Goal: Task Accomplishment & Management: Manage account settings

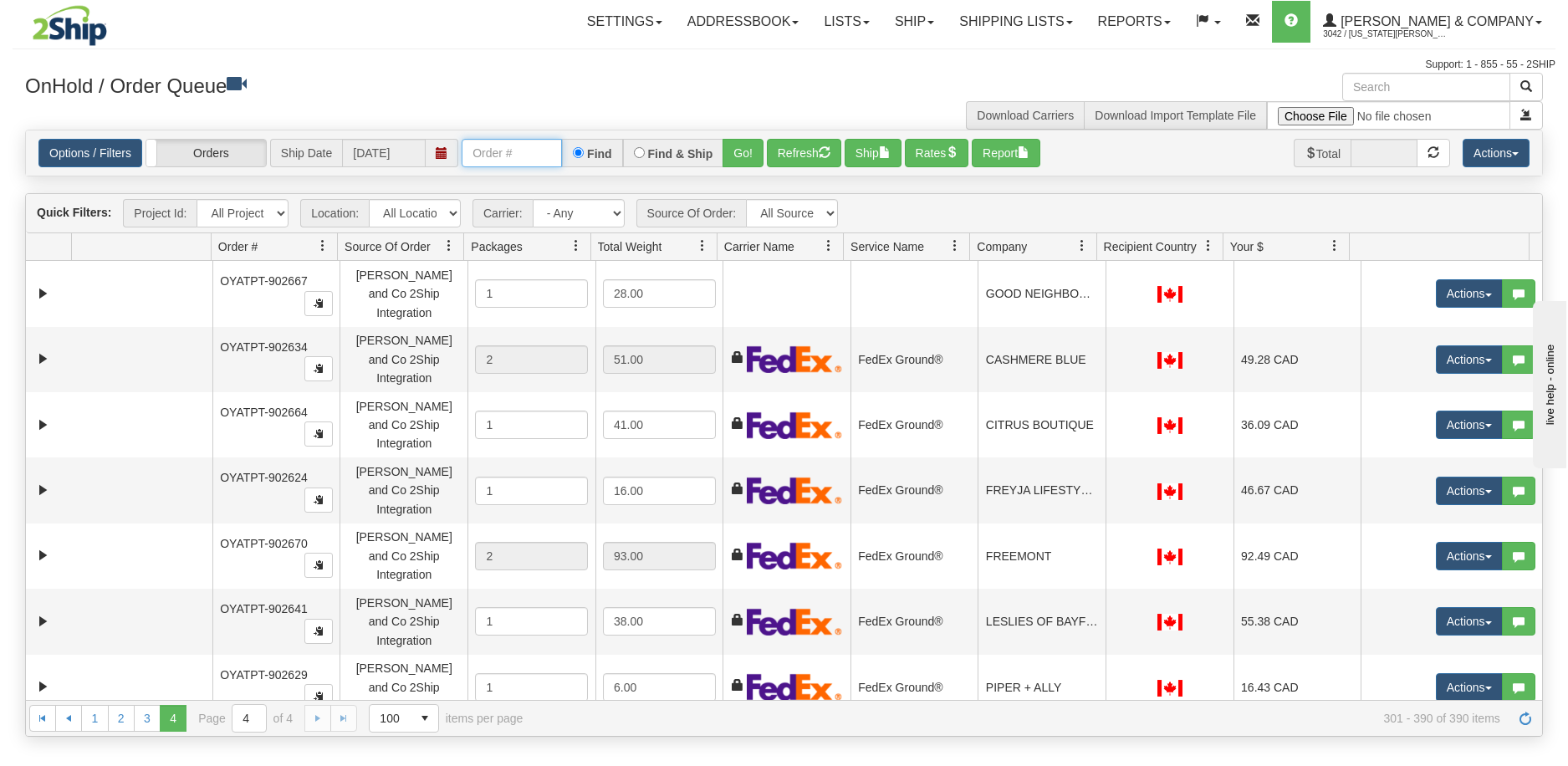
click at [520, 158] on input "text" at bounding box center [512, 152] width 100 height 28
click at [499, 155] on input "text" at bounding box center [512, 152] width 100 height 28
type input "902711"
click at [742, 148] on button "Go!" at bounding box center [743, 152] width 41 height 28
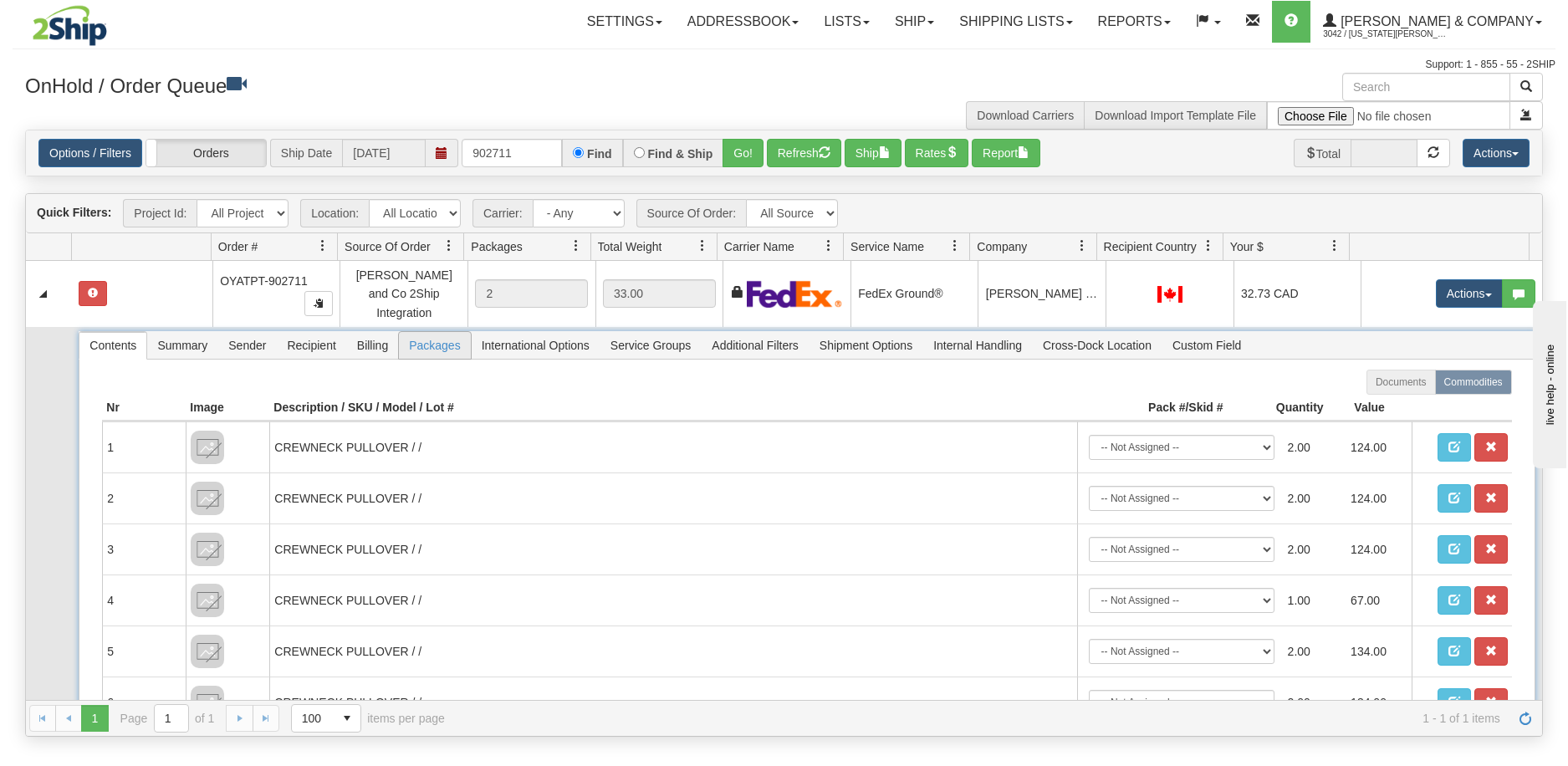
click at [453, 332] on span "Packages" at bounding box center [434, 345] width 71 height 26
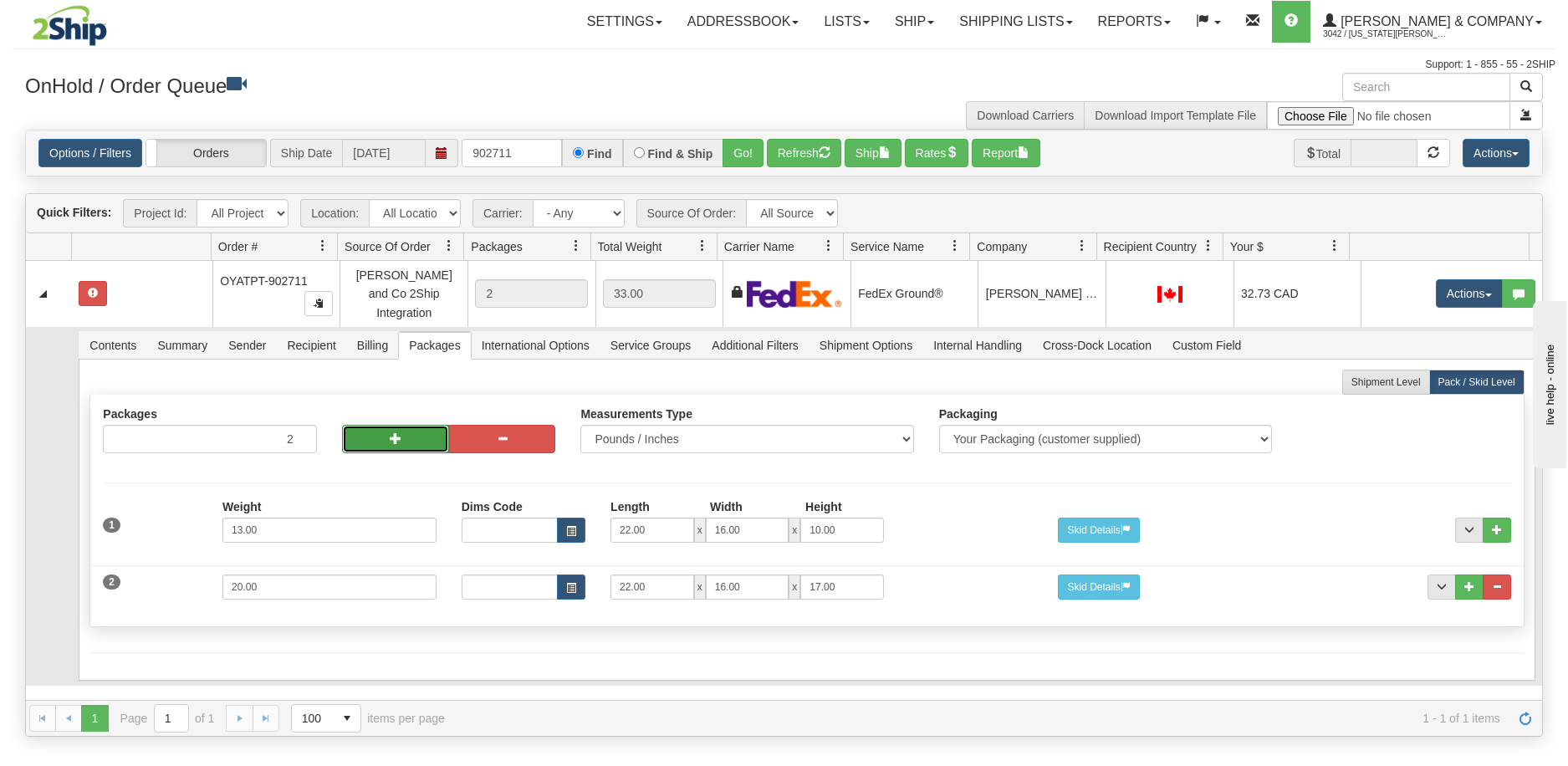
click at [385, 430] on button "button" at bounding box center [396, 439] width 107 height 28
type input "4"
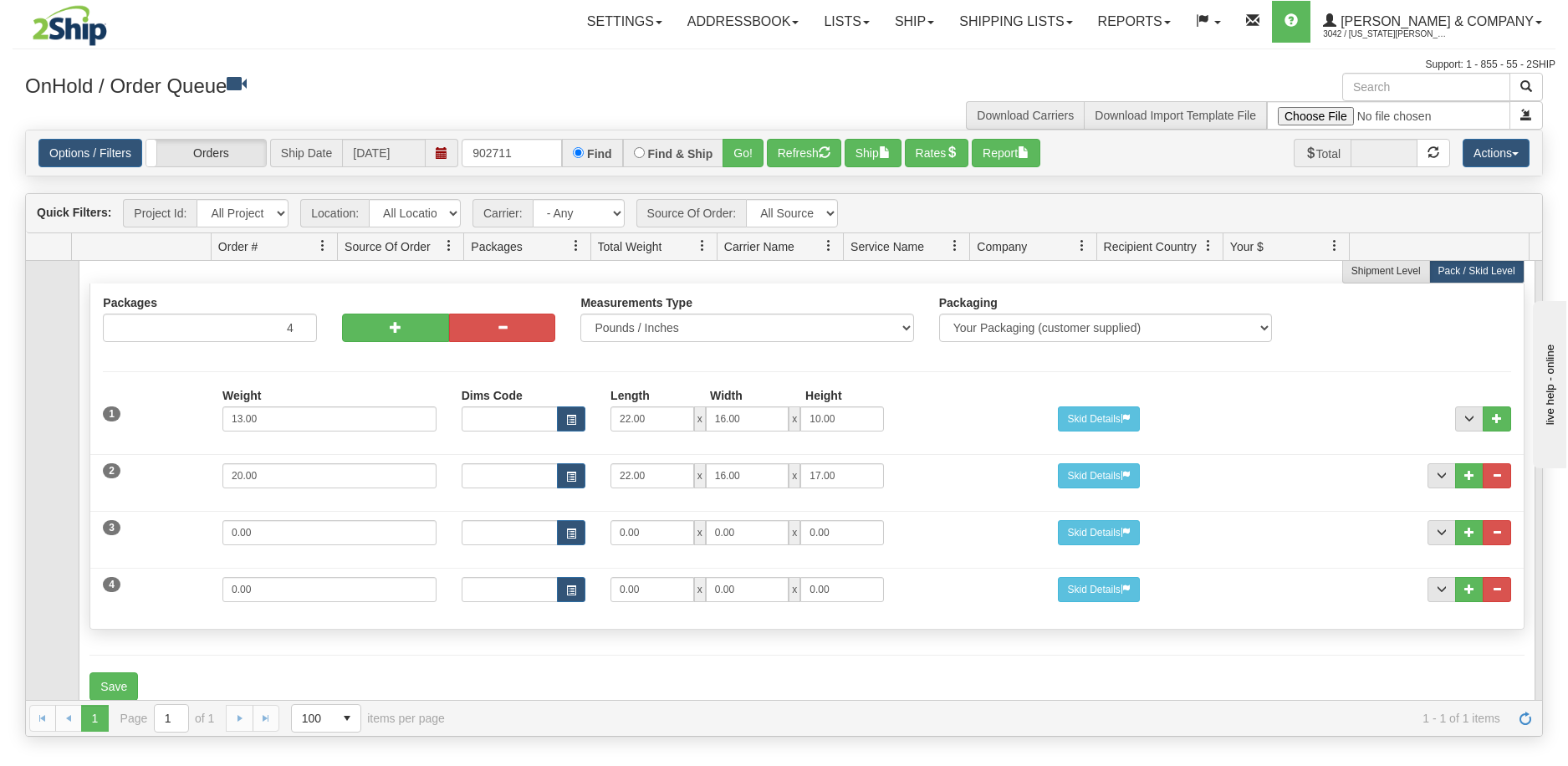
scroll to position [128, 0]
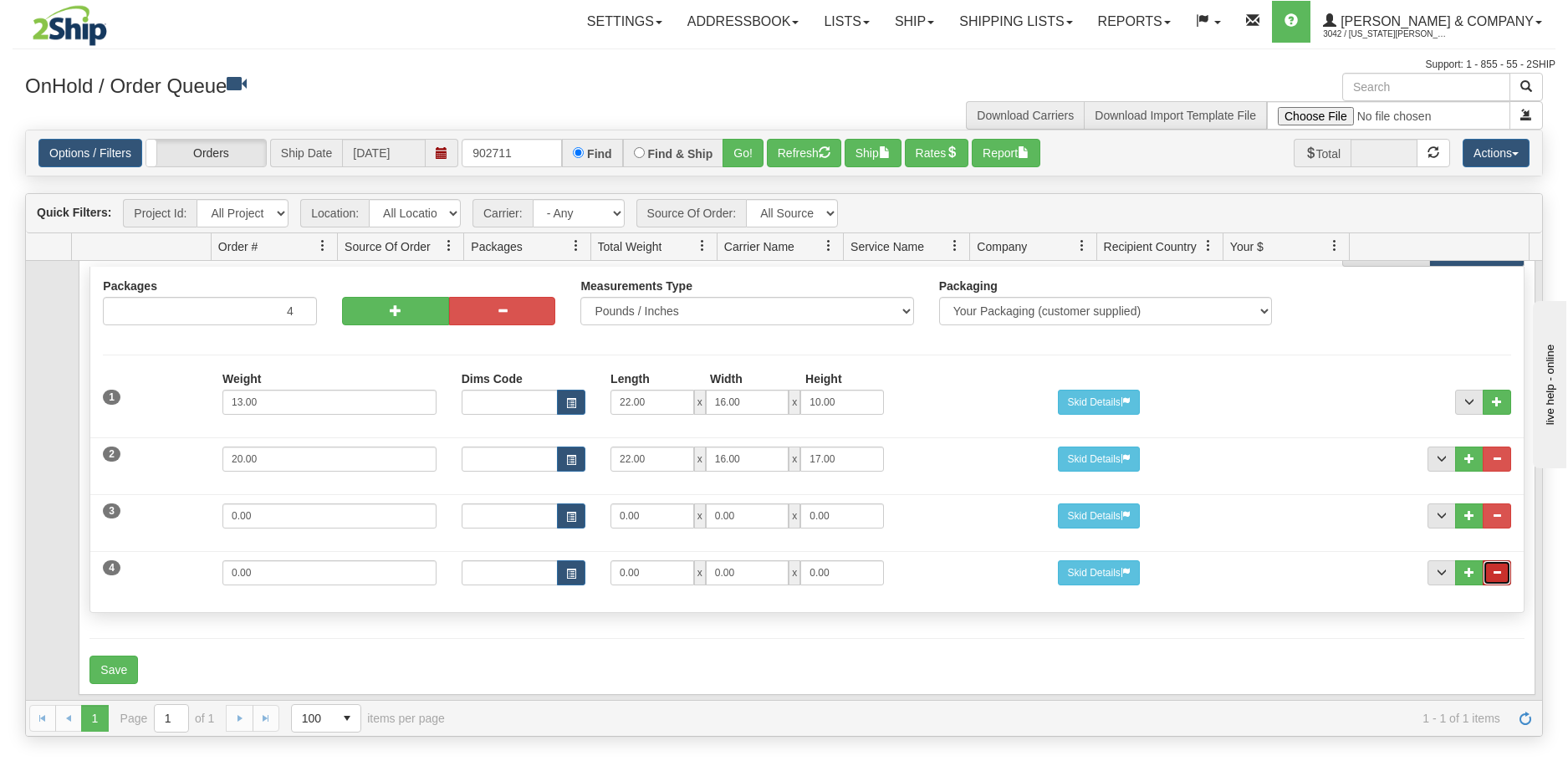
click at [1494, 560] on button "..." at bounding box center [1497, 573] width 28 height 26
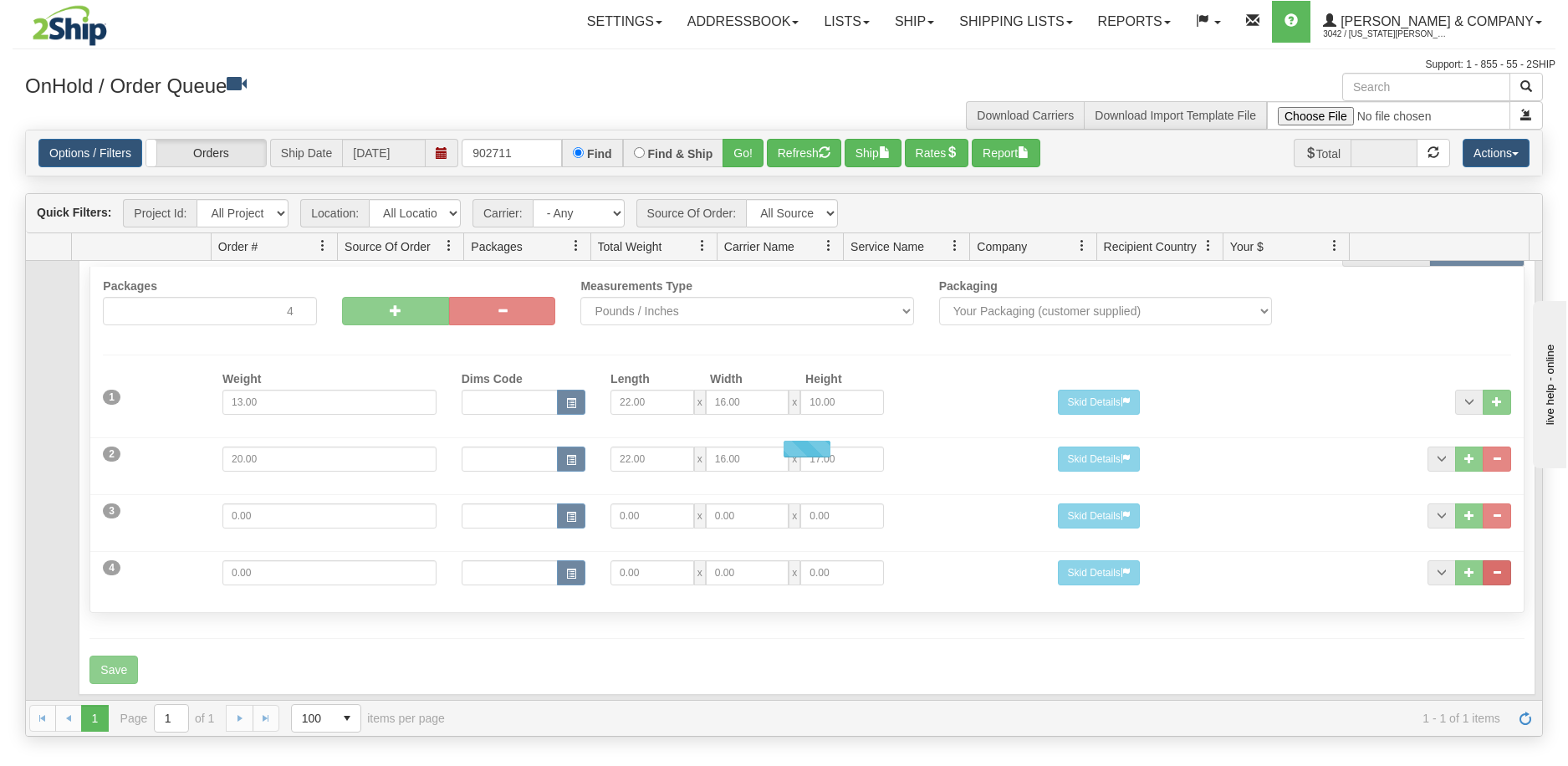
scroll to position [71, 0]
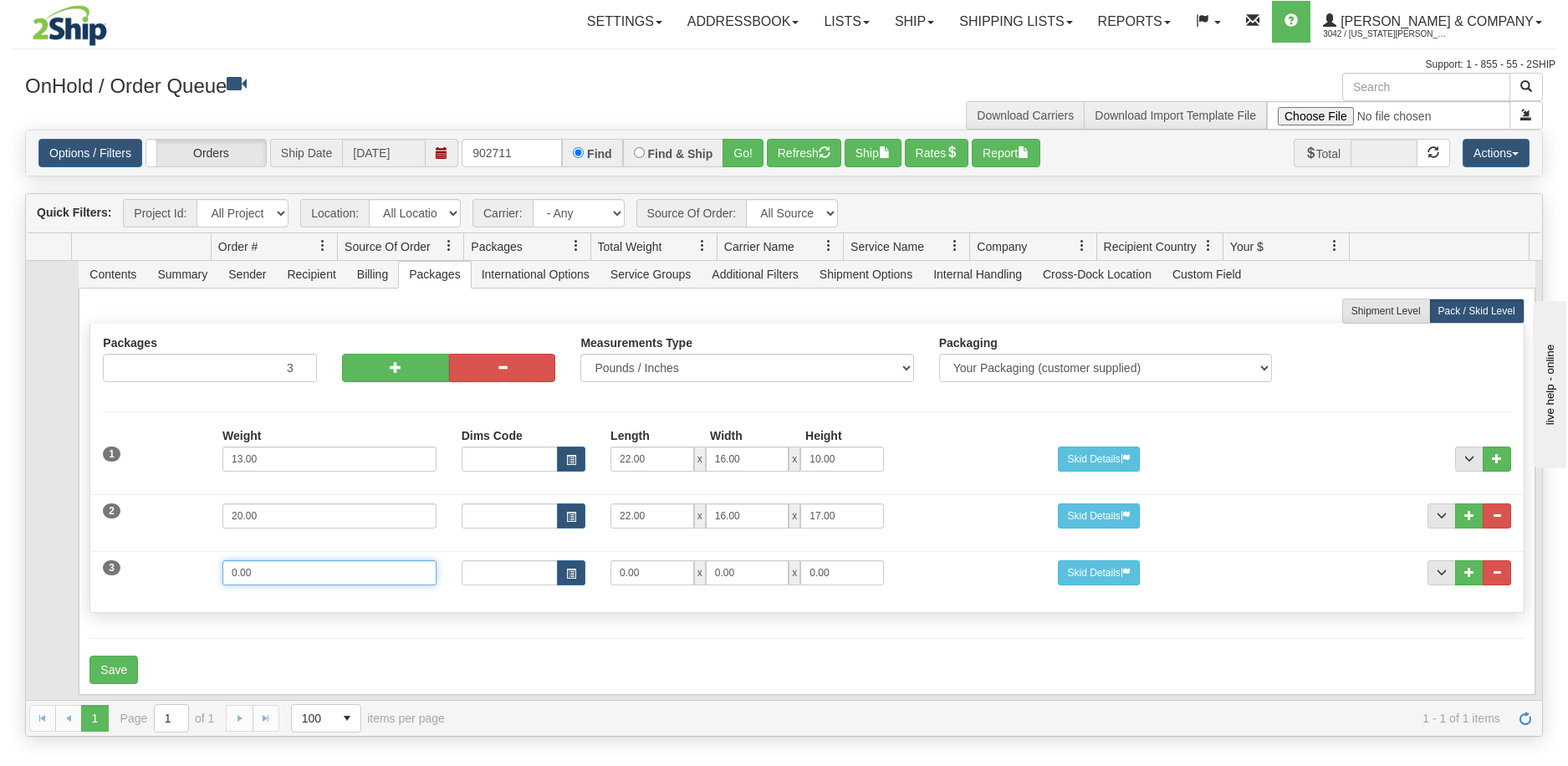
drag, startPoint x: 261, startPoint y: 564, endPoint x: 148, endPoint y: 564, distance: 113.0
click at [148, 564] on div "3 Weight 0.00 Dims Code Length Width Height 0.00 x 0.00 x" at bounding box center [807, 571] width 1433 height 56
type input "1"
type input "16"
type input "12"
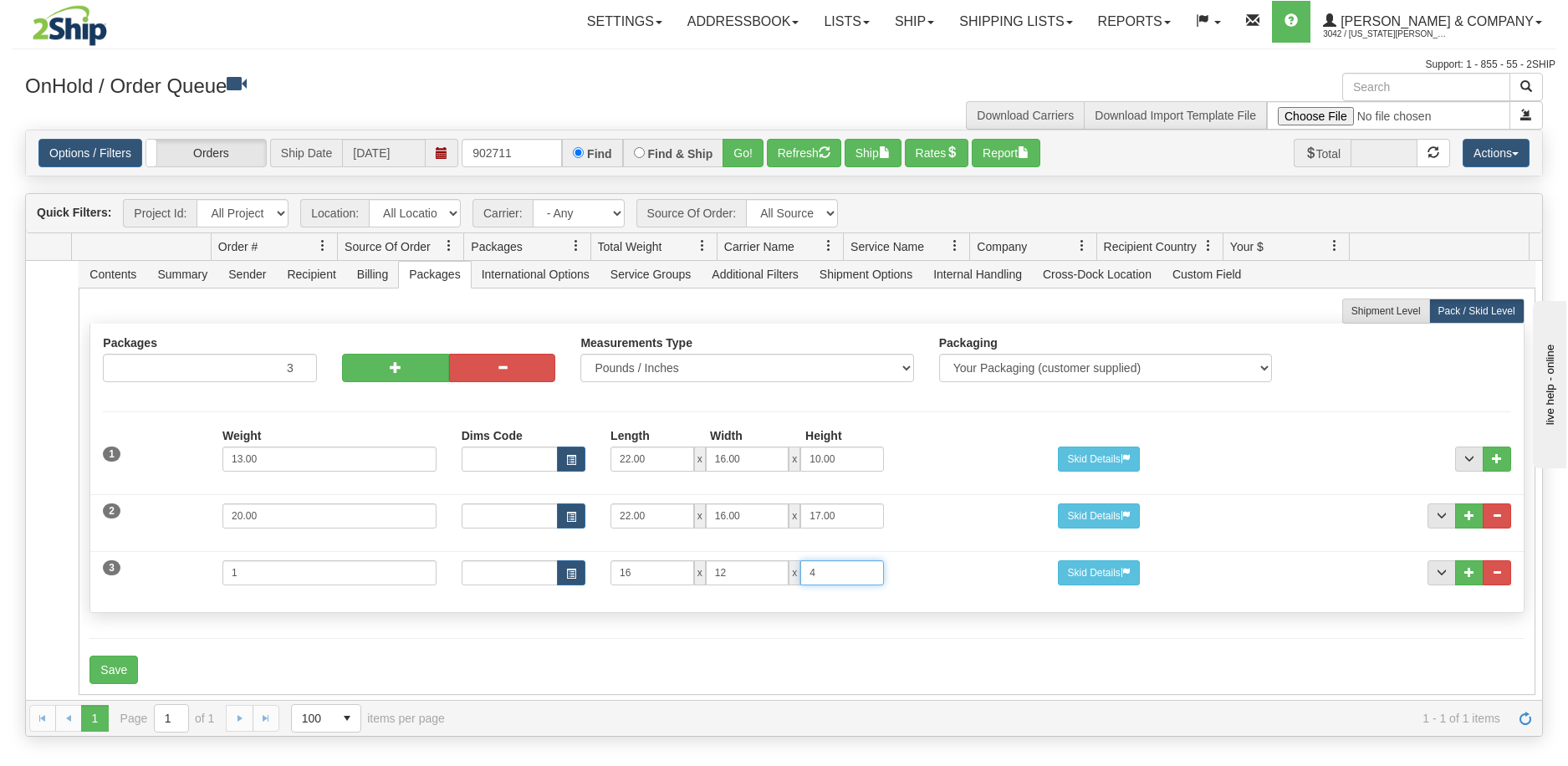
type input "4"
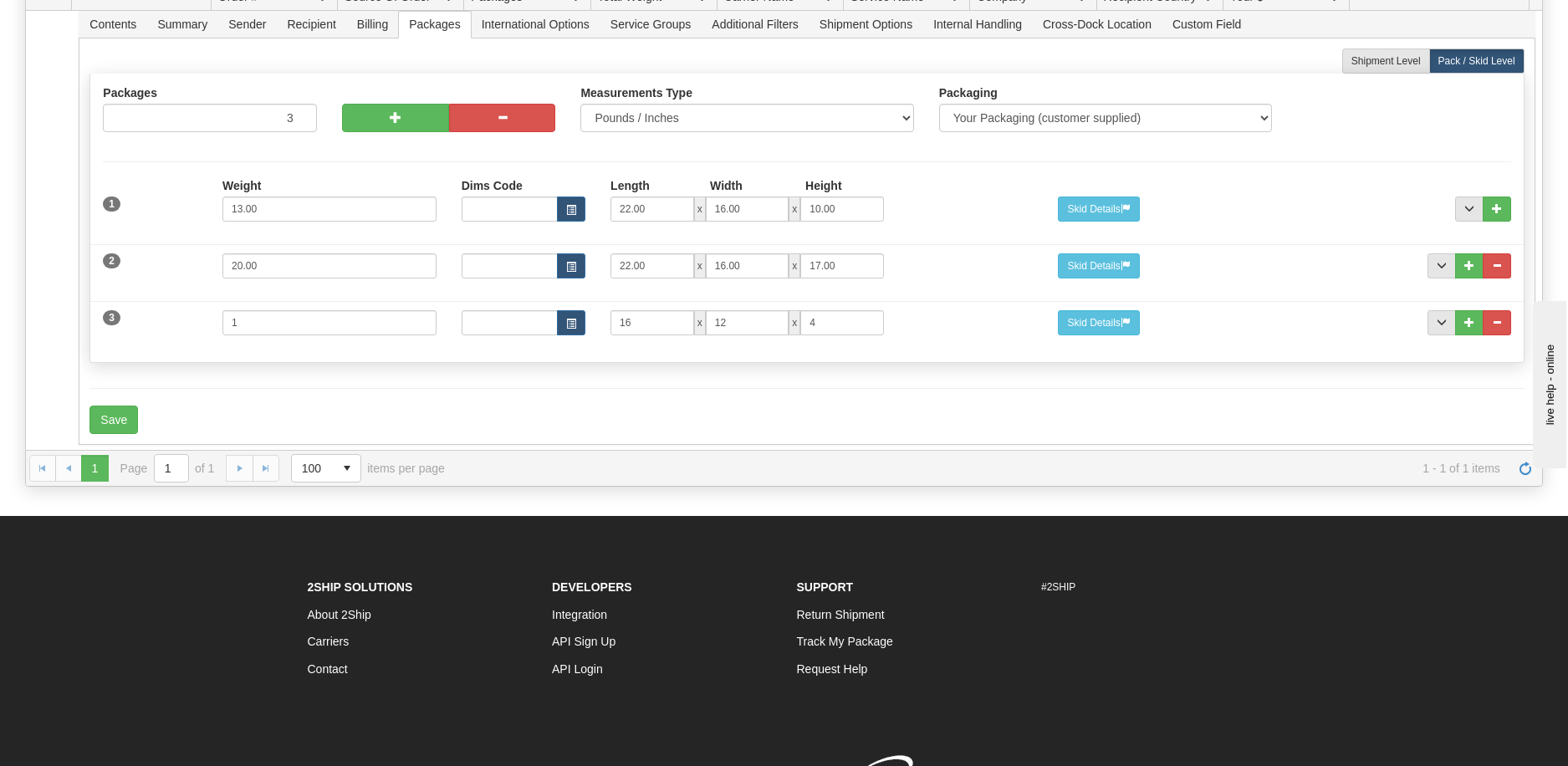
scroll to position [251, 0]
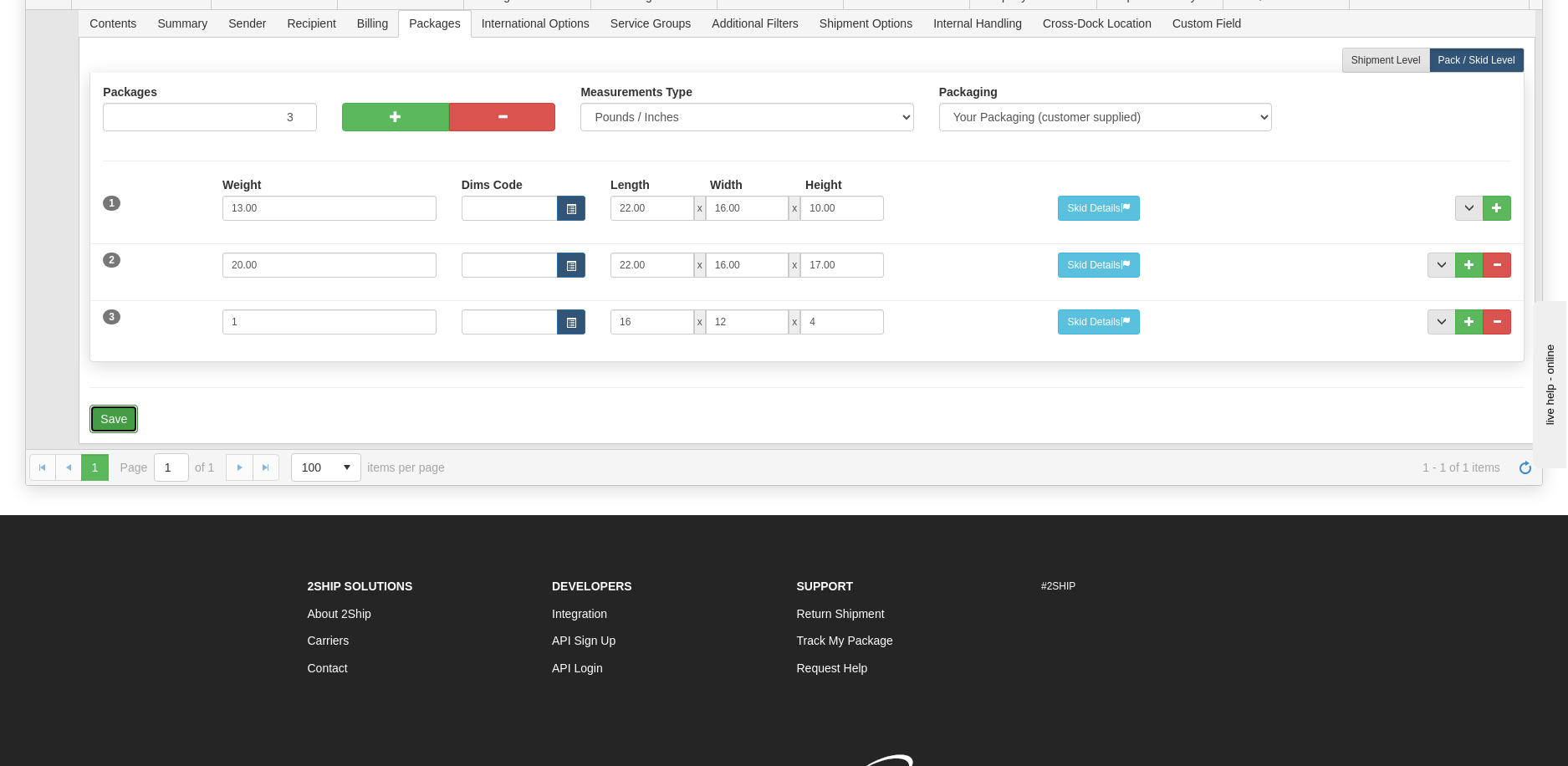
click at [111, 409] on button "Save" at bounding box center [113, 419] width 48 height 28
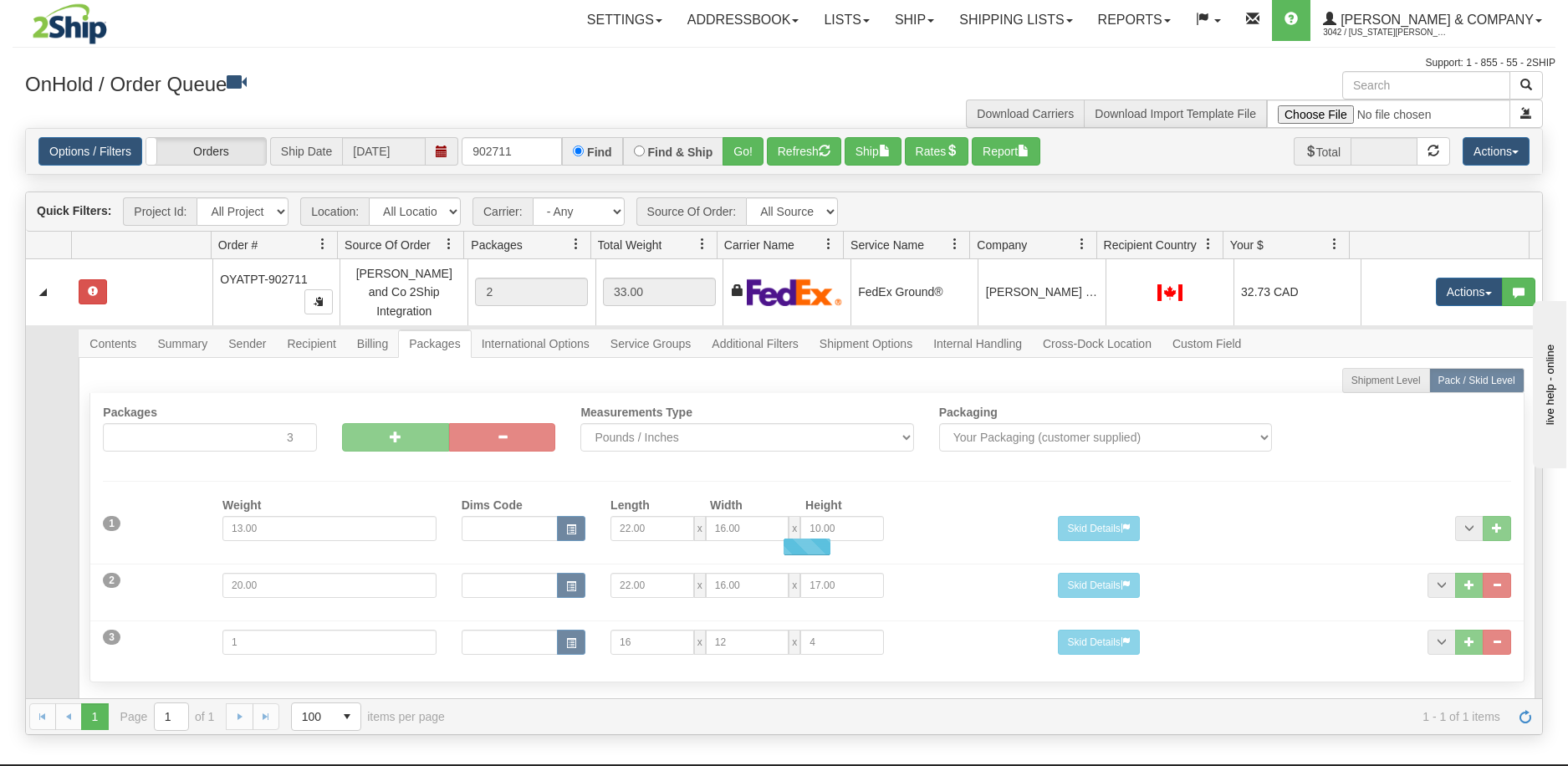
scroll to position [0, 0]
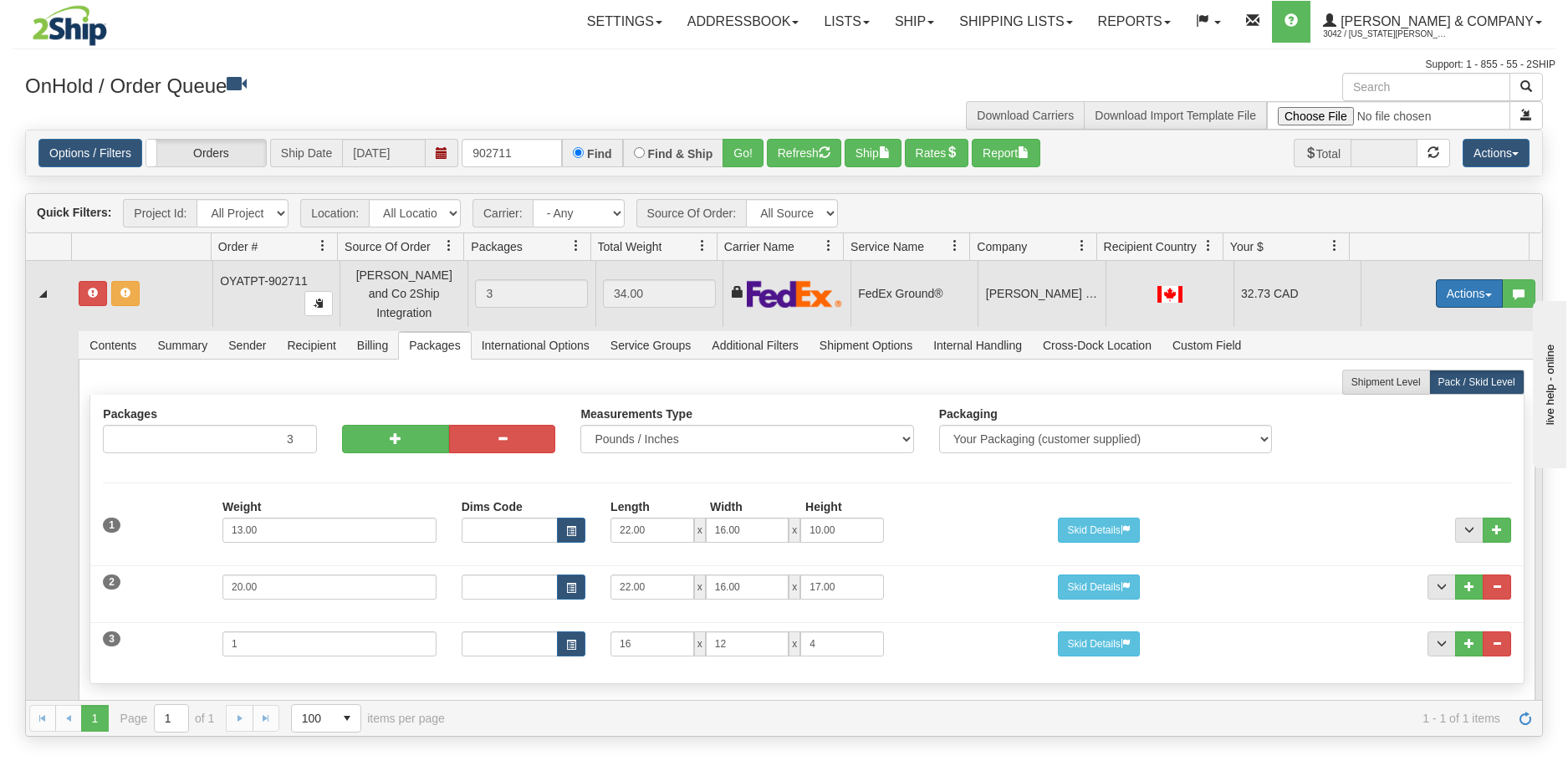
click at [1470, 281] on button "Actions" at bounding box center [1469, 293] width 66 height 28
click at [1397, 341] on span "Refresh Rates" at bounding box center [1428, 347] width 87 height 14
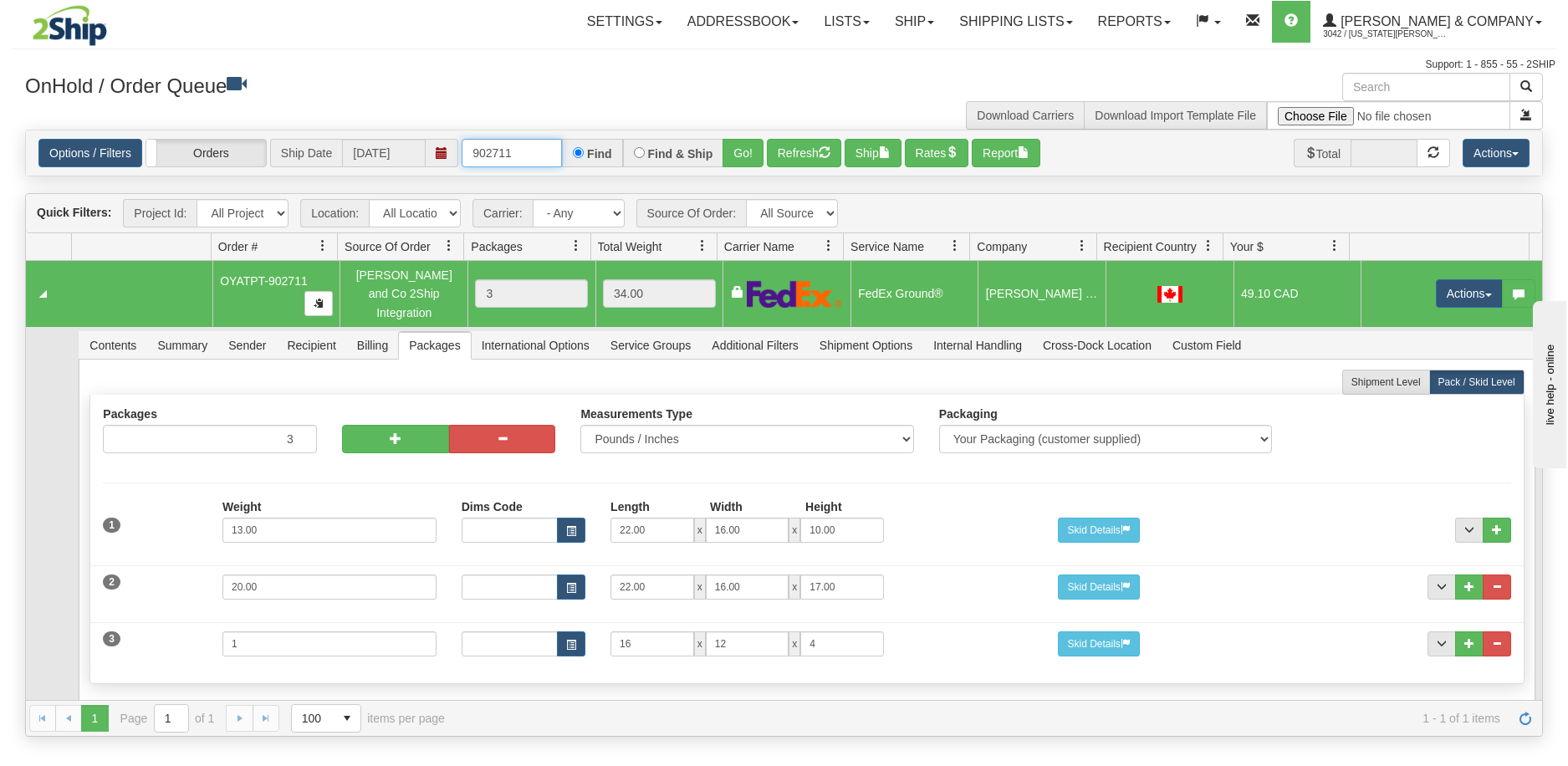
drag, startPoint x: 545, startPoint y: 158, endPoint x: 460, endPoint y: 164, distance: 85.2
click at [460, 164] on div "Options / Filters Group Shipments Orders Ship Date [DATE] 902711 Find Find & Sh…" at bounding box center [784, 152] width 1492 height 28
type input "902713"
click at [736, 151] on button "Go!" at bounding box center [743, 152] width 41 height 28
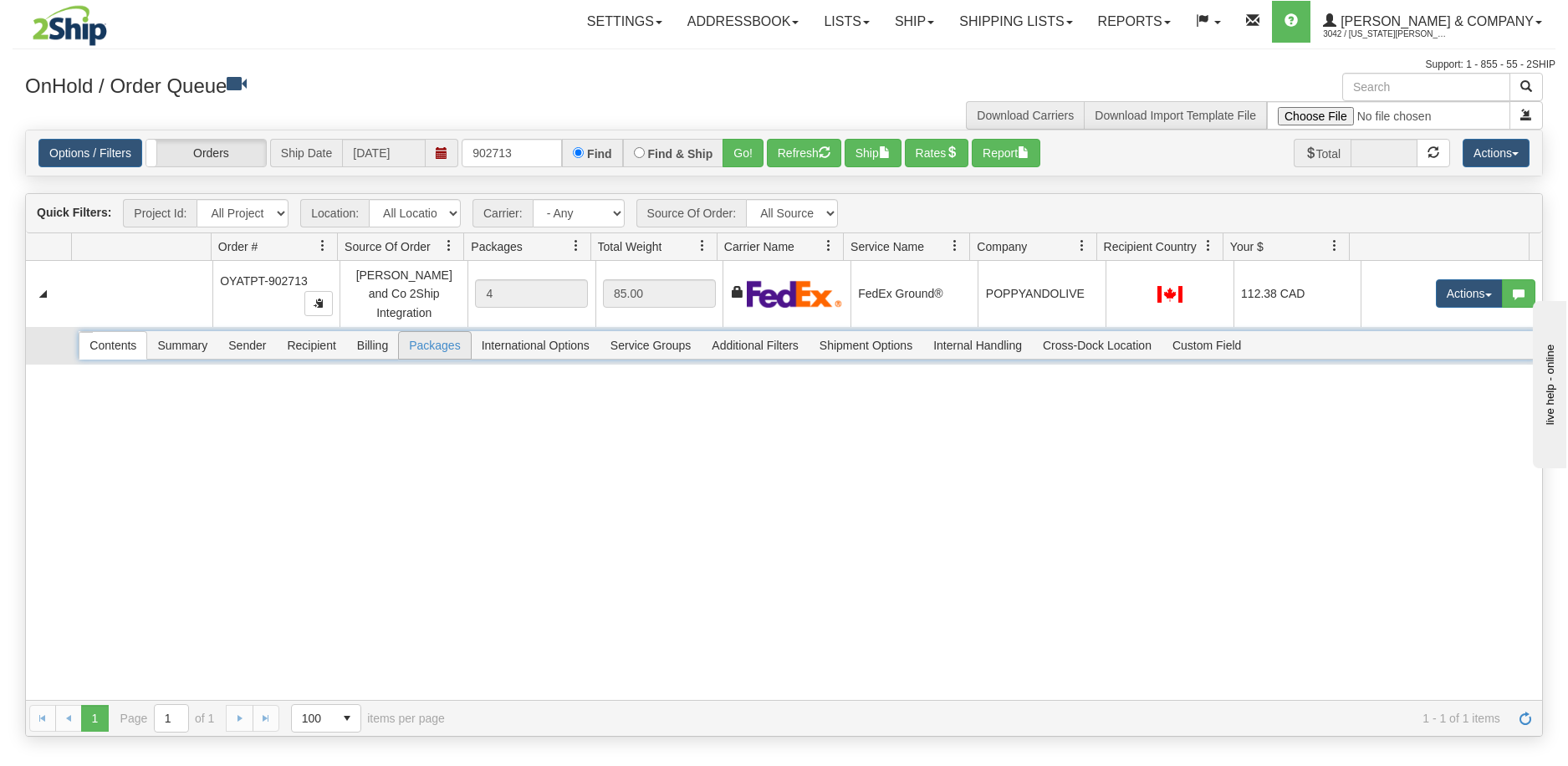
click at [446, 341] on span "Packages" at bounding box center [434, 345] width 71 height 26
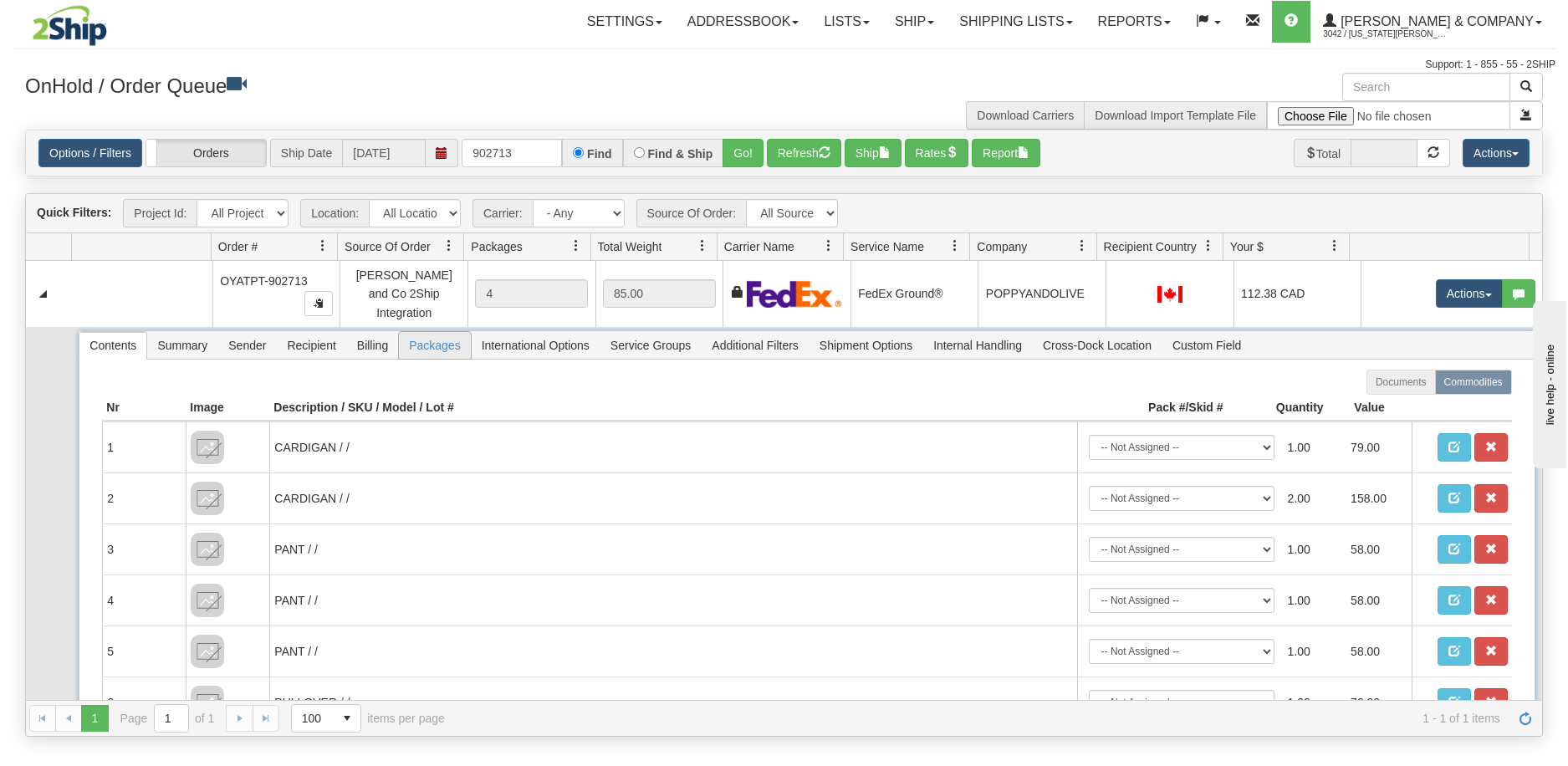
click at [446, 341] on span "Packages" at bounding box center [434, 345] width 71 height 26
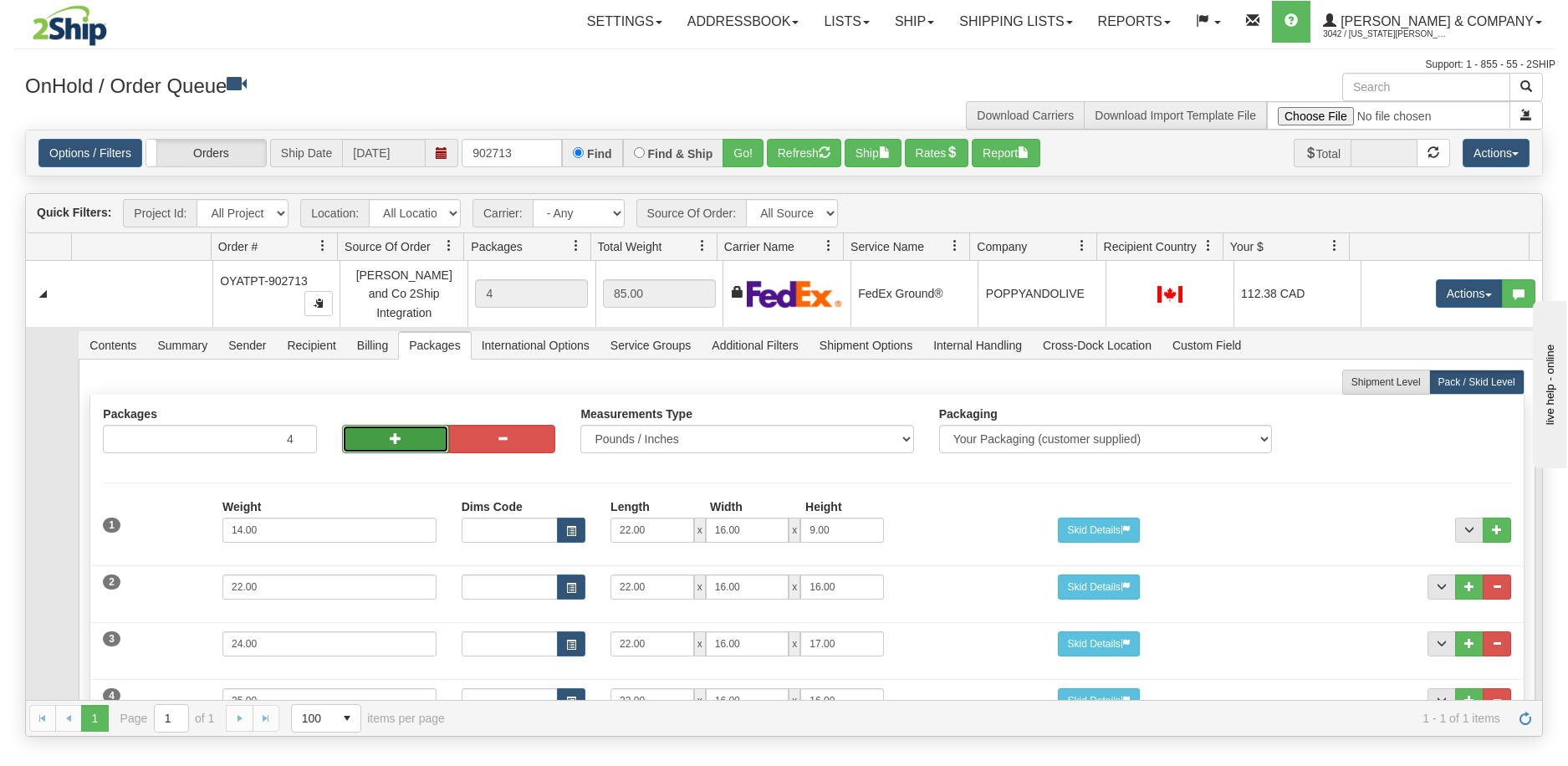
click at [381, 430] on button "button" at bounding box center [396, 439] width 107 height 28
type input "6"
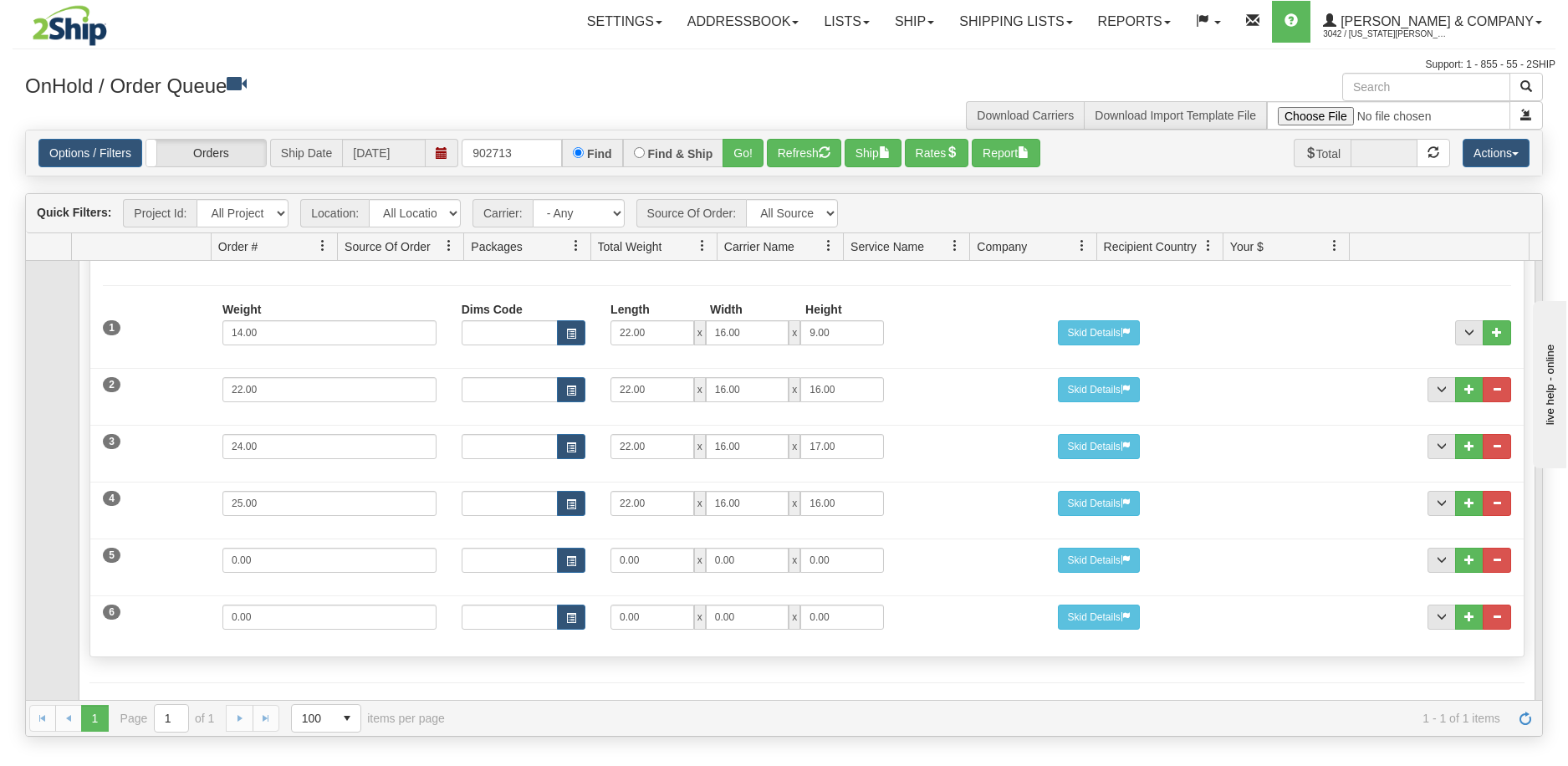
scroll to position [241, 0]
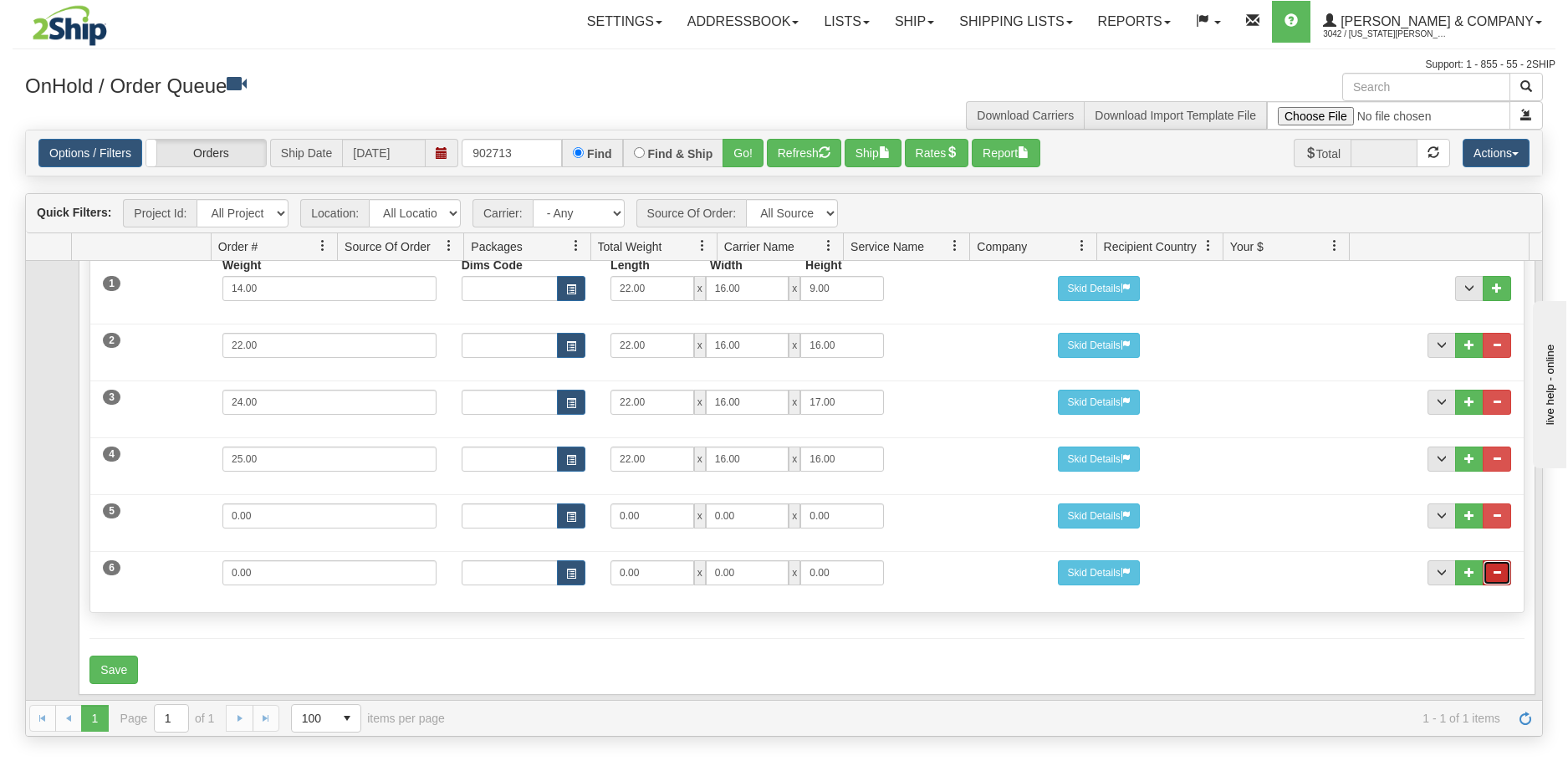
click at [1492, 567] on span "..." at bounding box center [1497, 572] width 10 height 10
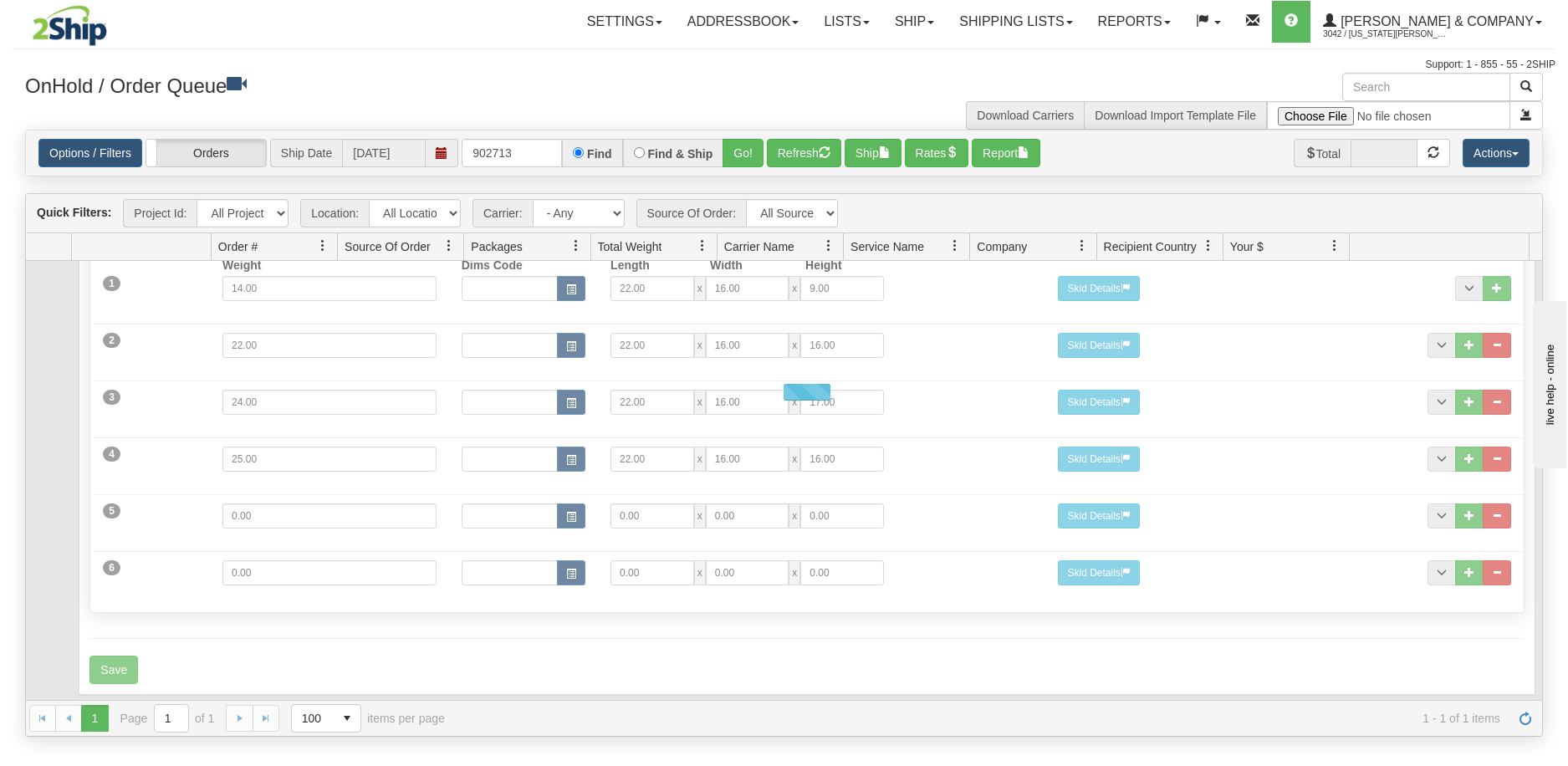
scroll to position [185, 0]
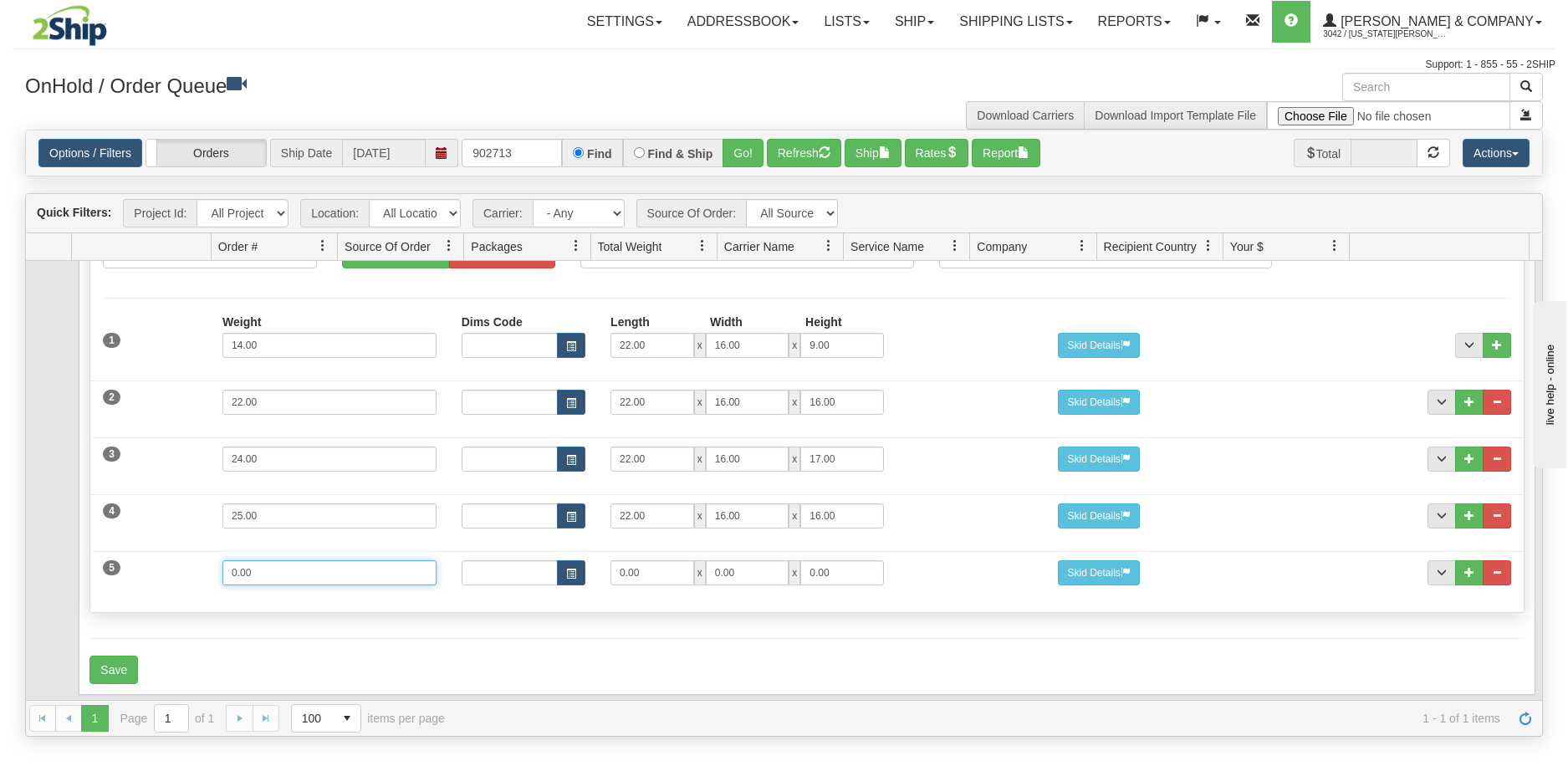
drag, startPoint x: 284, startPoint y: 568, endPoint x: 101, endPoint y: 563, distance: 183.1
click at [101, 563] on div "5 Weight 0.00 Dims Code Length Width Height 0.00 x 0.00 x" at bounding box center [807, 571] width 1433 height 56
type input "11"
type input "20"
type input "16"
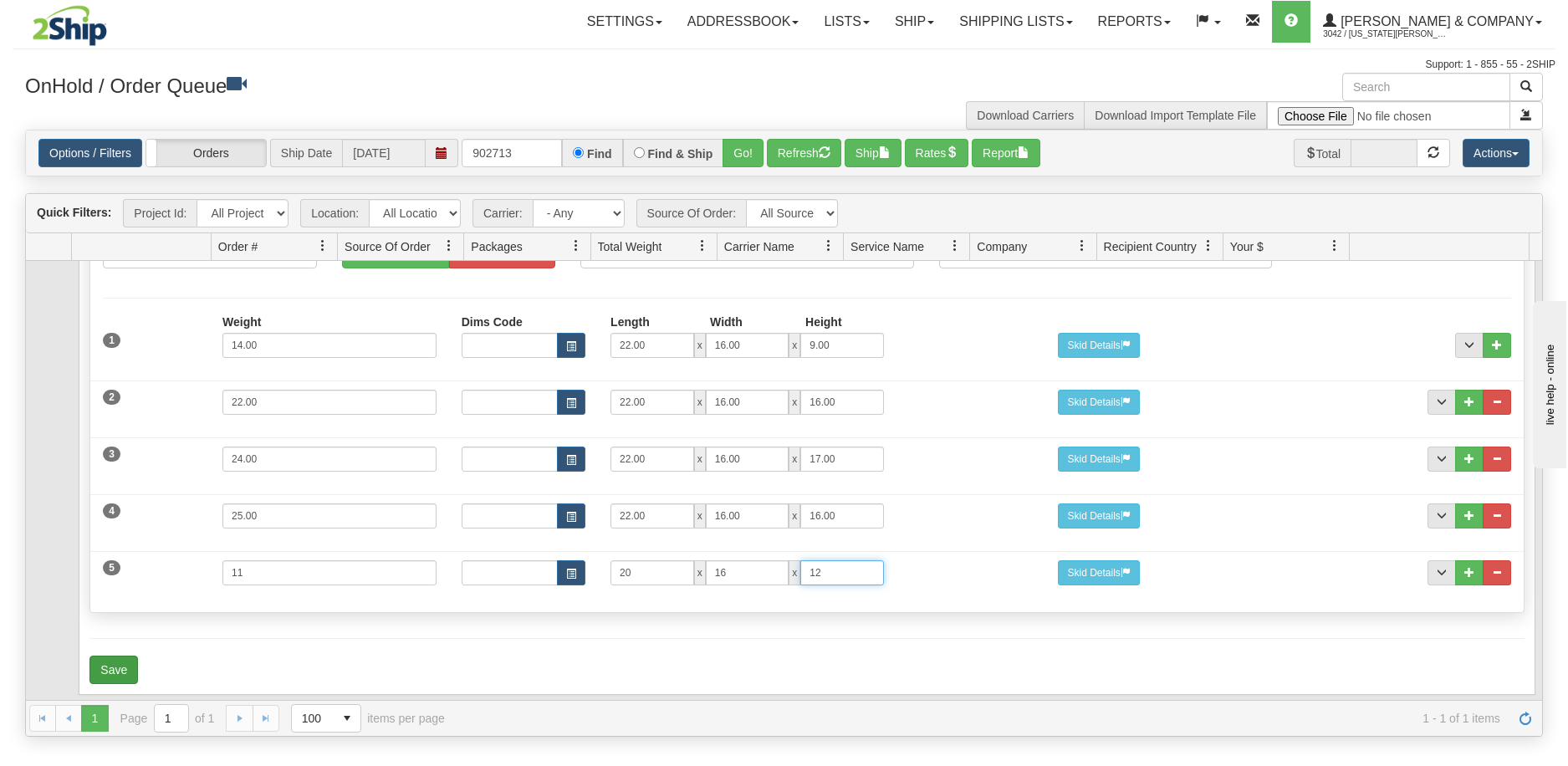
type input "12"
click at [128, 656] on button "Save" at bounding box center [113, 669] width 48 height 28
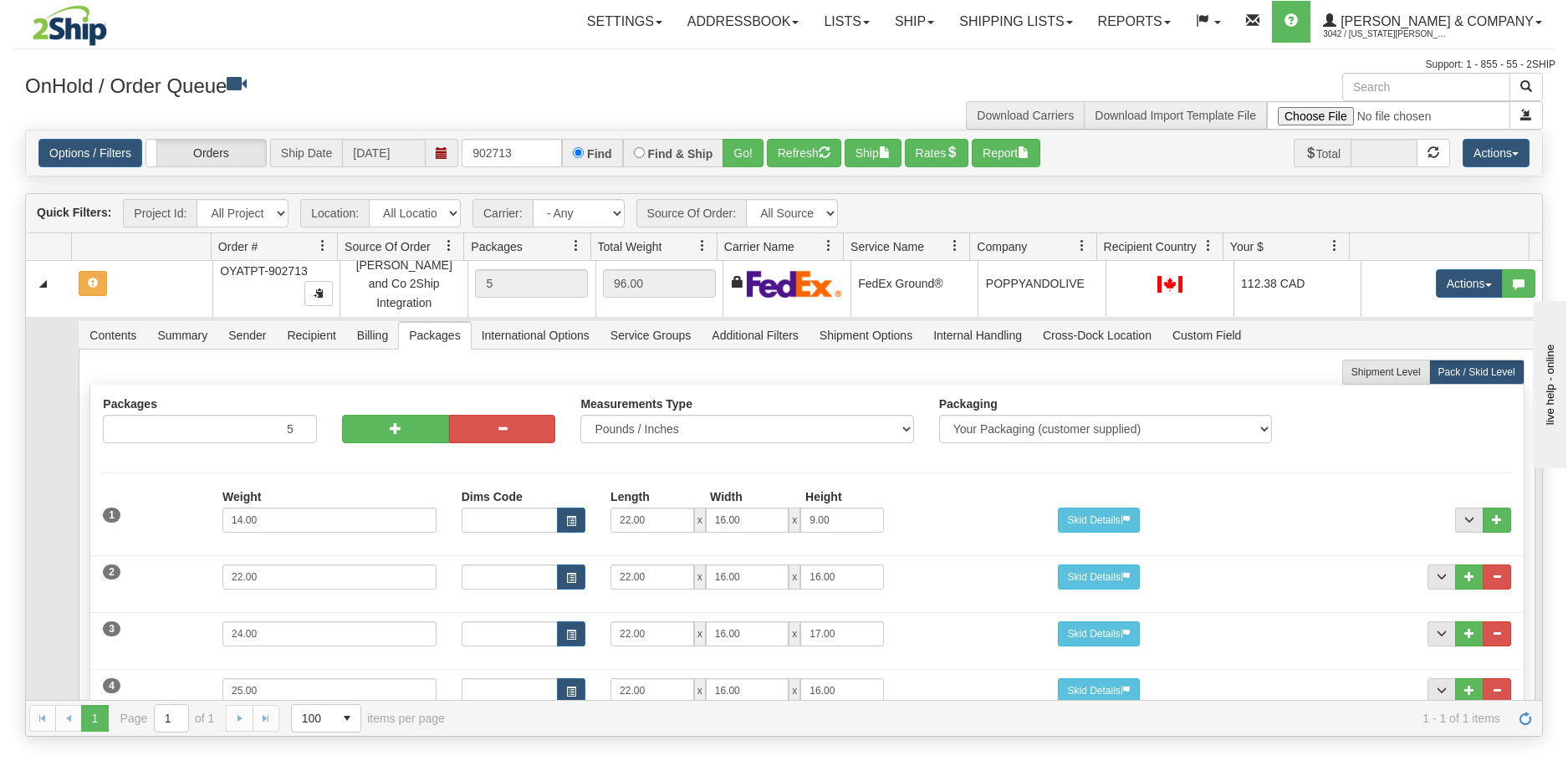
scroll to position [0, 0]
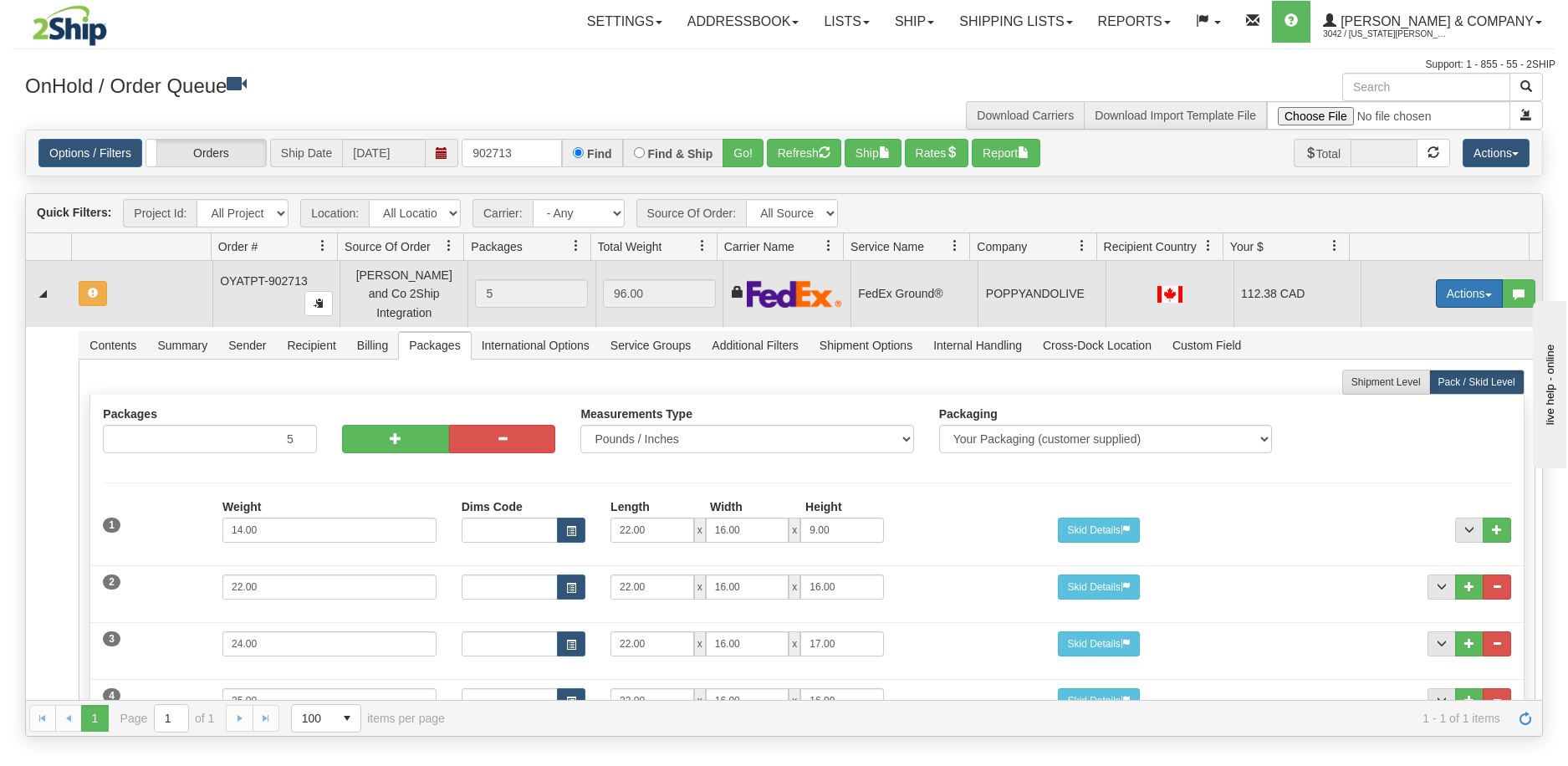
click at [1448, 292] on button "Actions" at bounding box center [1469, 293] width 66 height 28
click at [1407, 343] on span "Refresh Rates" at bounding box center [1428, 347] width 87 height 14
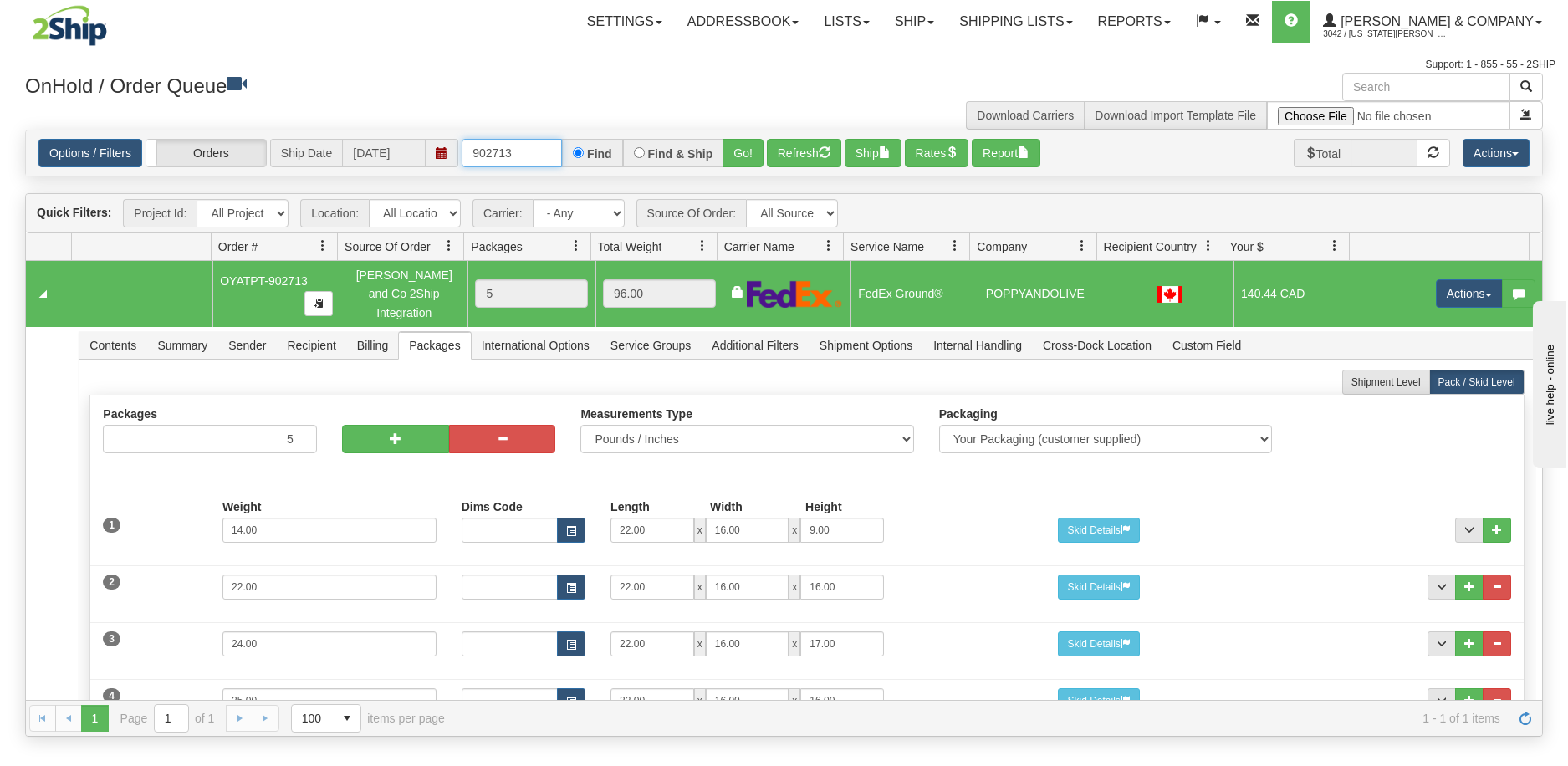
drag, startPoint x: 518, startPoint y: 148, endPoint x: 477, endPoint y: 149, distance: 41.0
click at [477, 149] on input "902713" at bounding box center [512, 152] width 100 height 28
type input "902731"
click at [748, 149] on button "Go!" at bounding box center [743, 152] width 41 height 28
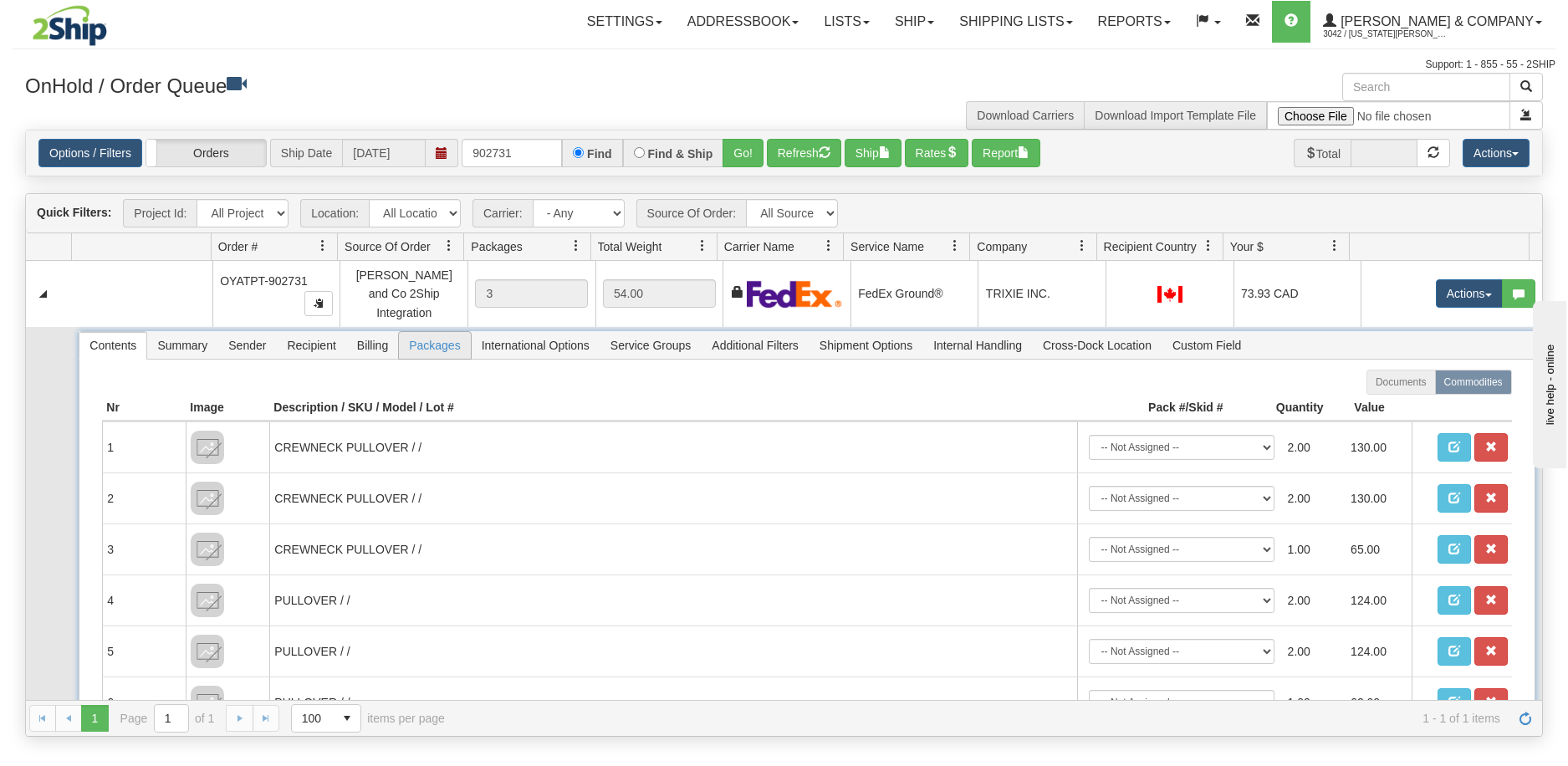
click at [426, 333] on span "Packages" at bounding box center [434, 345] width 71 height 26
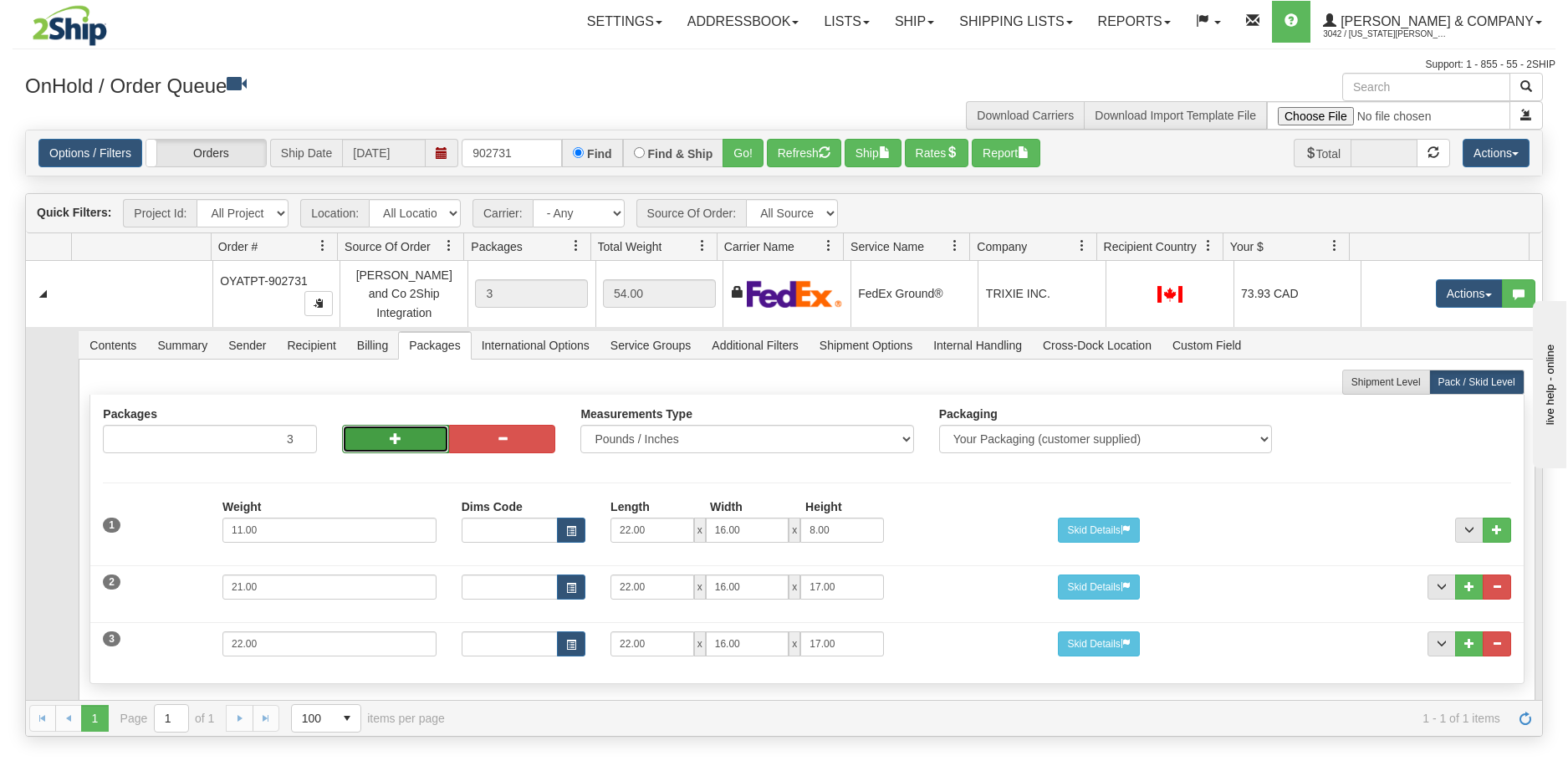
click at [390, 433] on span "button" at bounding box center [395, 438] width 12 height 12
type input "5"
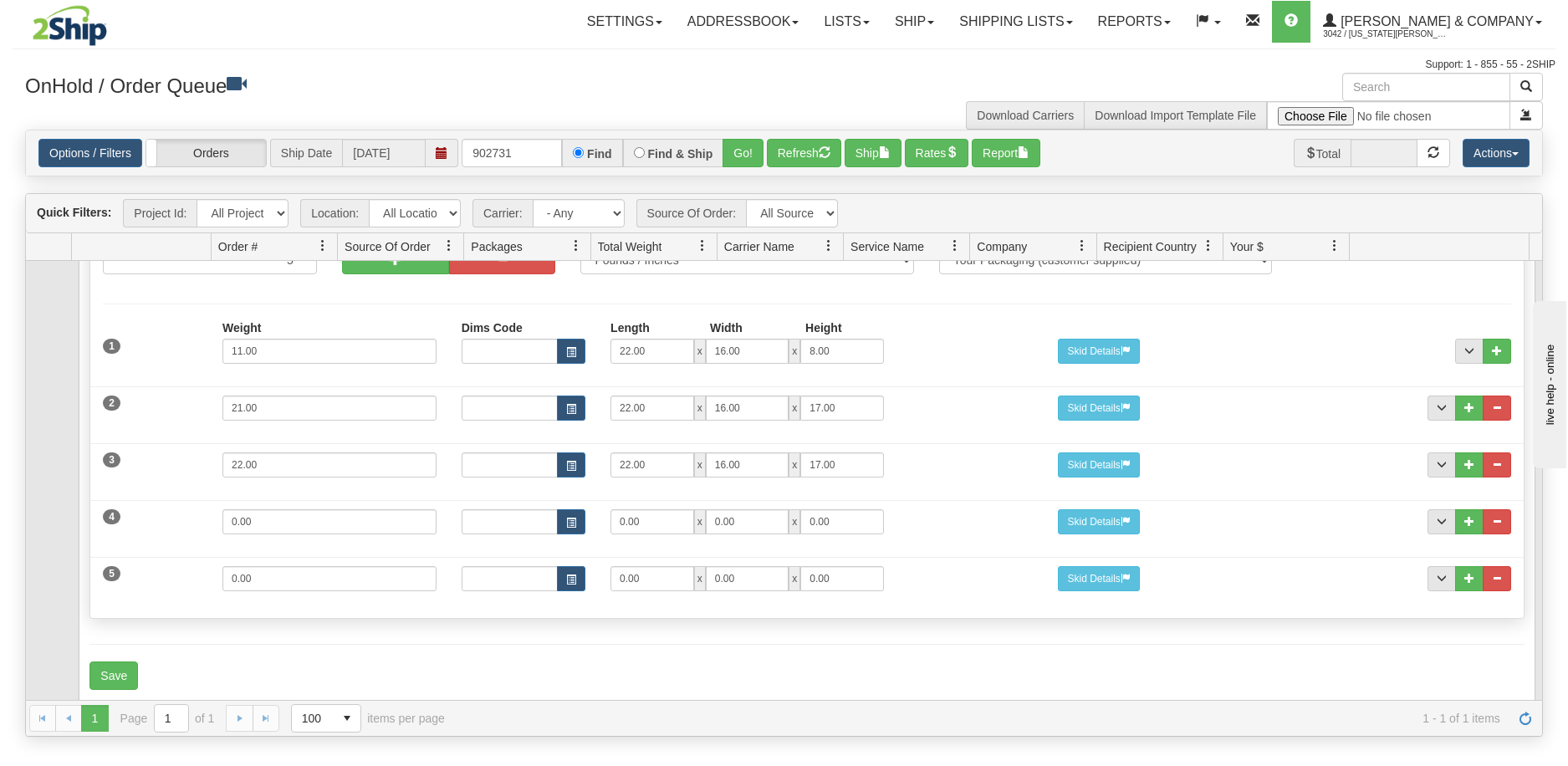
scroll to position [185, 0]
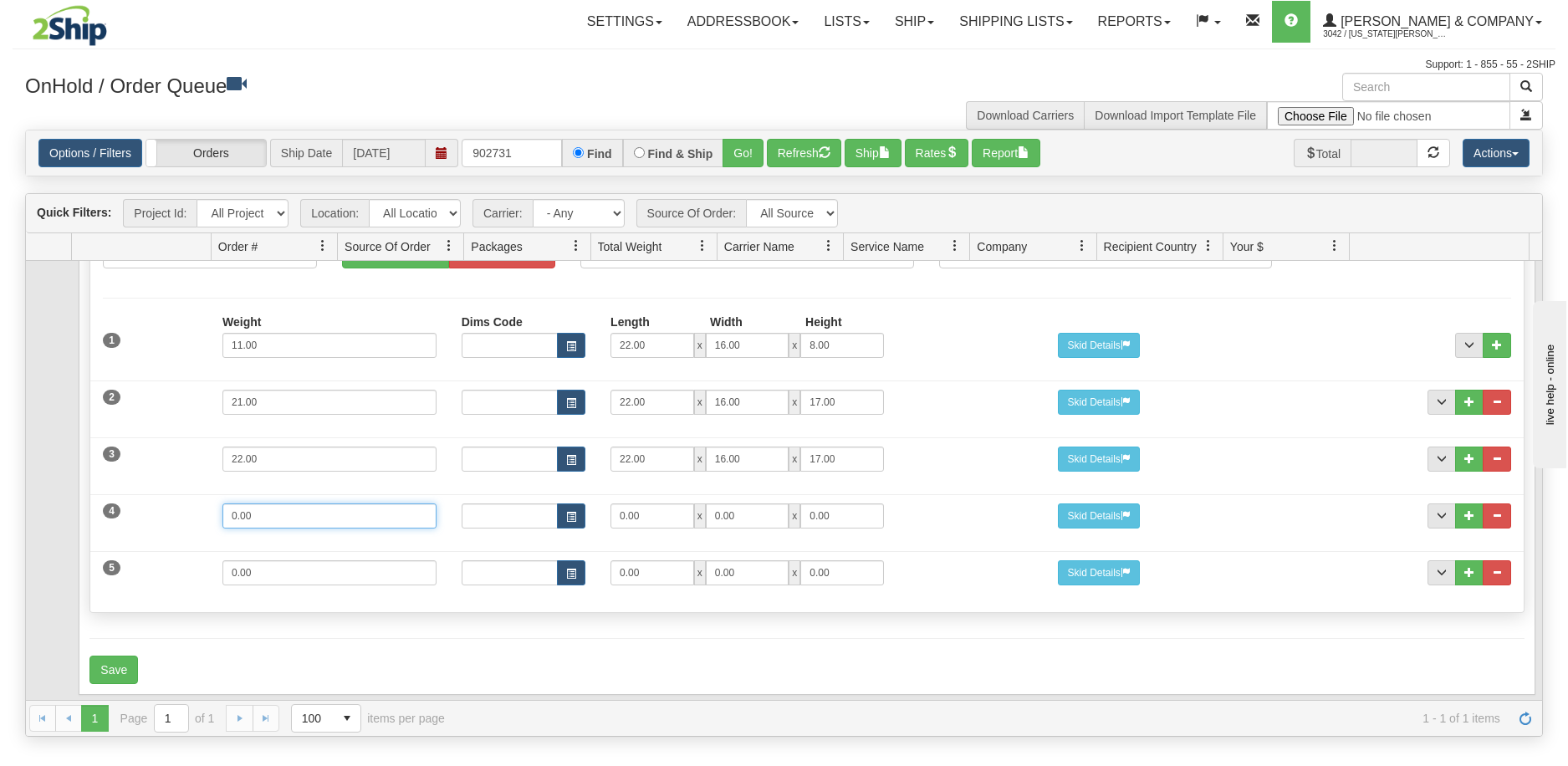
drag, startPoint x: 212, startPoint y: 512, endPoint x: 179, endPoint y: 512, distance: 33.0
click at [179, 512] on div "4 Weight 0.00 Dims Code Length Width Height 0.00 x 0.00 x" at bounding box center [807, 515] width 1433 height 56
type input "11"
drag, startPoint x: 272, startPoint y: 564, endPoint x: 107, endPoint y: 548, distance: 165.8
click at [108, 548] on div "5 Weight 0.00 Dims Code Length Width Height 0.00 x 0.00 x" at bounding box center [807, 571] width 1433 height 56
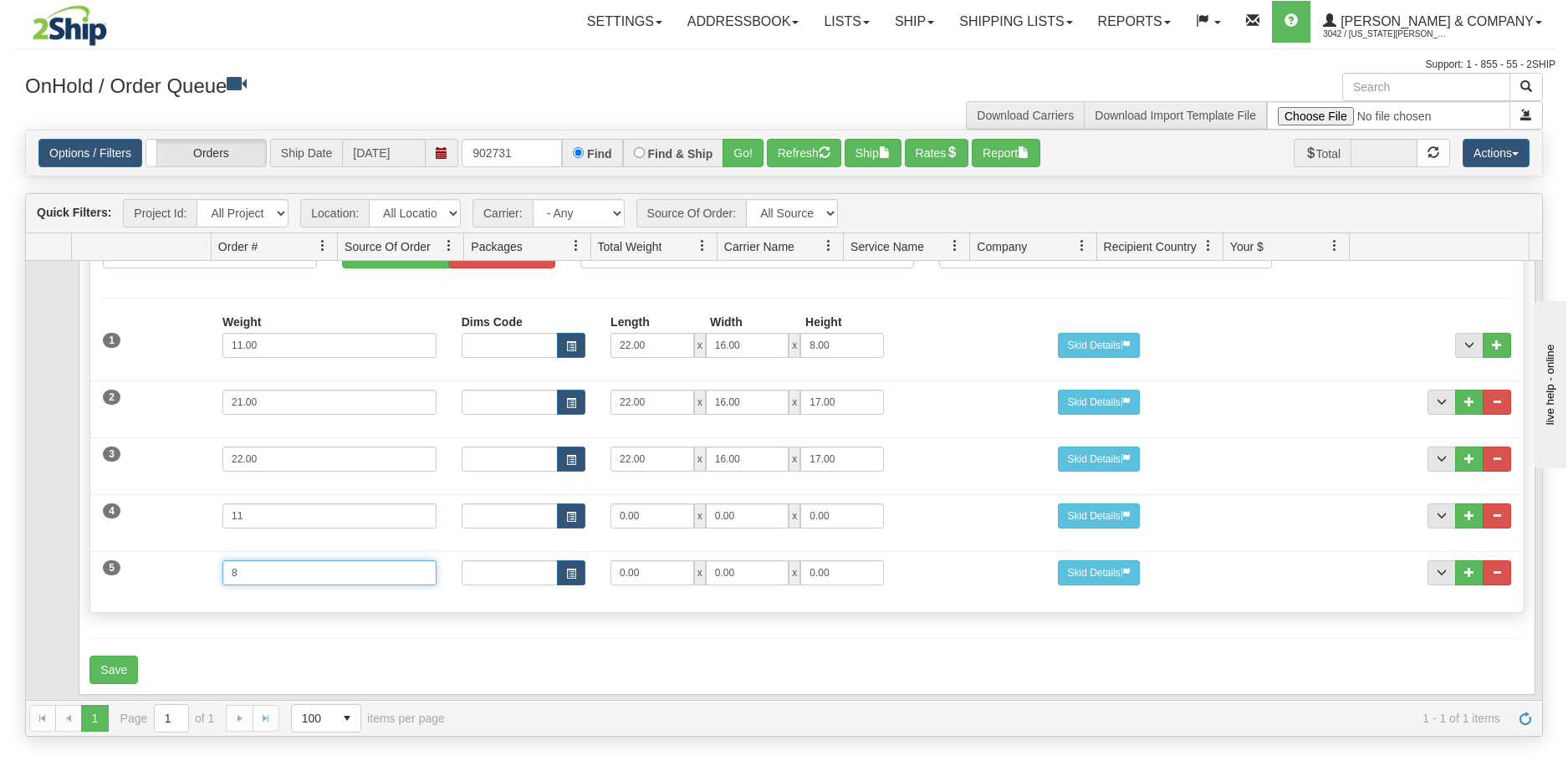
type input "8"
drag, startPoint x: 651, startPoint y: 508, endPoint x: 596, endPoint y: 509, distance: 55.0
click at [598, 509] on div "0.00 x 0.00 x 0.00" at bounding box center [748, 516] width 299 height 26
type input "19"
type input "16"
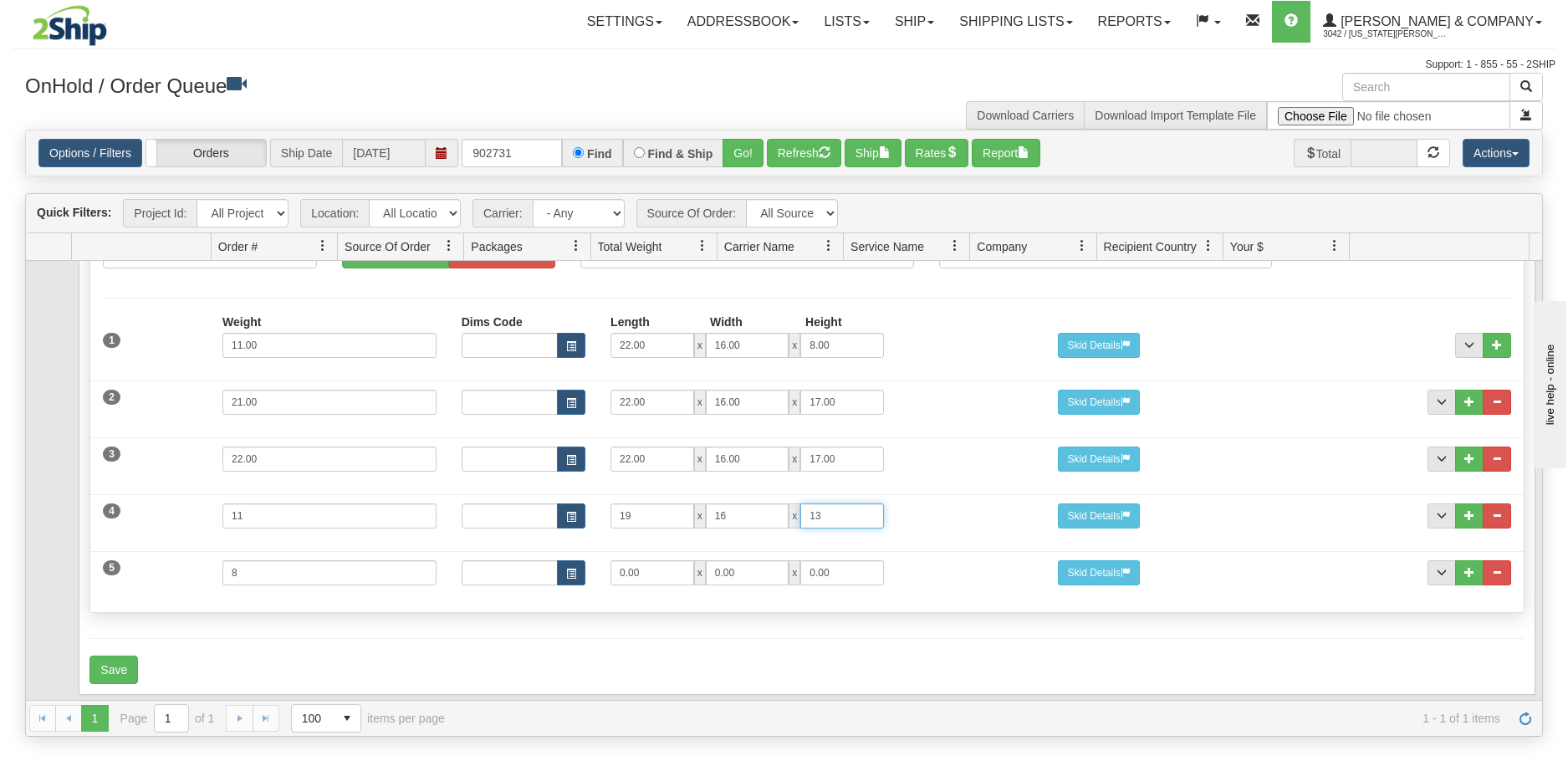
type input "13"
drag, startPoint x: 585, startPoint y: 580, endPoint x: 543, endPoint y: 585, distance: 42.3
click at [543, 585] on div "5 Weight 8 Dims Code Length Width Height 0.00 x 0.00 x 0.00" at bounding box center [807, 571] width 1433 height 56
type input "16"
type input "12"
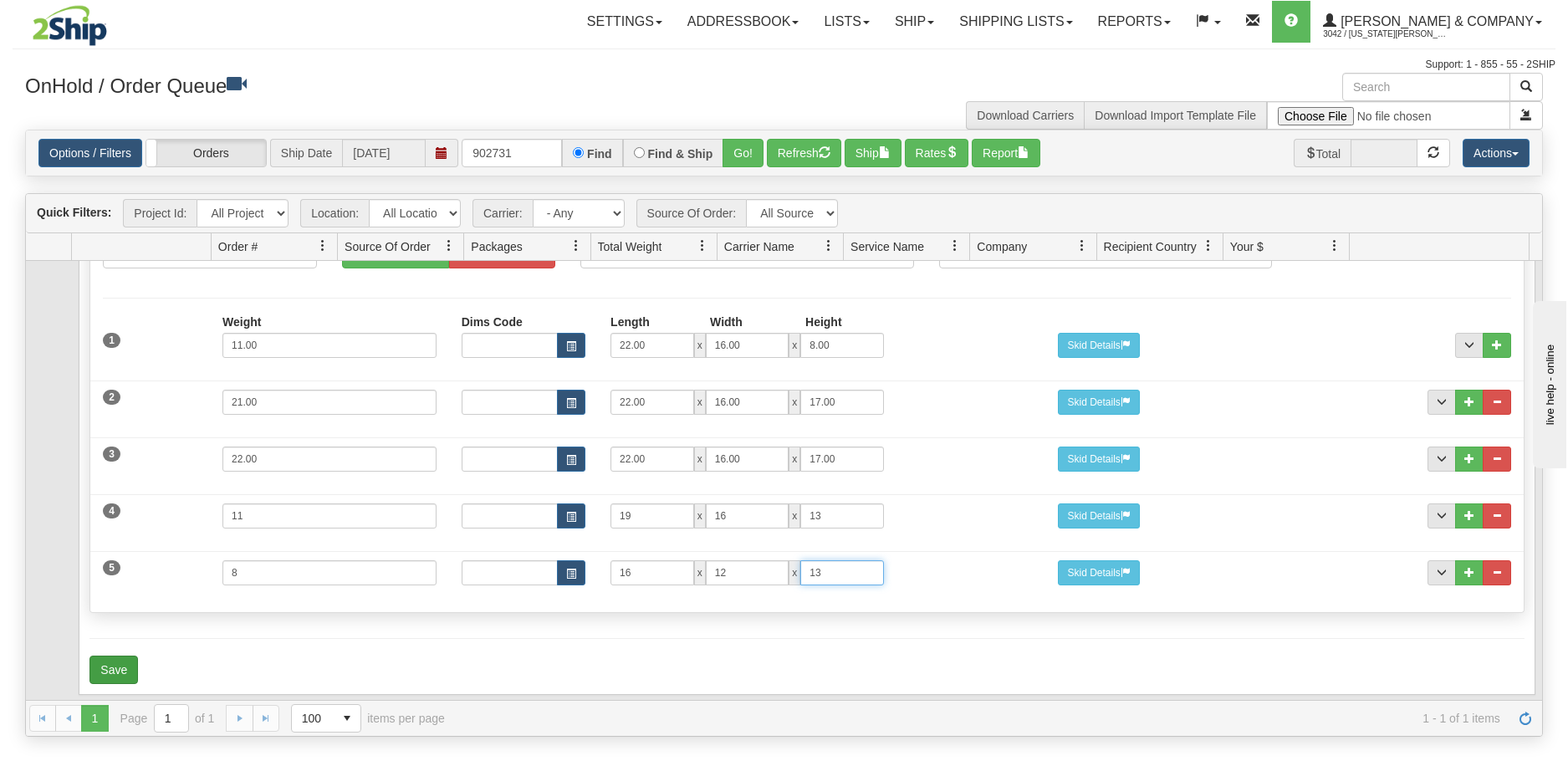
type input "13"
click at [127, 656] on button "Save" at bounding box center [113, 669] width 48 height 28
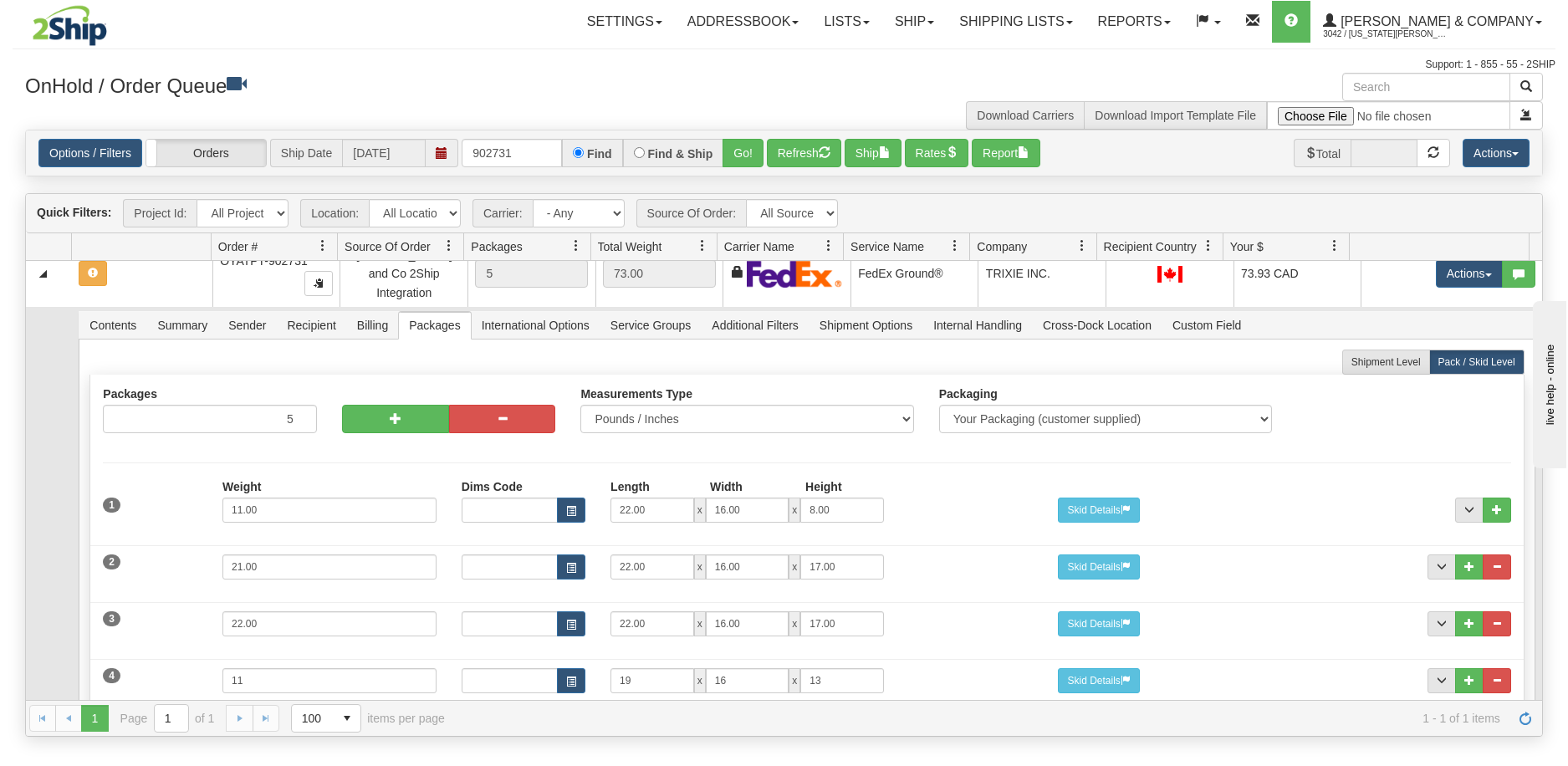
scroll to position [0, 0]
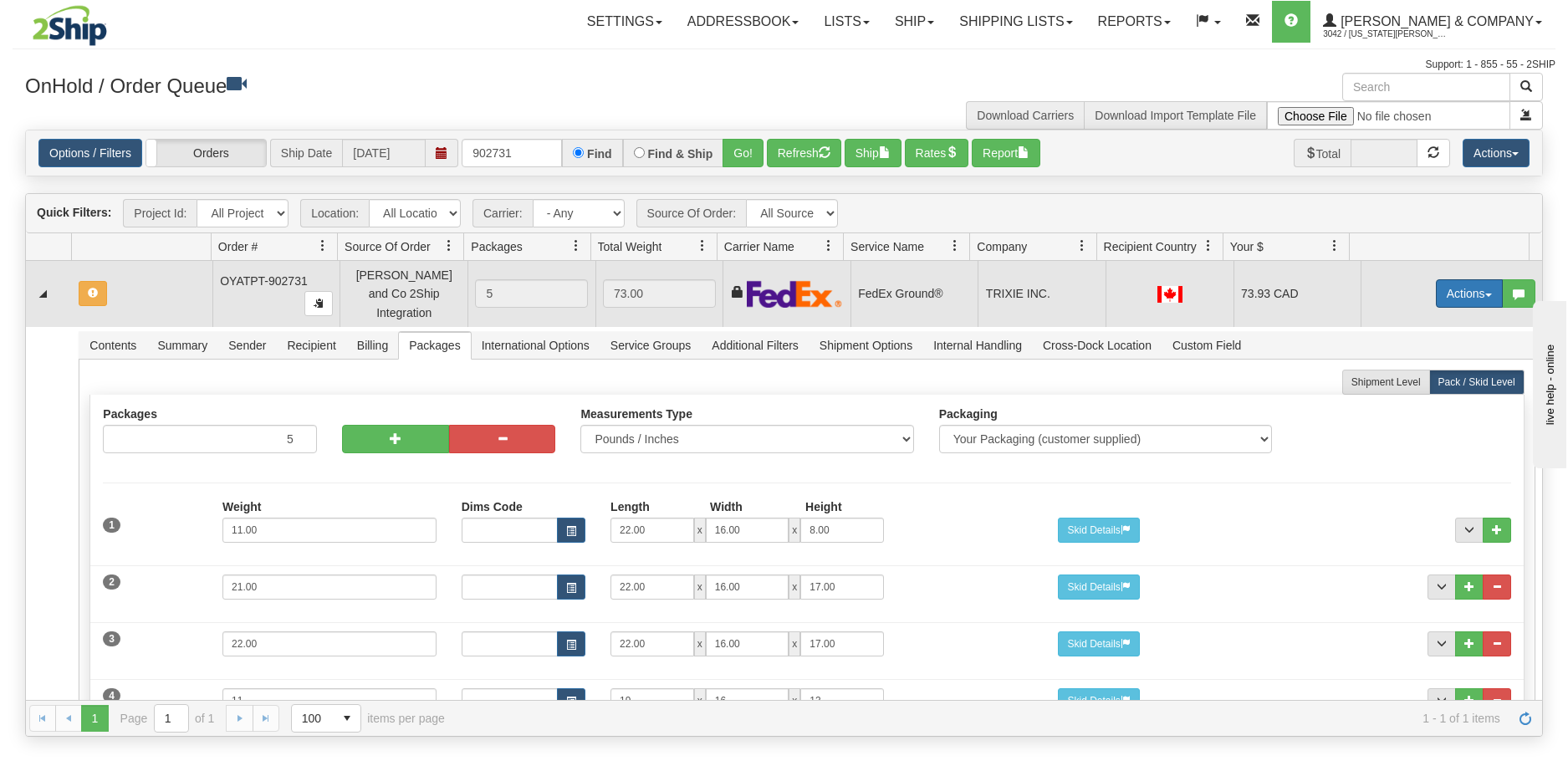
click at [1460, 284] on button "Actions" at bounding box center [1469, 293] width 66 height 28
click at [1426, 341] on span "Refresh Rates" at bounding box center [1428, 347] width 87 height 14
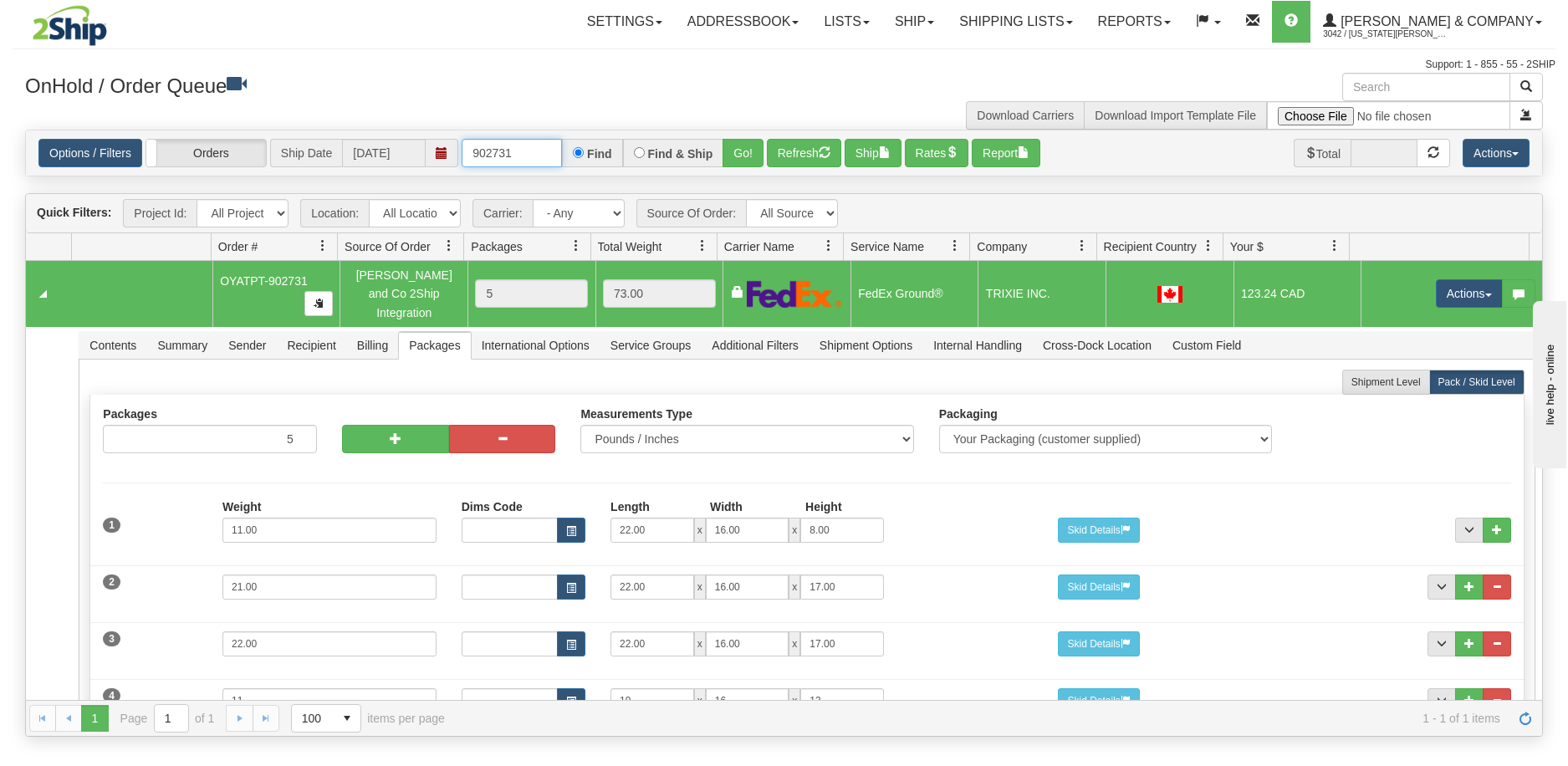
drag, startPoint x: 512, startPoint y: 152, endPoint x: 502, endPoint y: 157, distance: 11.2
click at [502, 157] on input "902731" at bounding box center [512, 152] width 100 height 28
type input "902736"
click at [731, 156] on button "Go!" at bounding box center [743, 152] width 41 height 28
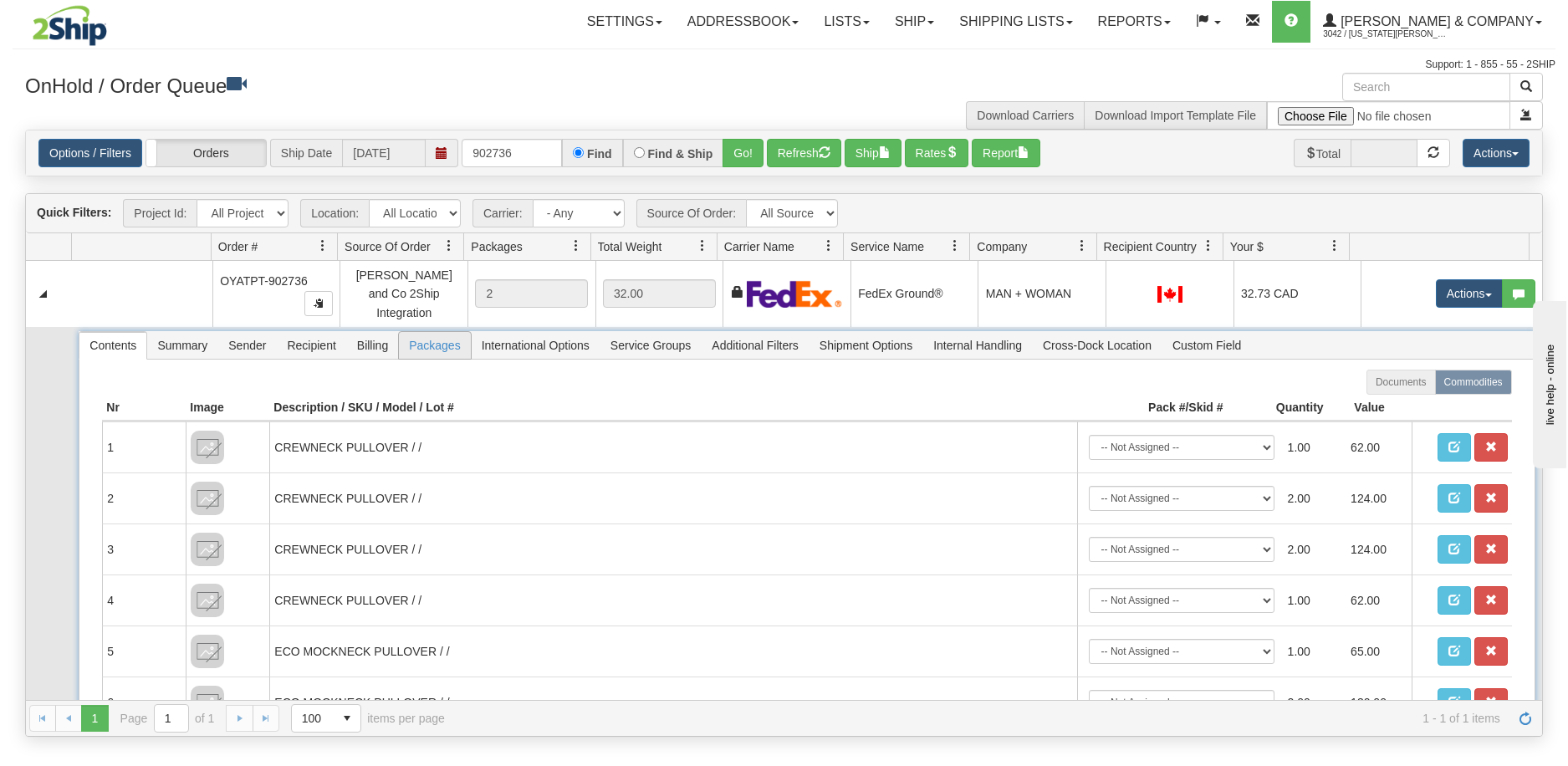
click at [434, 332] on span "Packages" at bounding box center [434, 345] width 71 height 26
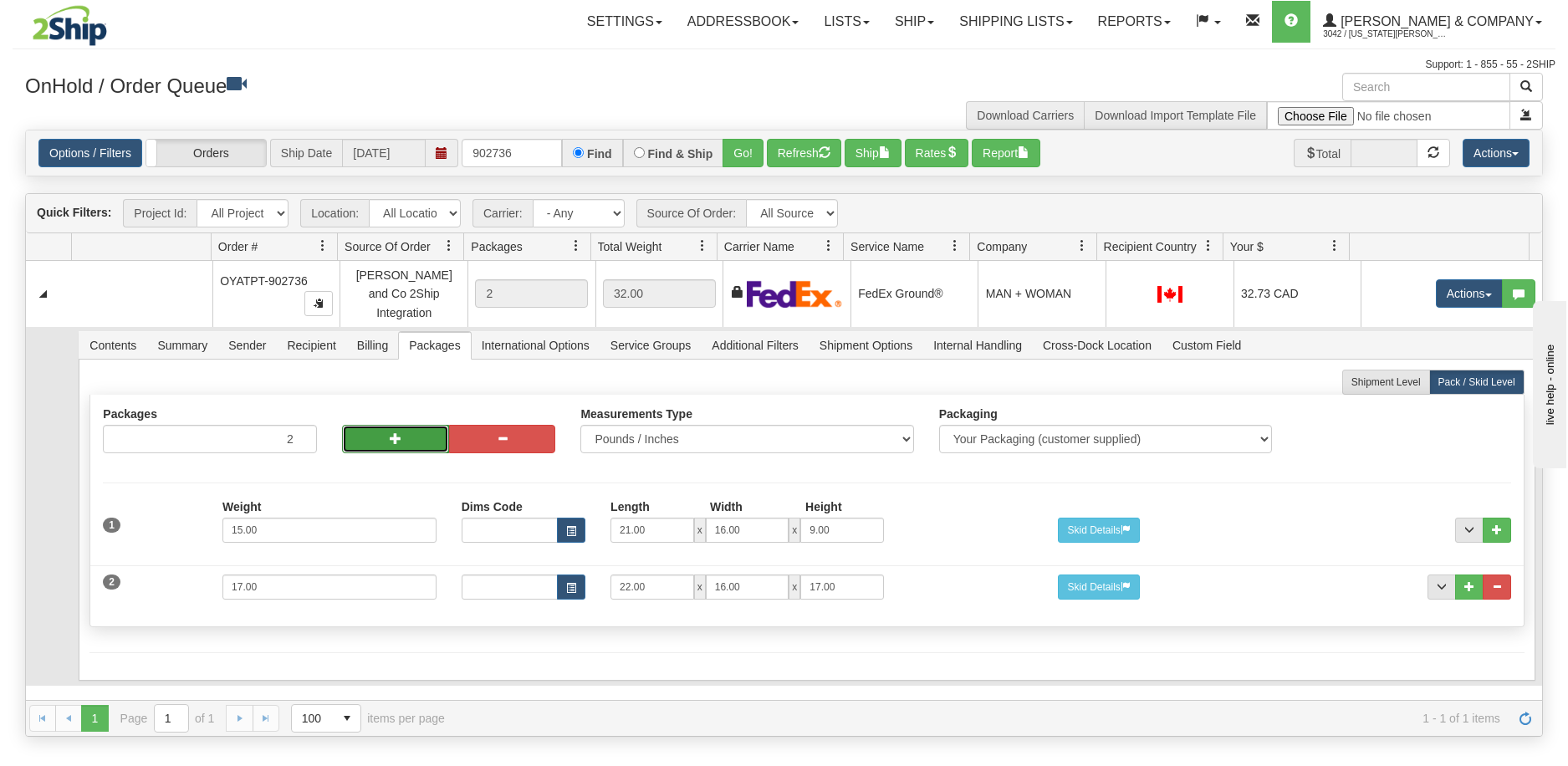
click at [382, 437] on button "button" at bounding box center [396, 439] width 107 height 28
click at [382, 433] on button "button" at bounding box center [396, 439] width 107 height 28
type input "4"
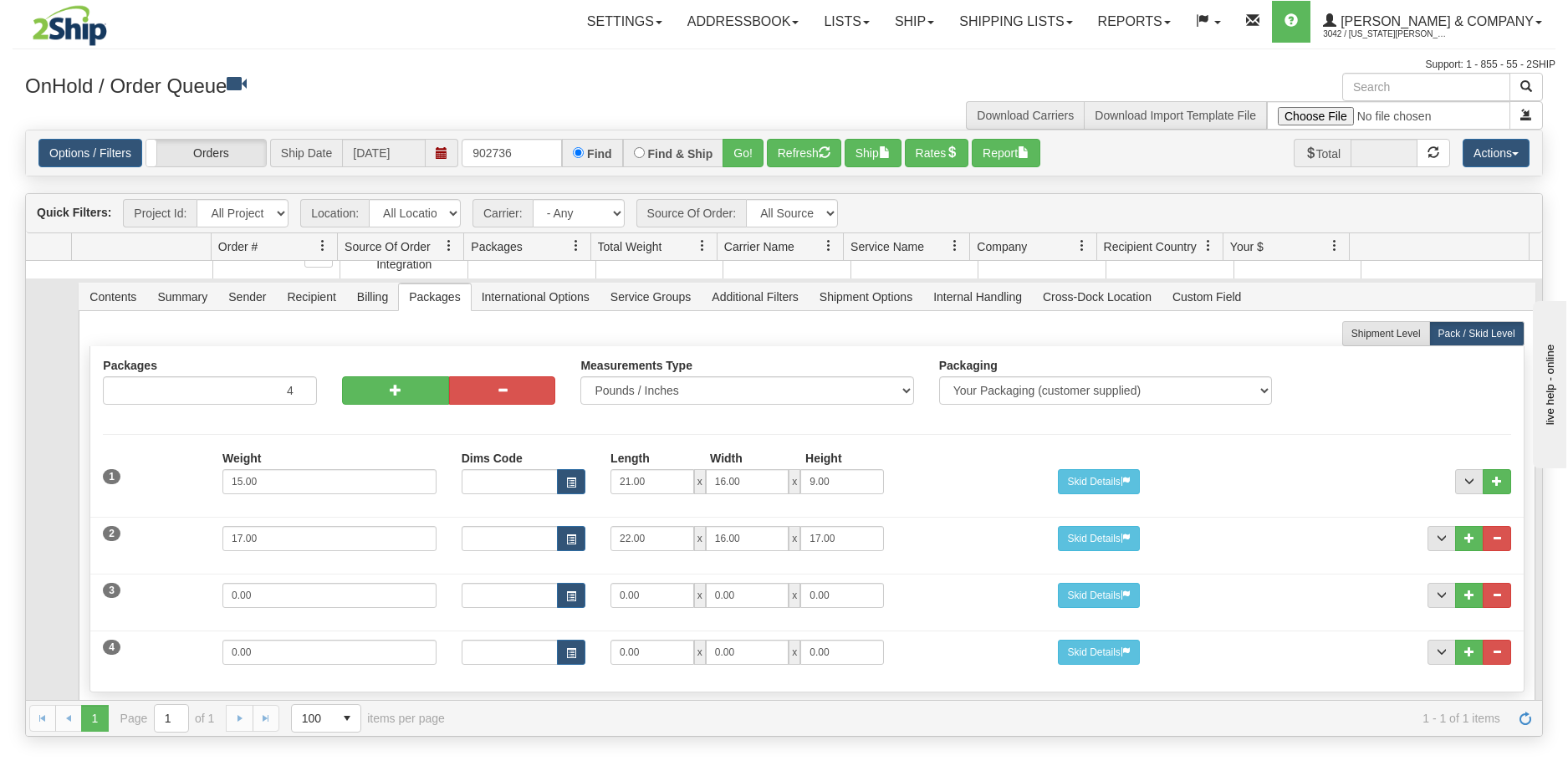
scroll to position [128, 0]
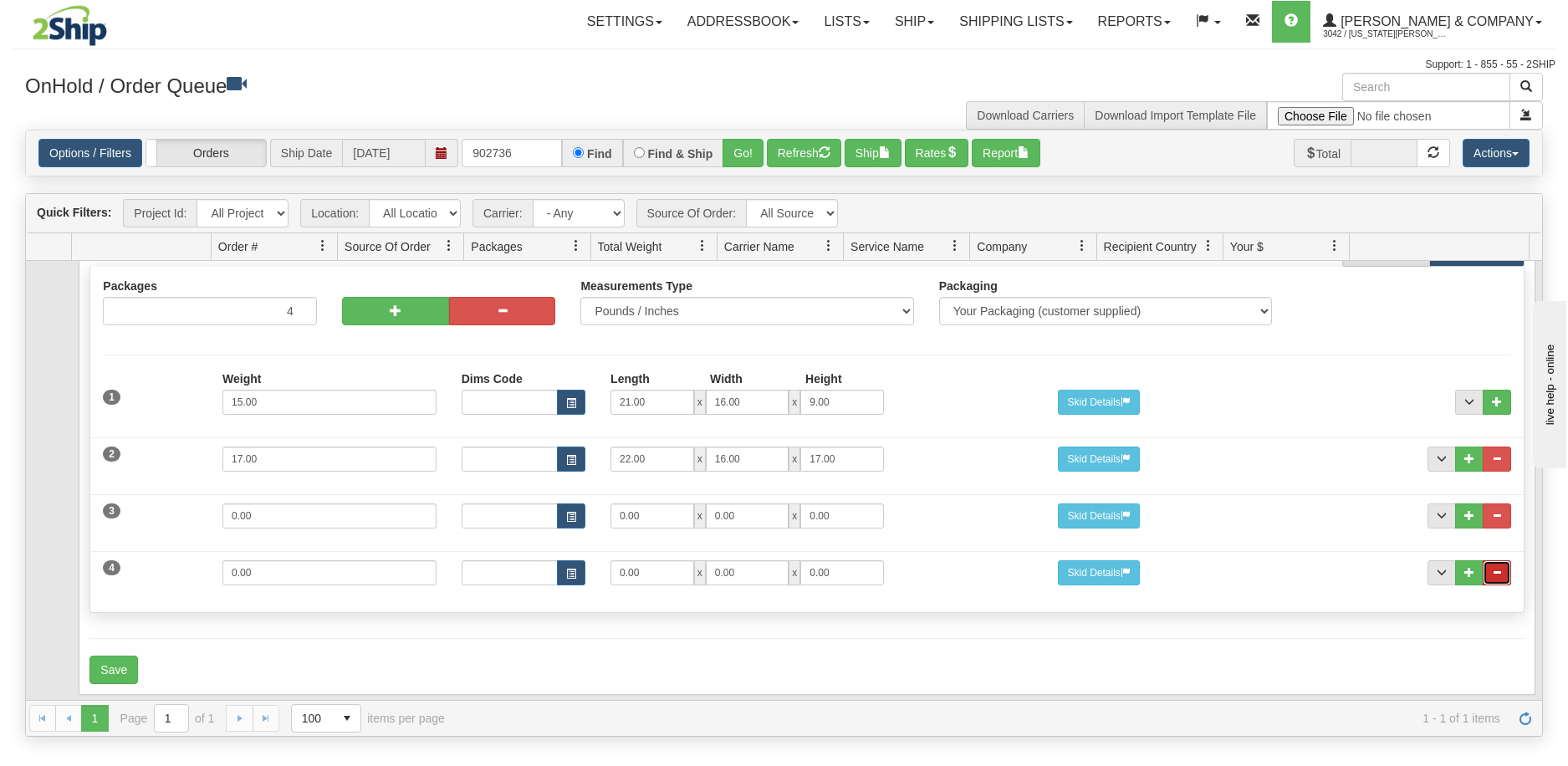
click at [1492, 567] on span "..." at bounding box center [1497, 572] width 10 height 10
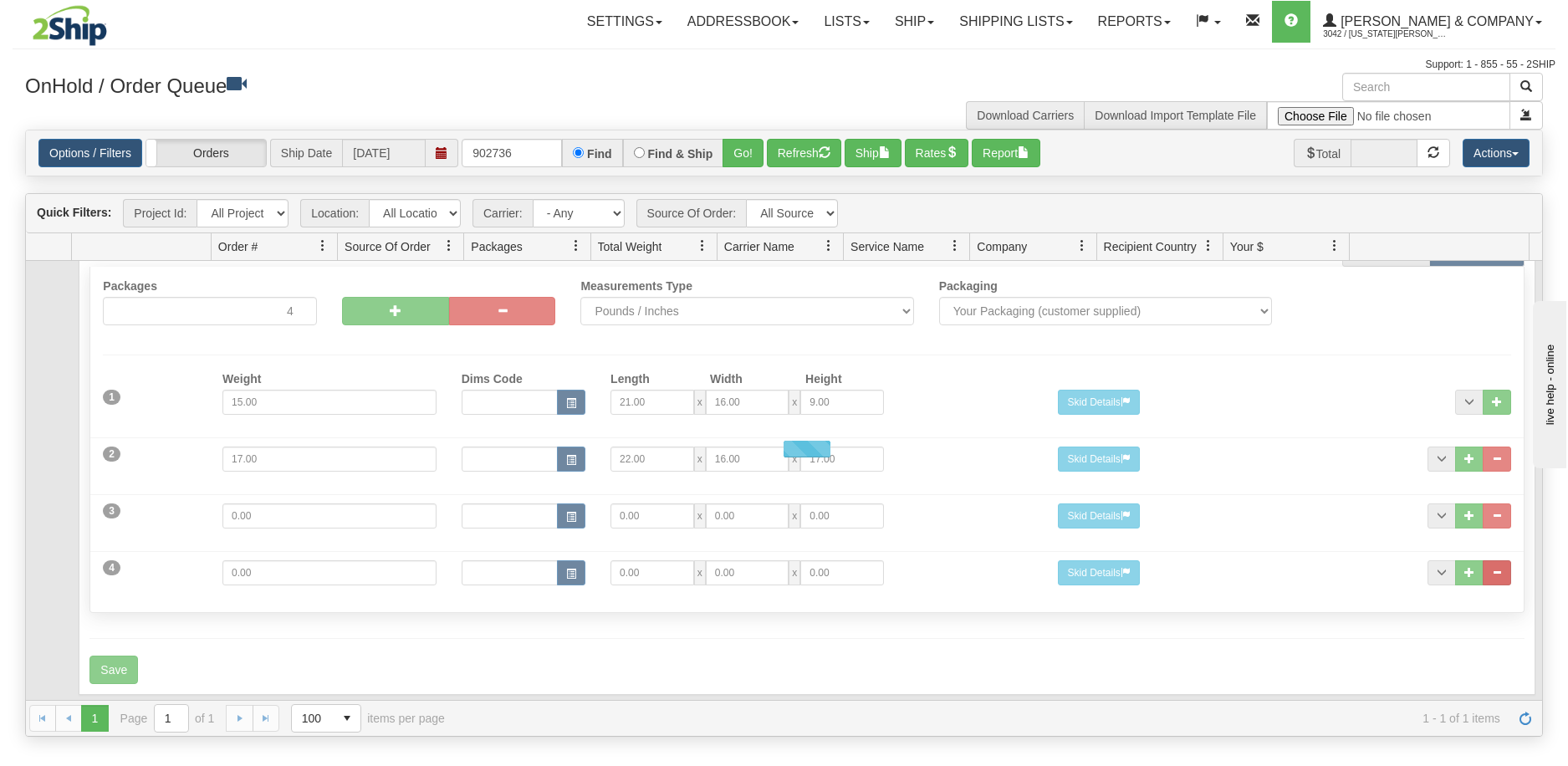
scroll to position [71, 0]
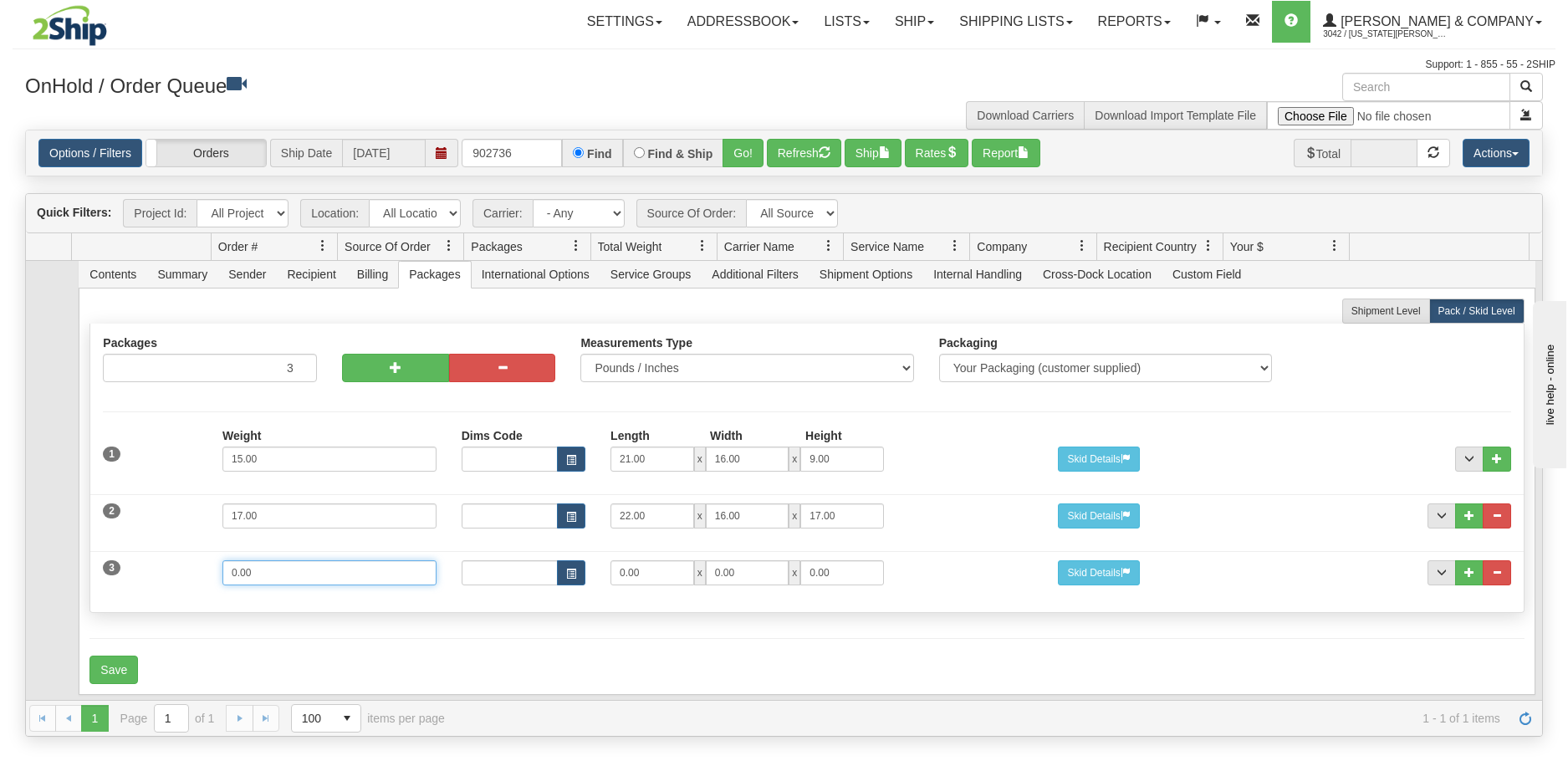
drag, startPoint x: 323, startPoint y: 557, endPoint x: 167, endPoint y: 563, distance: 156.1
click at [167, 563] on div "3 Weight 0.00 Dims Code Length Width Height 0.00 x 0.00 x" at bounding box center [807, 571] width 1433 height 56
type input "3"
type input "16"
type input "12"
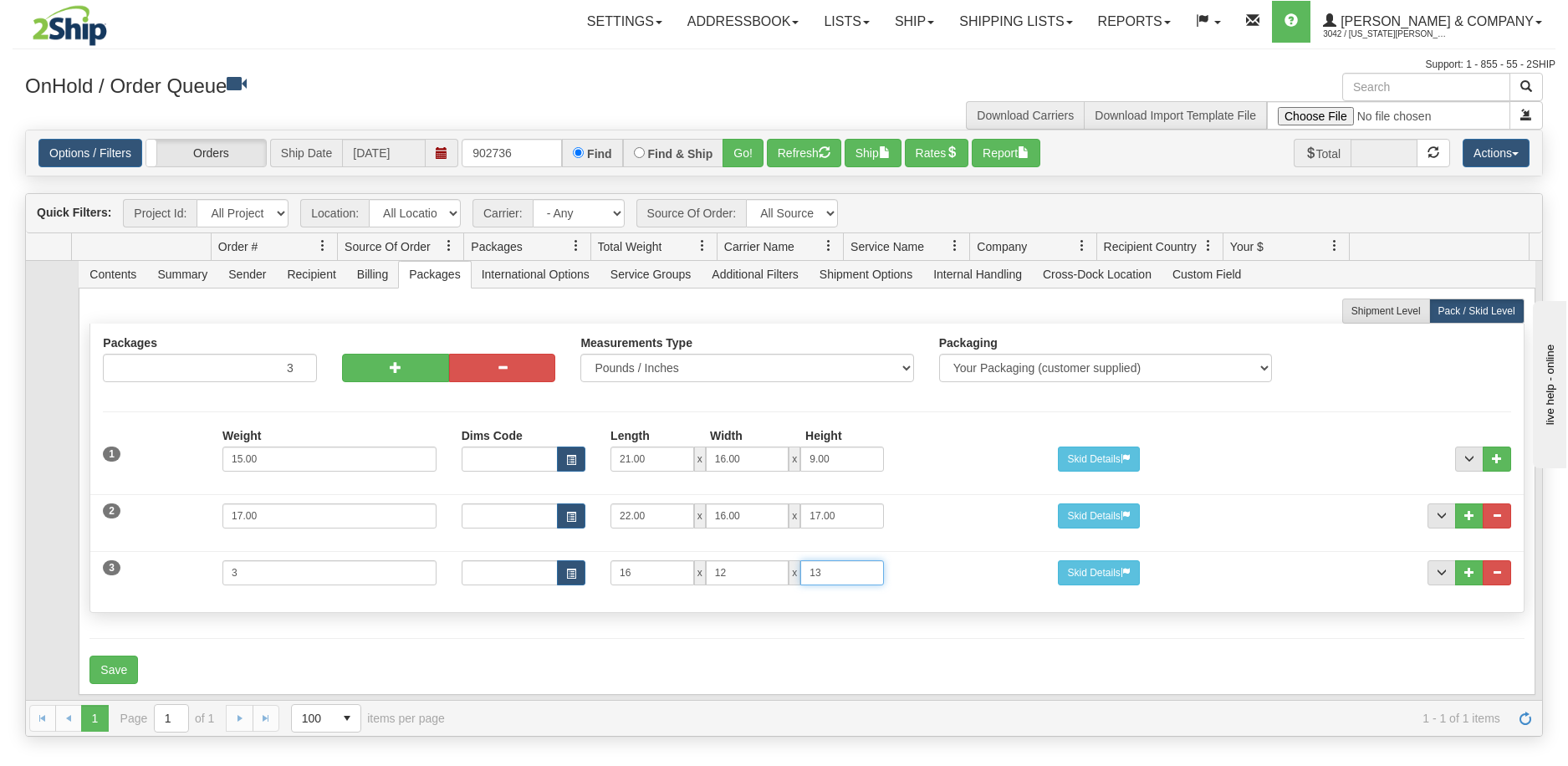
type input "13"
click at [143, 598] on div "Packages 3 3 Measurements Type" at bounding box center [806, 468] width 1434 height 290
click at [121, 656] on button "Save" at bounding box center [113, 669] width 48 height 28
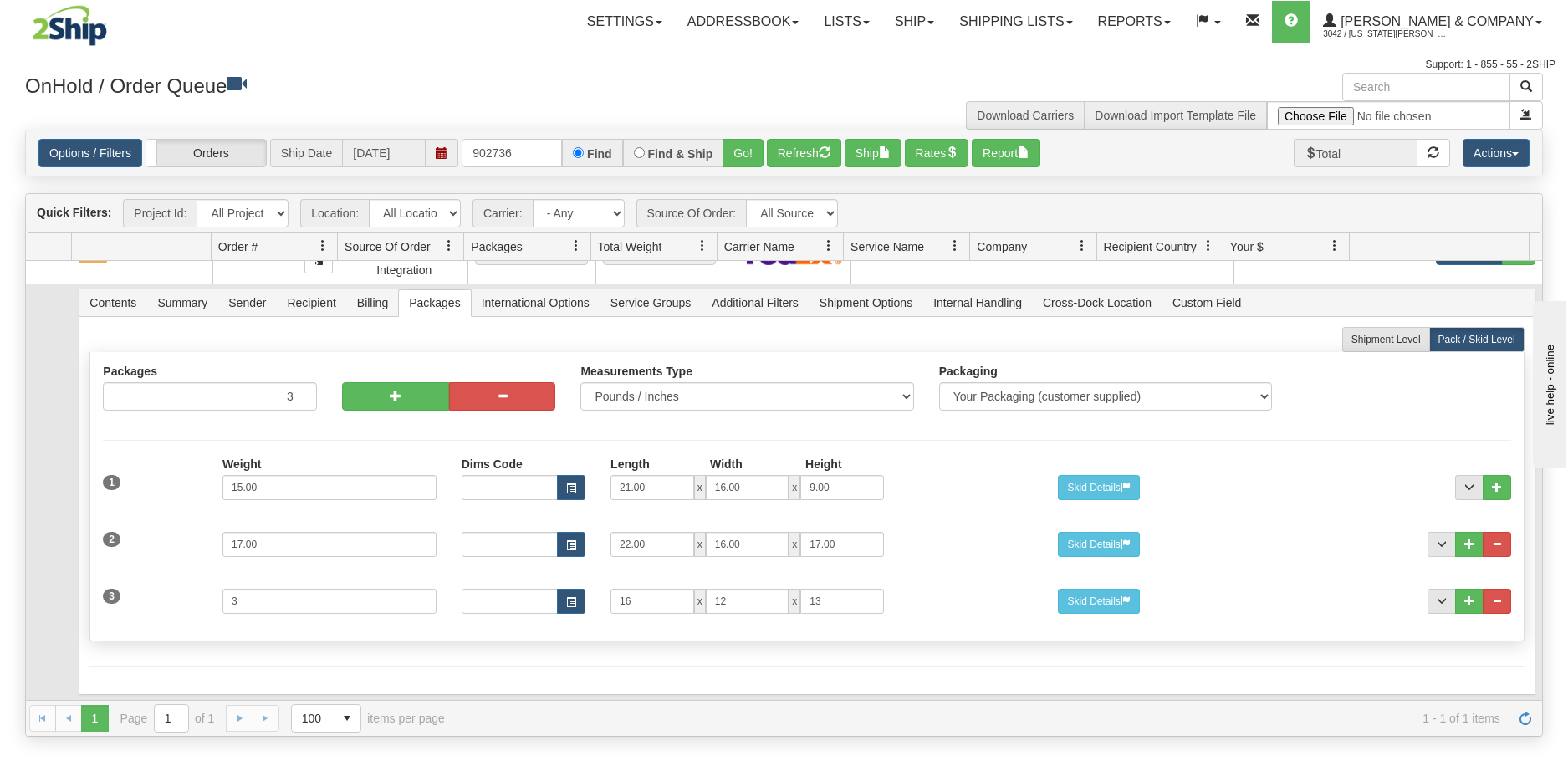
scroll to position [0, 0]
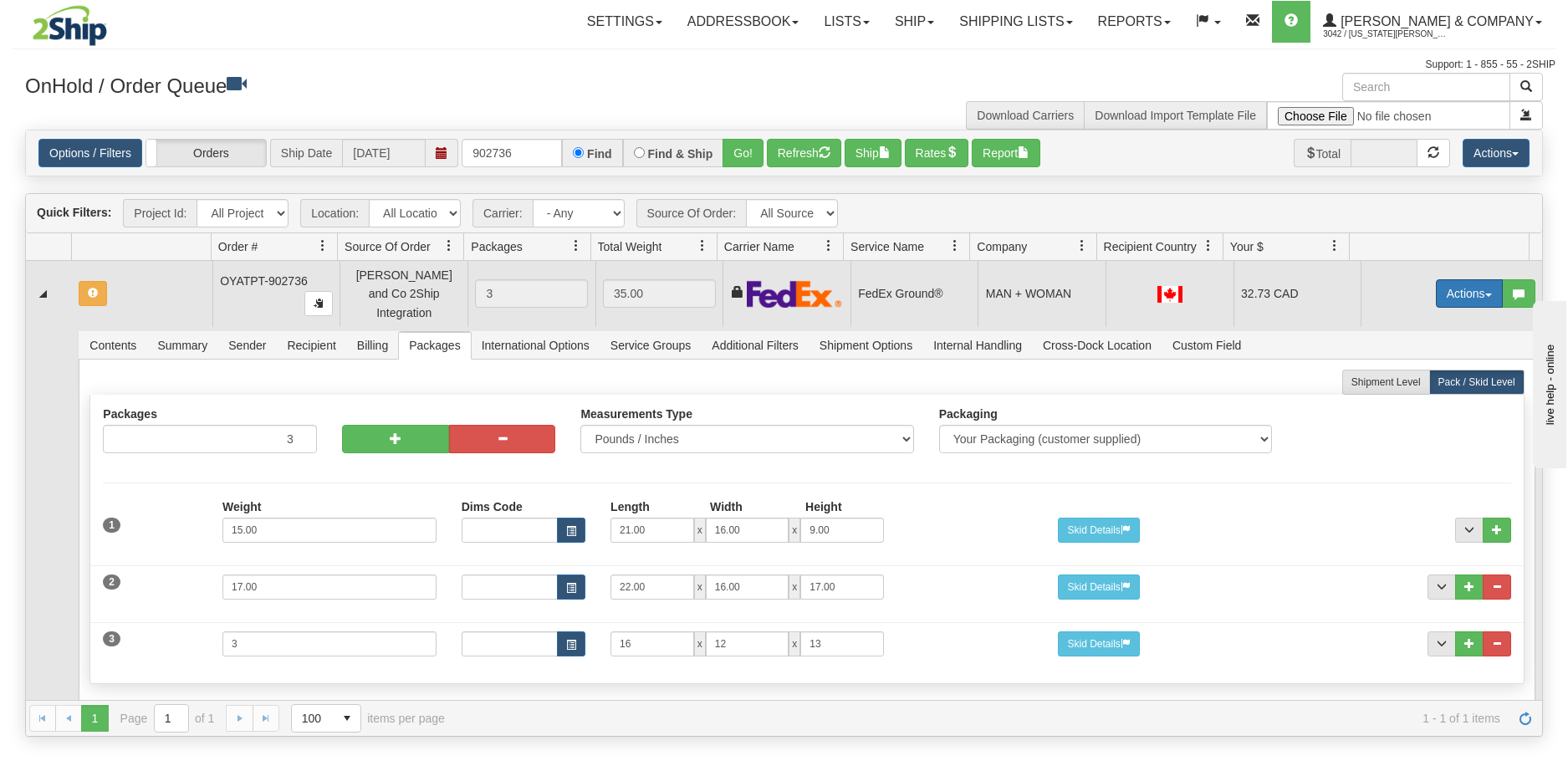
click at [1451, 284] on button "Actions" at bounding box center [1469, 293] width 66 height 28
click at [1410, 342] on span "Refresh Rates" at bounding box center [1428, 347] width 87 height 14
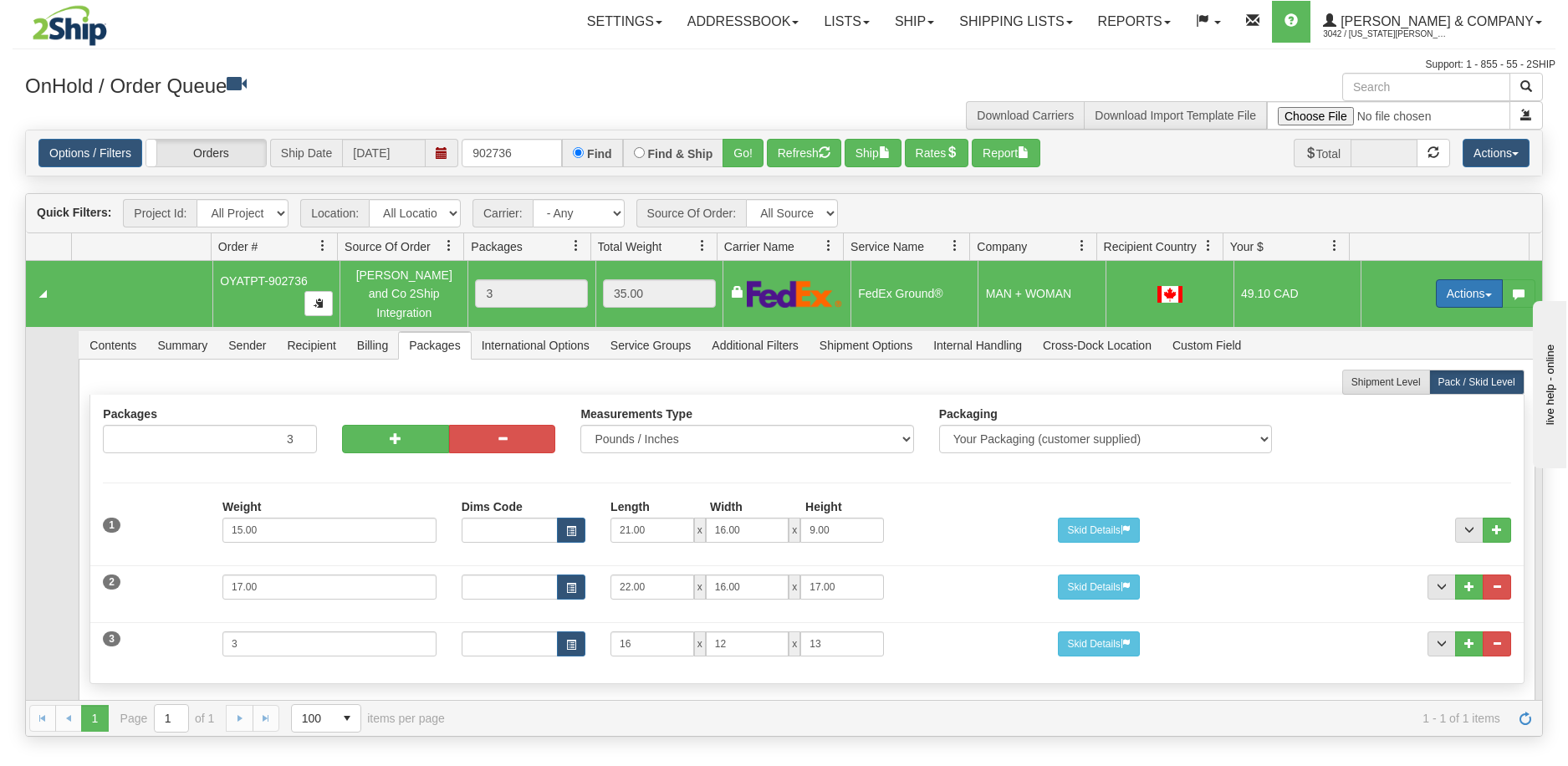
click at [1485, 293] on span "button" at bounding box center [1488, 295] width 6 height 4
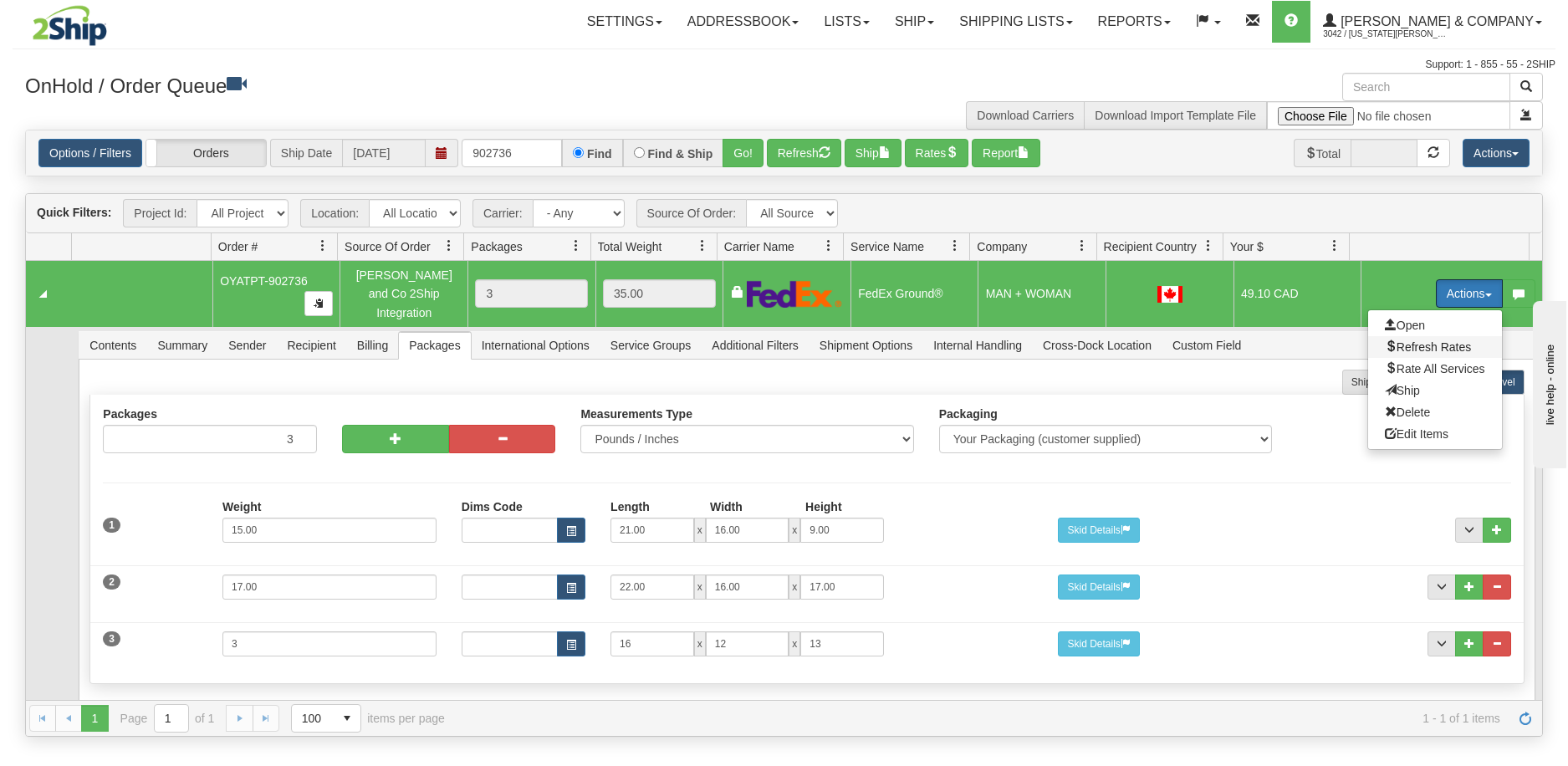
click at [1408, 341] on span "Refresh Rates" at bounding box center [1428, 347] width 87 height 14
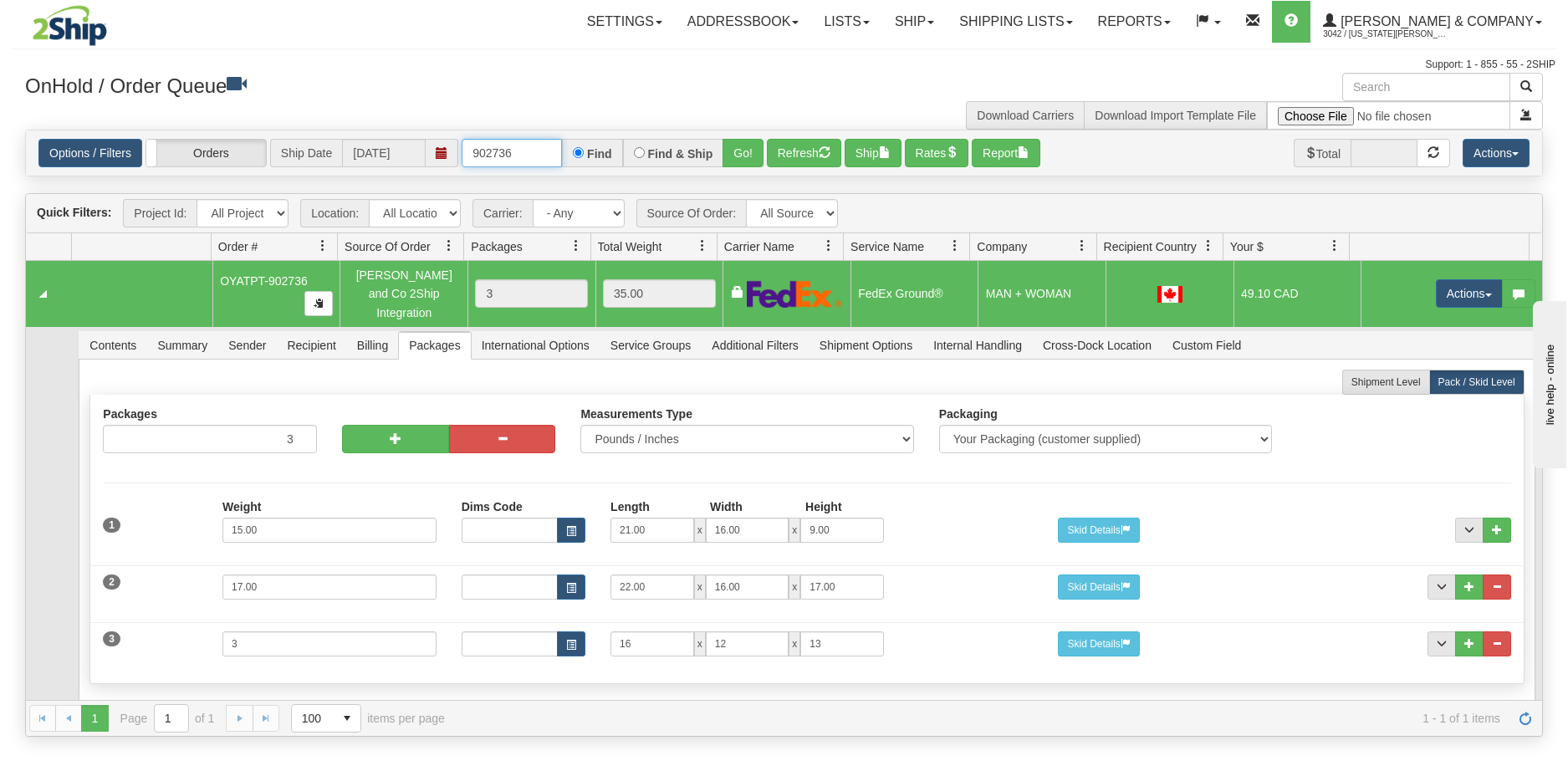
drag, startPoint x: 514, startPoint y: 162, endPoint x: 473, endPoint y: 159, distance: 41.1
click at [473, 159] on input "902736" at bounding box center [512, 152] width 100 height 28
type input "902703"
click at [745, 151] on button "Go!" at bounding box center [743, 152] width 41 height 28
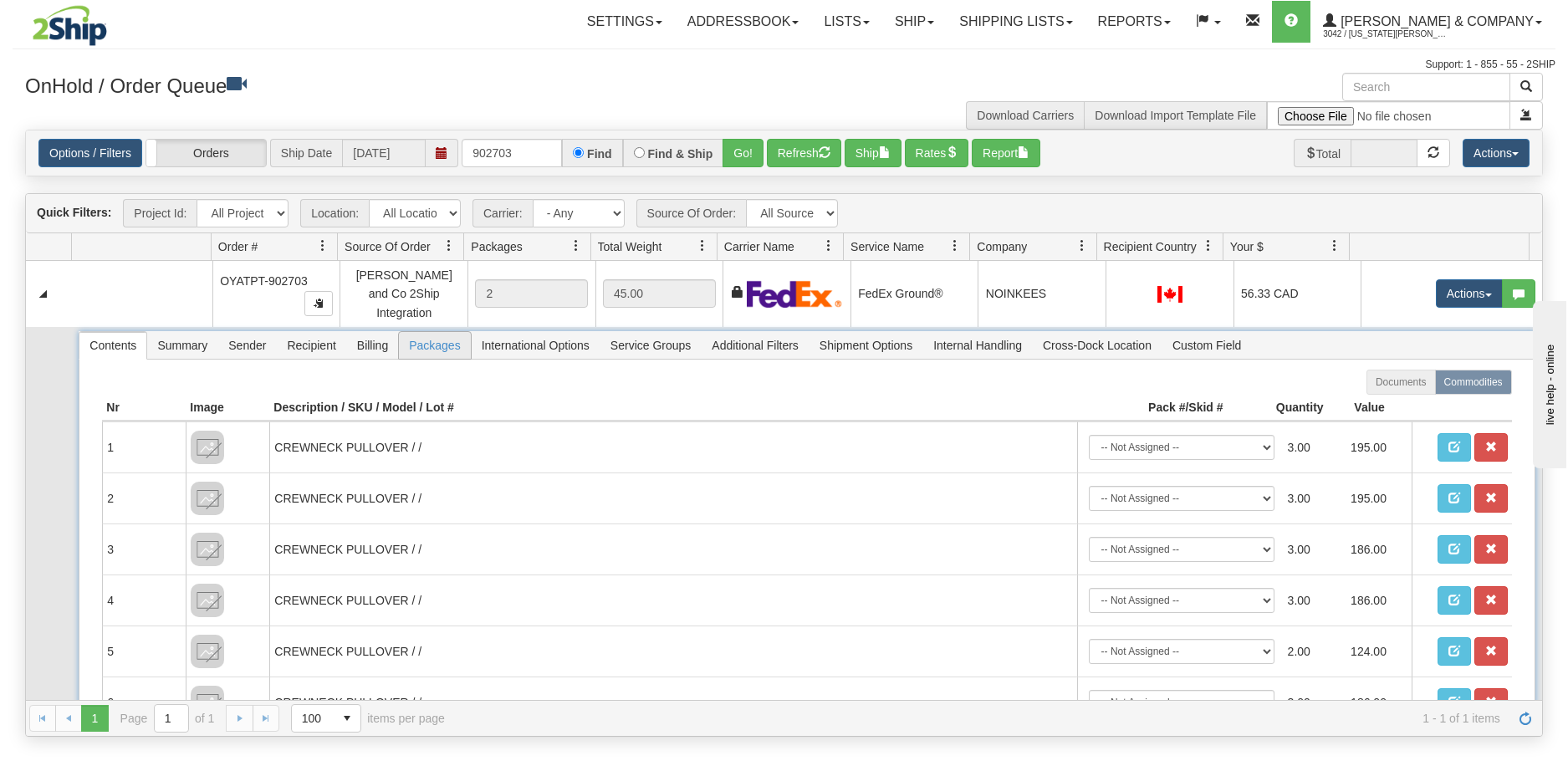
click at [428, 338] on span "Packages" at bounding box center [434, 345] width 71 height 26
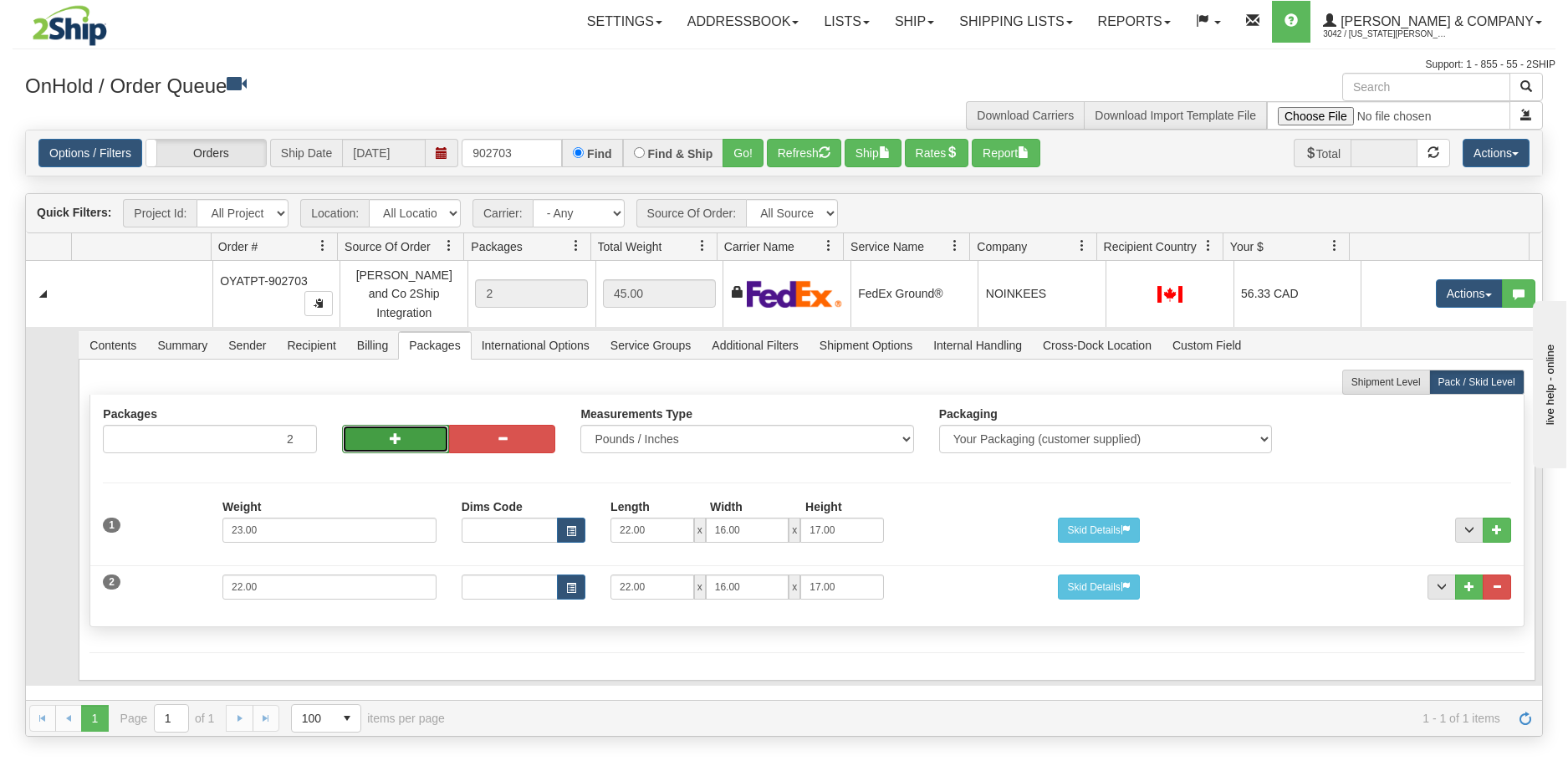
click at [374, 439] on button "button" at bounding box center [396, 439] width 107 height 28
click at [378, 427] on button "button" at bounding box center [396, 439] width 107 height 28
type input "4"
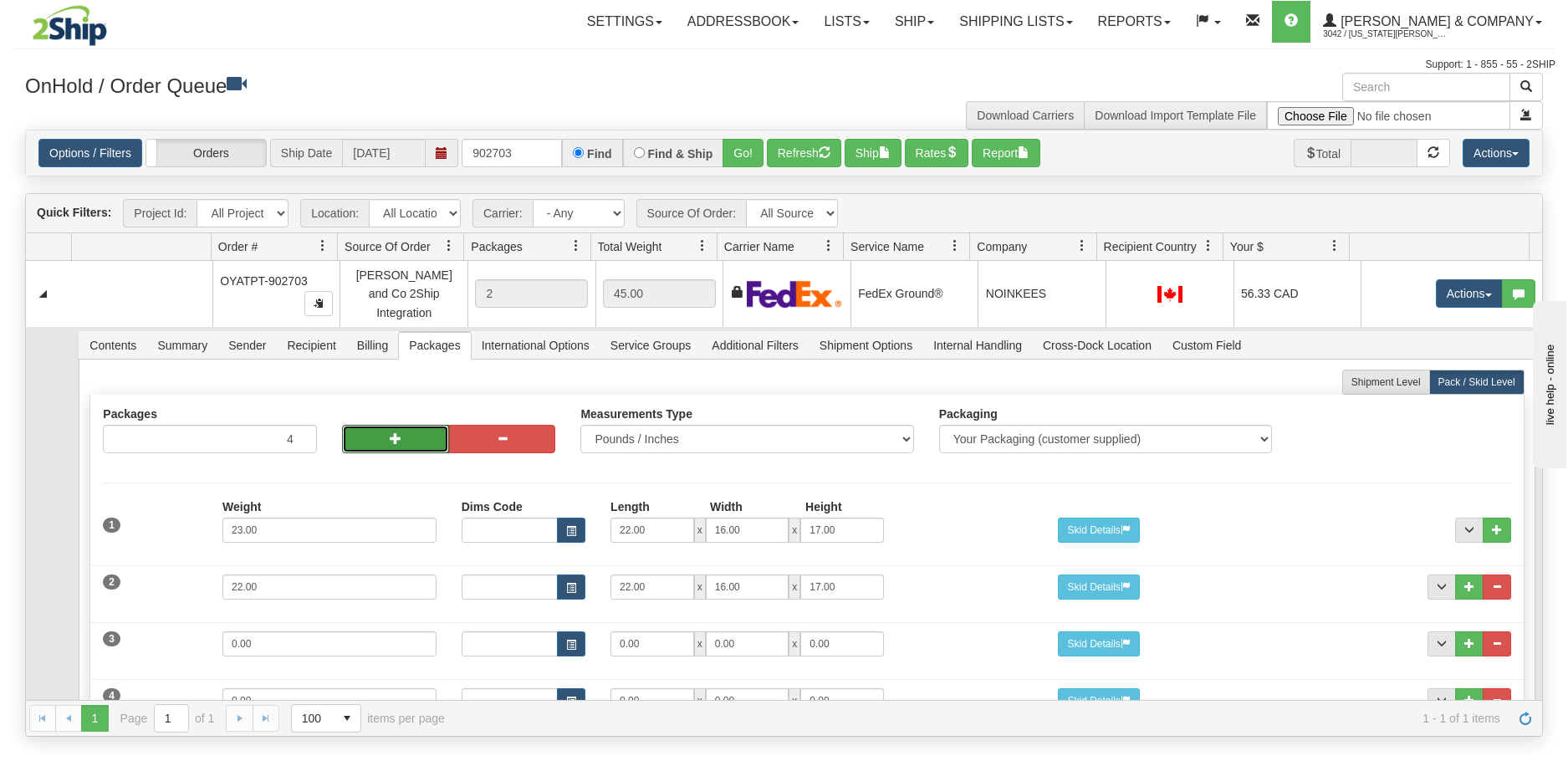
click at [378, 427] on button "button" at bounding box center [396, 439] width 107 height 28
type input "5"
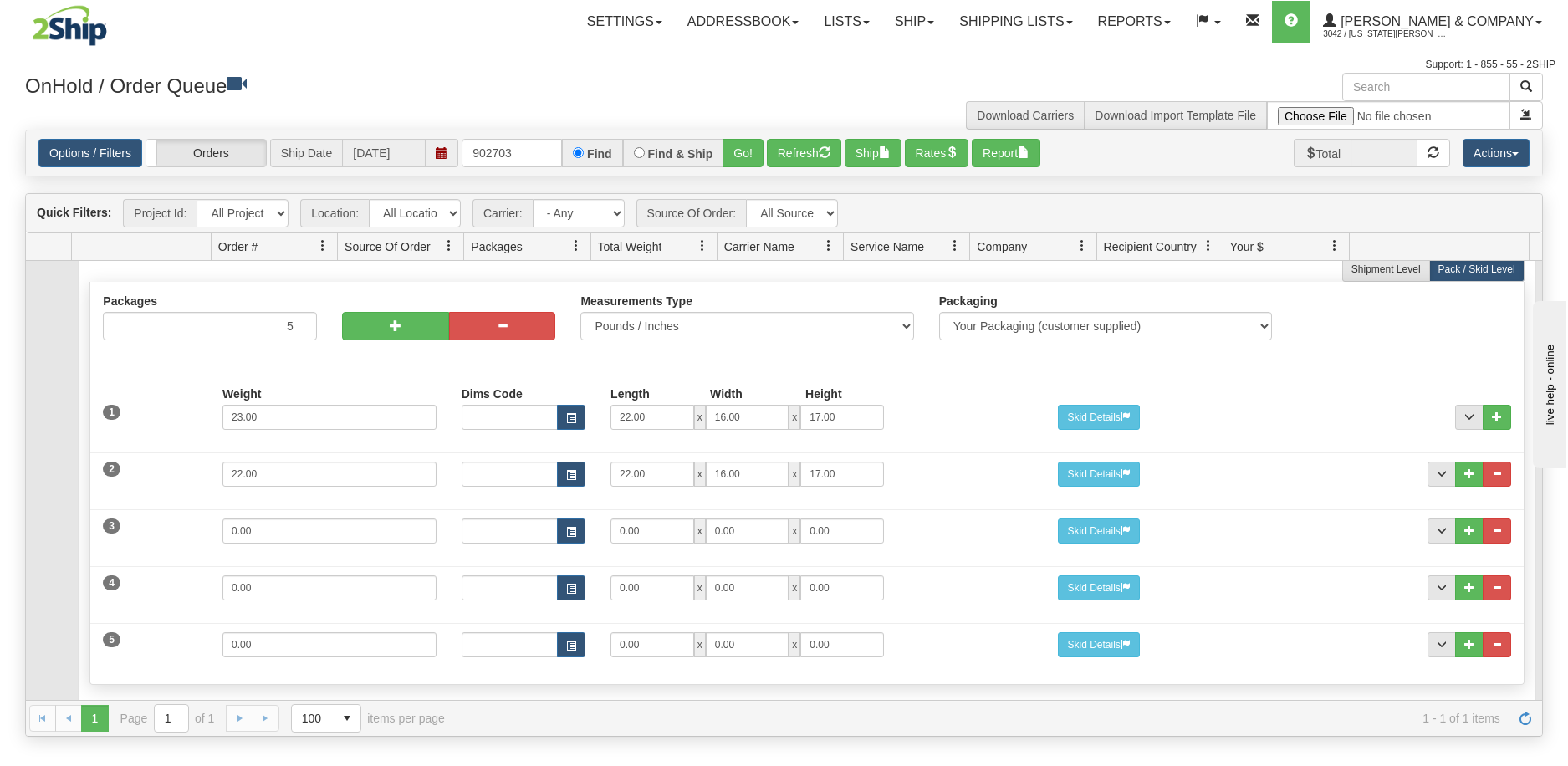
scroll to position [84, 0]
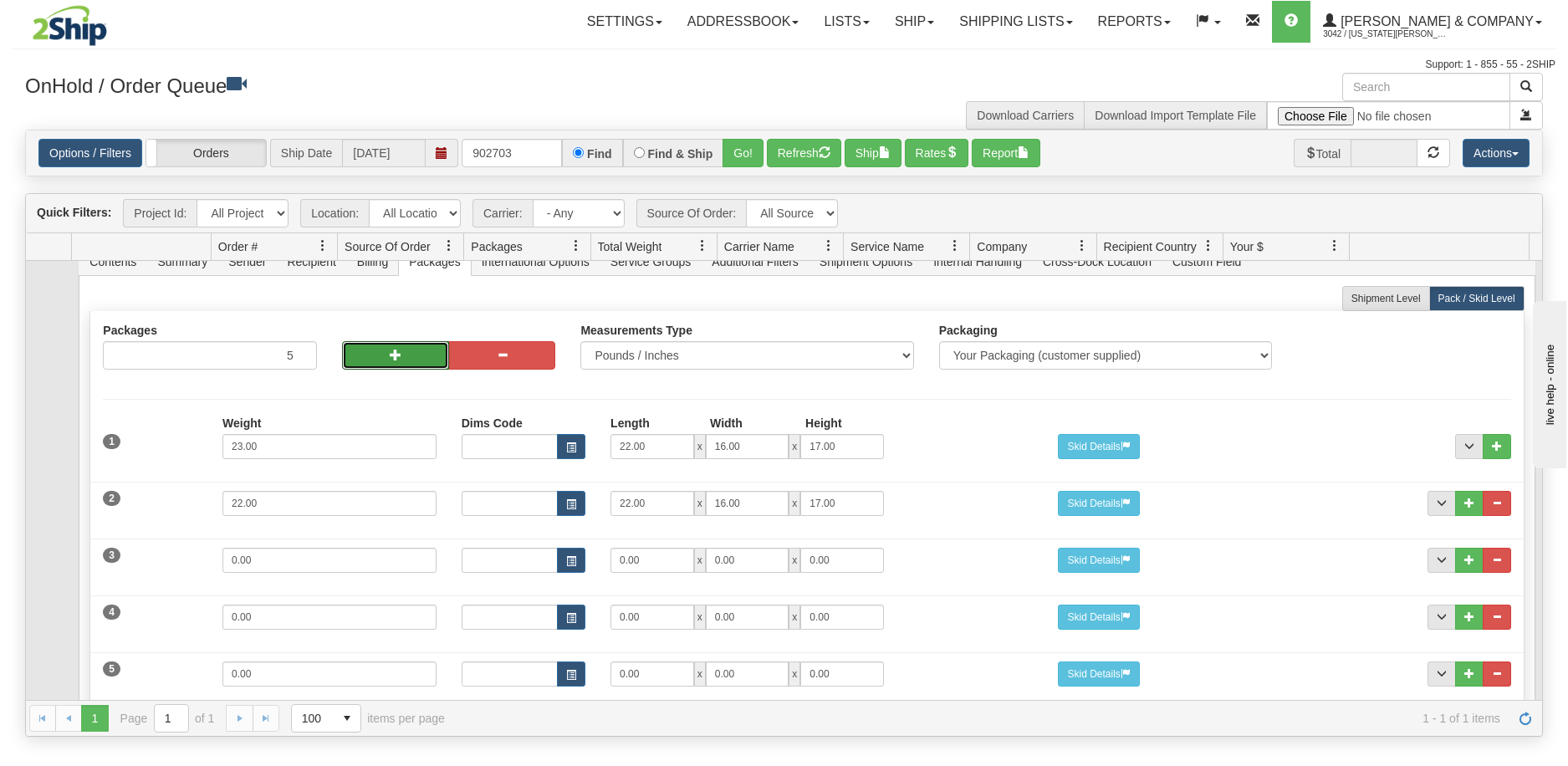
click at [399, 342] on button "button" at bounding box center [396, 355] width 107 height 28
type input "6"
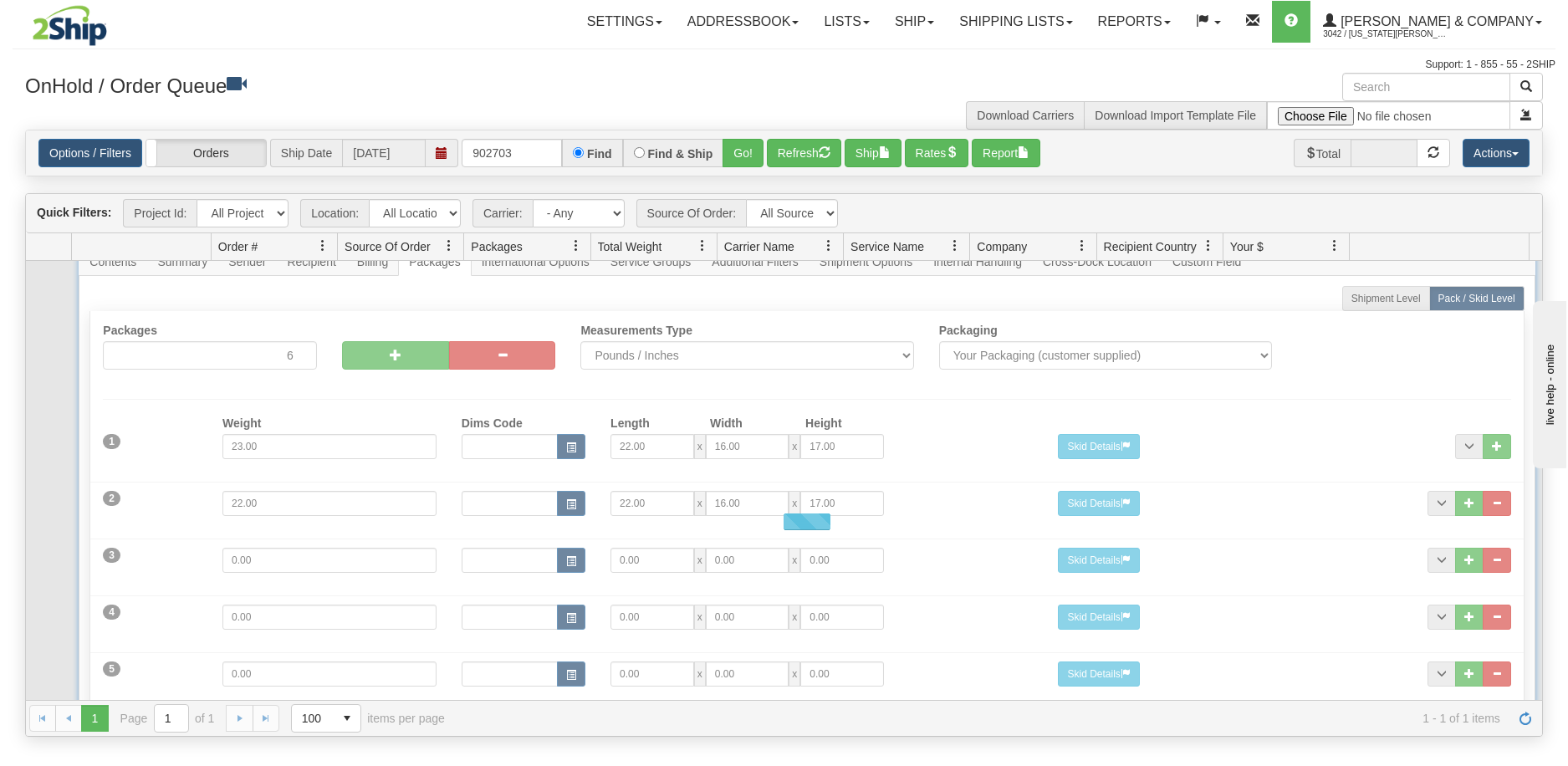
click at [400, 350] on div at bounding box center [806, 522] width 1456 height 549
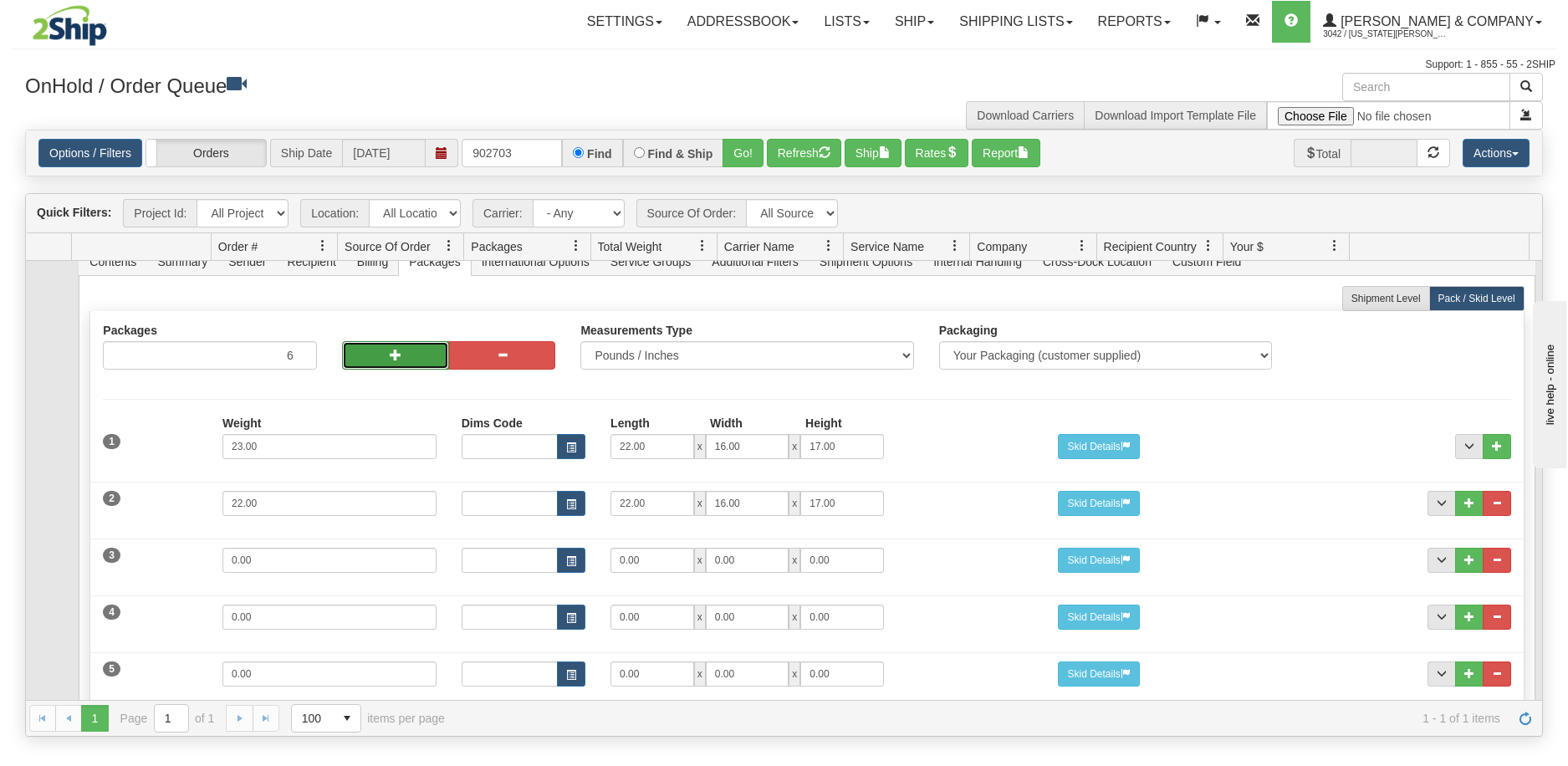
click at [401, 346] on button "button" at bounding box center [396, 355] width 107 height 28
type input "7"
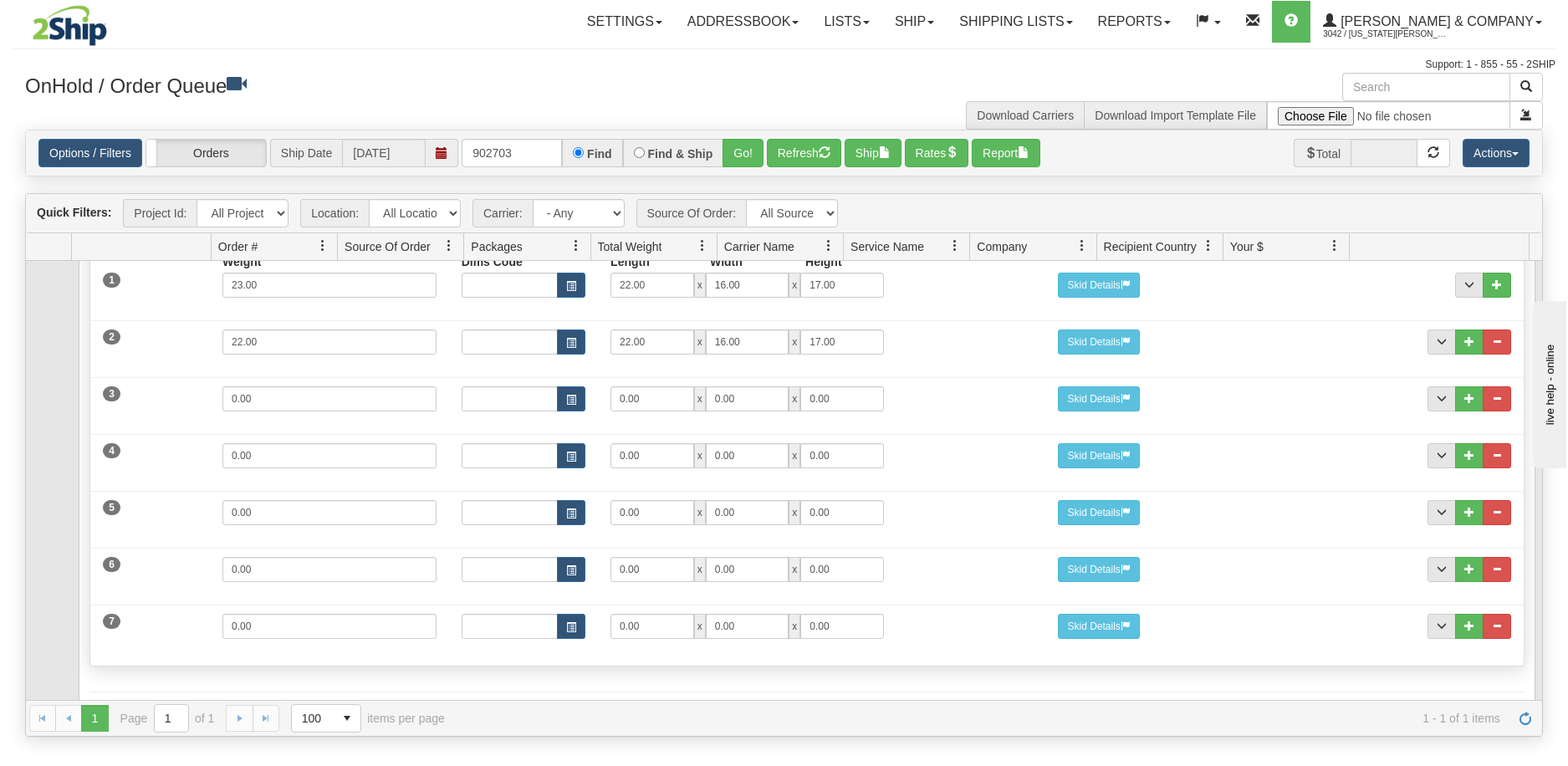
scroll to position [215, 0]
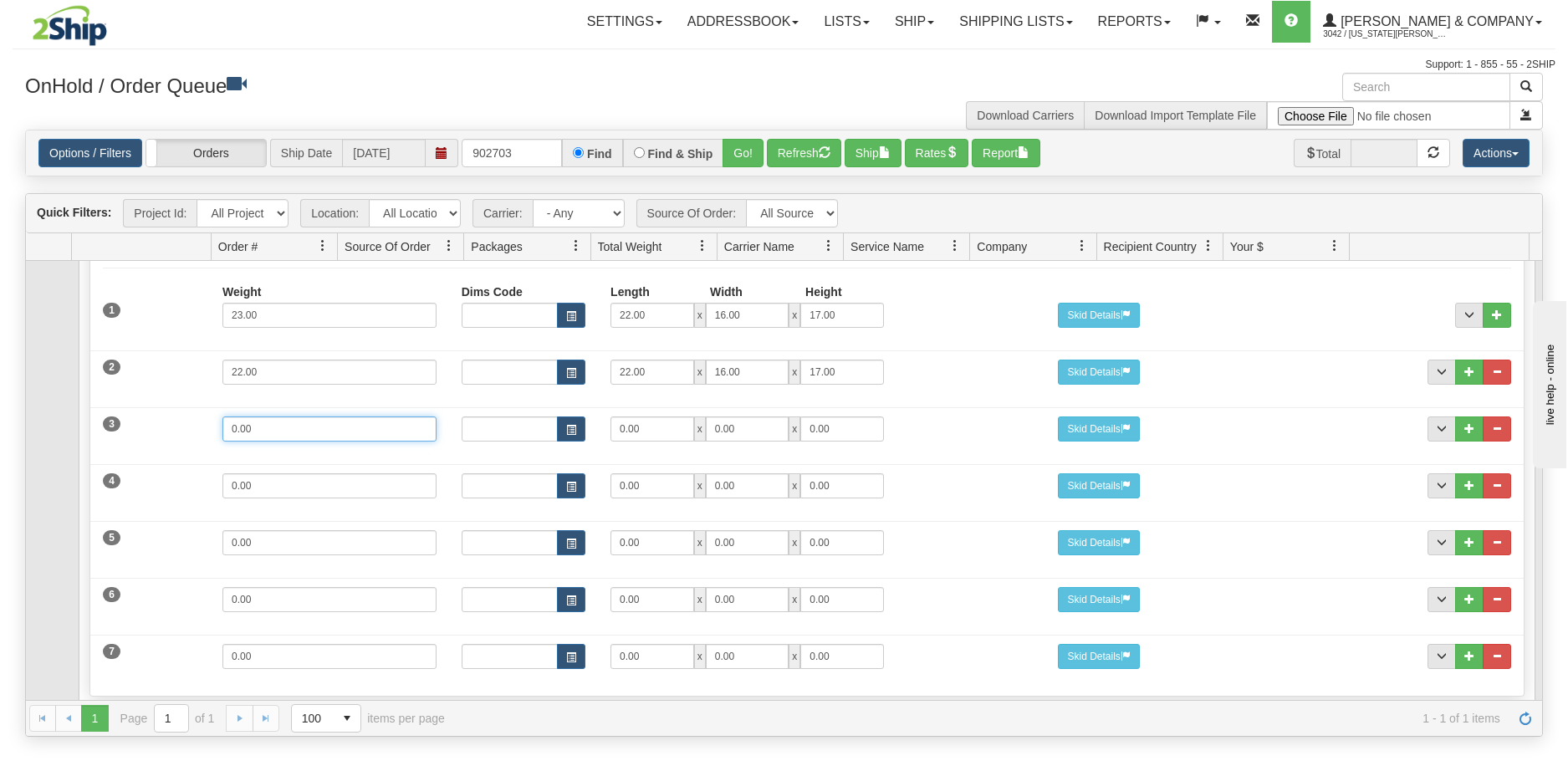
drag, startPoint x: 293, startPoint y: 414, endPoint x: 208, endPoint y: 419, distance: 85.1
click at [208, 419] on div "3 Weight 0.00 Dims Code Length Width Height 0.00 x 0.00 x" at bounding box center [807, 427] width 1433 height 56
type input "23"
drag, startPoint x: 293, startPoint y: 467, endPoint x: 209, endPoint y: 474, distance: 84.3
click at [210, 474] on div "Weight 0.00" at bounding box center [330, 492] width 239 height 37
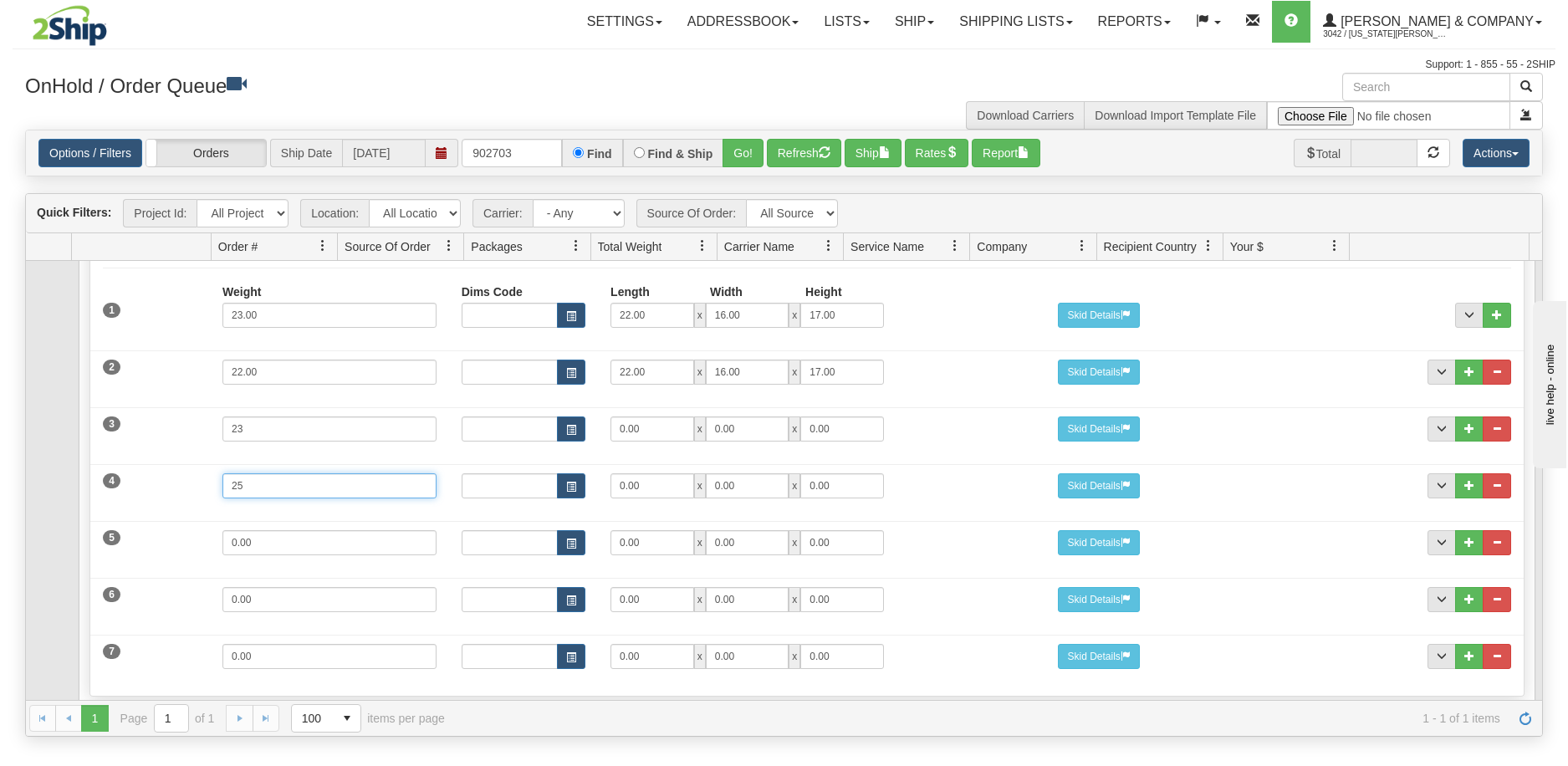
type input "25"
drag, startPoint x: 262, startPoint y: 541, endPoint x: 173, endPoint y: 546, distance: 89.1
click at [173, 546] on div "5 Weight 0.00 Dims Code Length Width Height 0.00 x 0.00 x" at bounding box center [807, 541] width 1433 height 56
type input "19"
drag, startPoint x: 625, startPoint y: 419, endPoint x: 596, endPoint y: 419, distance: 29.0
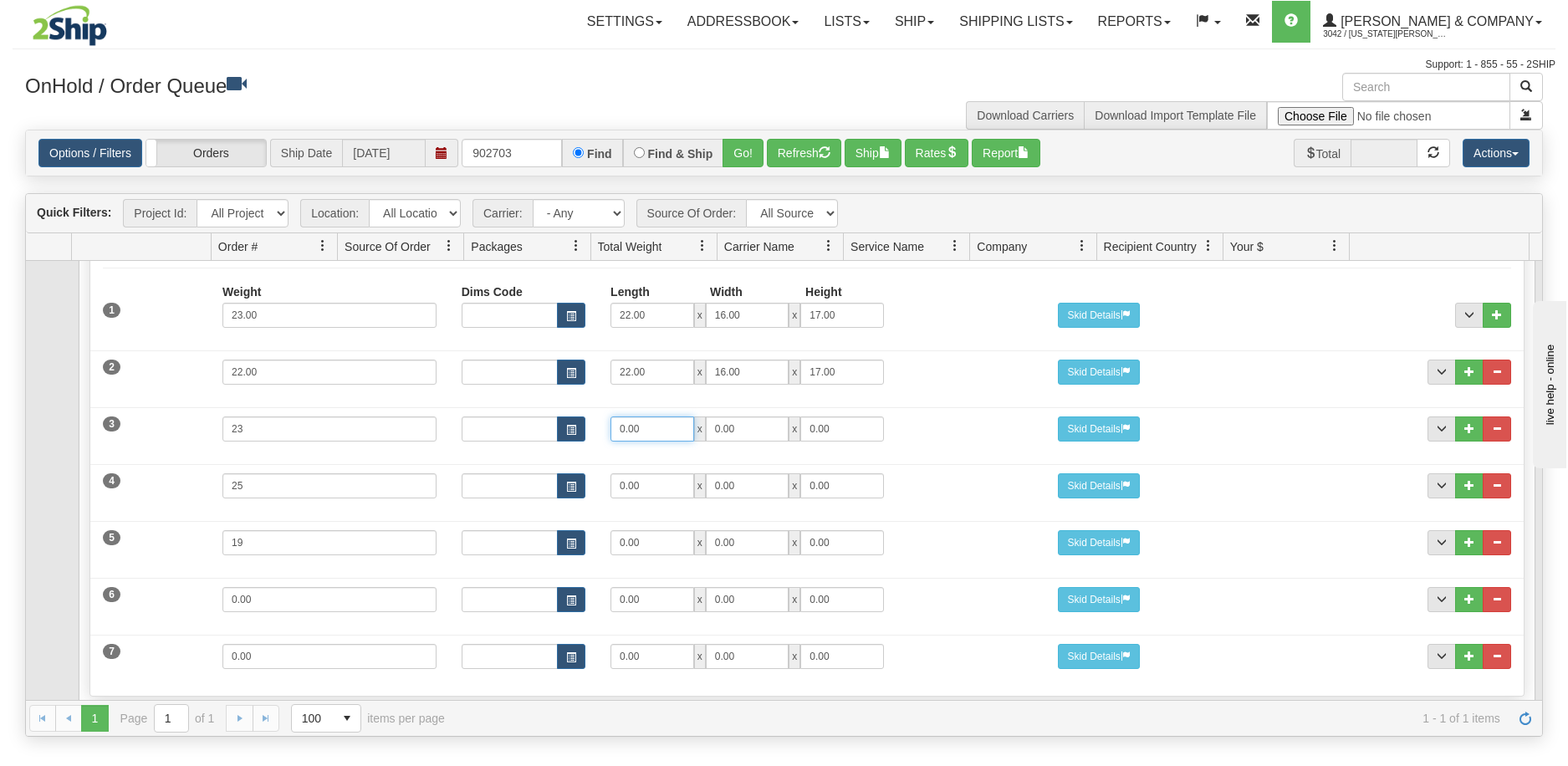
click at [598, 419] on div "0.00 x 0.00 x 0.00" at bounding box center [748, 429] width 299 height 26
type input "22"
type input "16"
type input "17"
drag, startPoint x: 654, startPoint y: 474, endPoint x: 581, endPoint y: 484, distance: 73.7
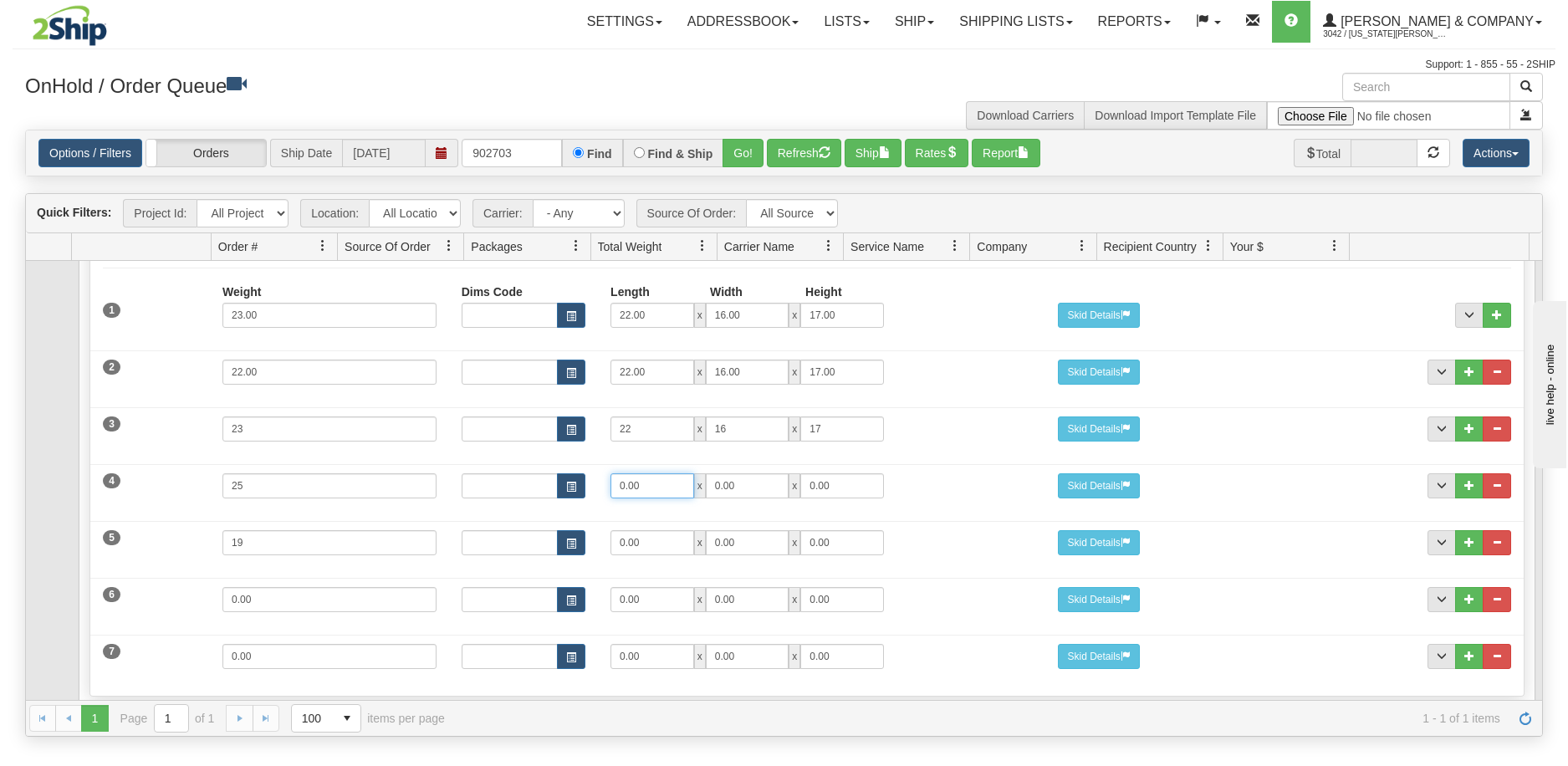
click at [581, 484] on div "Dims Code Length Width Height 0.00 x 0.00 x 0.00" at bounding box center [748, 486] width 597 height 26
type input "1"
type input "22"
type input "16"
type input "17"
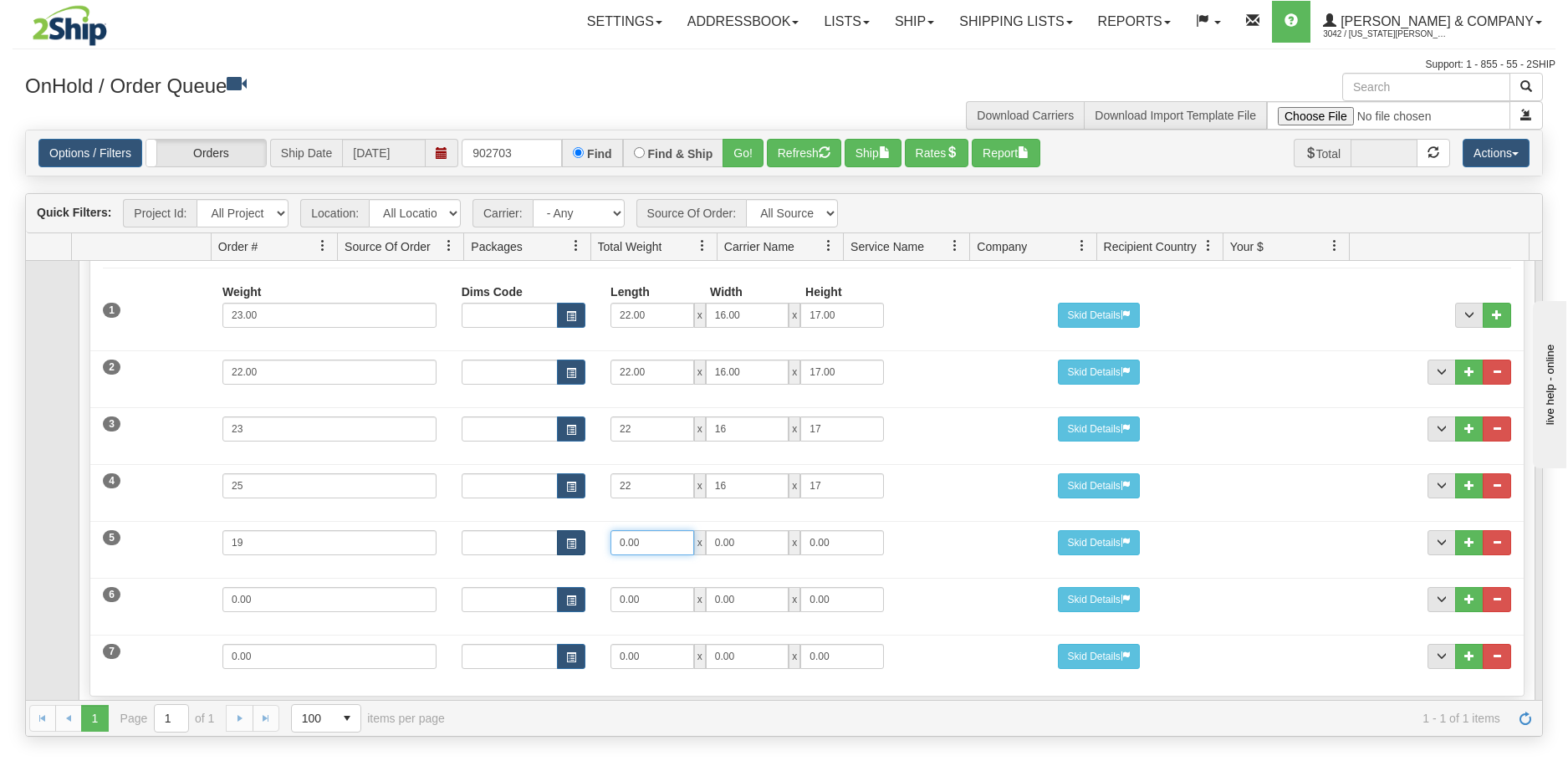
drag, startPoint x: 647, startPoint y: 534, endPoint x: 578, endPoint y: 538, distance: 69.1
click at [578, 538] on div "Dims Code Length Width Height 0.00 x 0.00 x 0.00" at bounding box center [748, 543] width 597 height 26
type input "22"
type input "16"
type input "13"
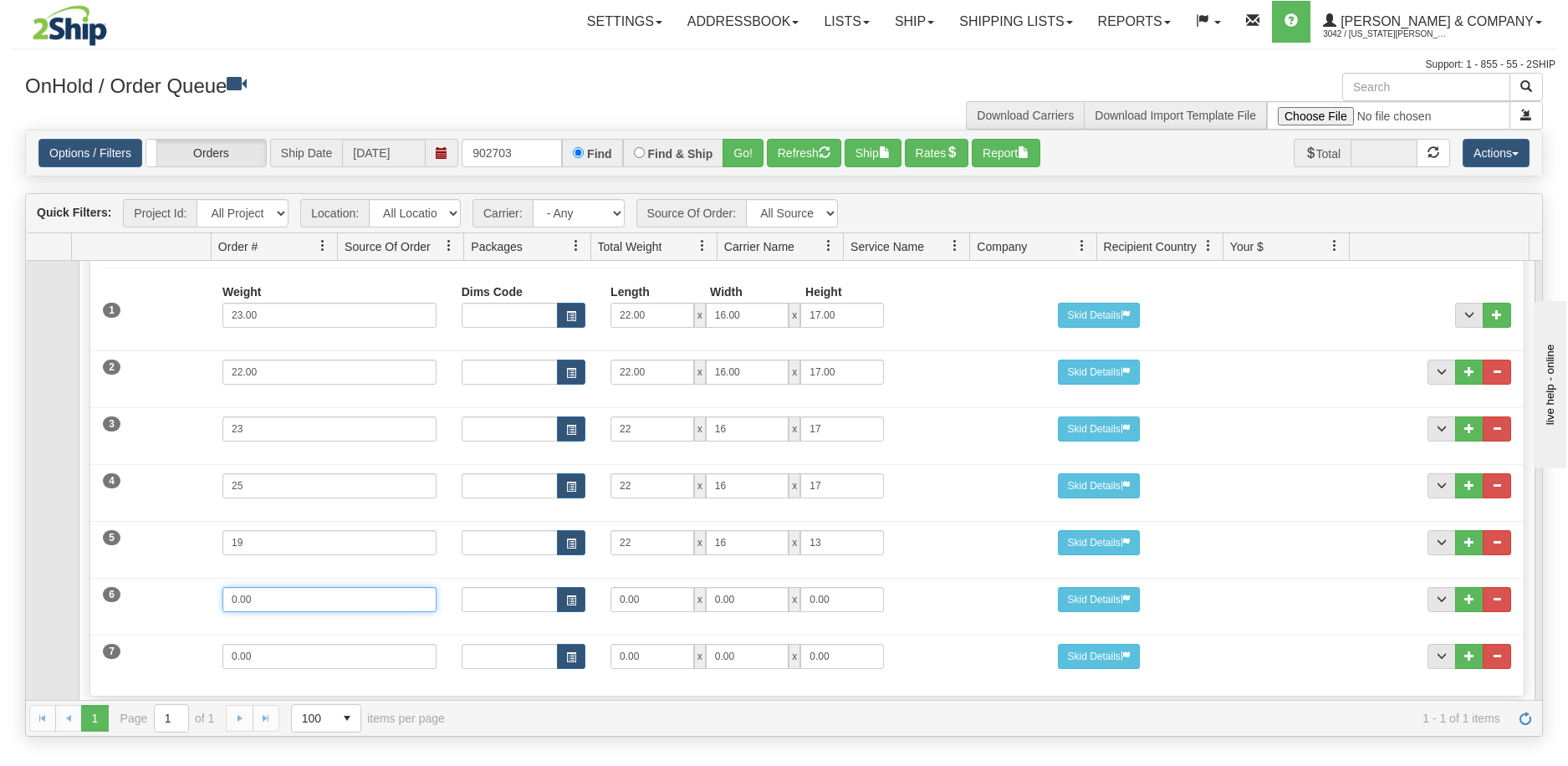
drag, startPoint x: 229, startPoint y: 596, endPoint x: 134, endPoint y: 570, distance: 98.5
click at [135, 577] on div "6 Weight 0.00 Dims Code Length Width Height 0.00 x 0.00 x" at bounding box center [807, 598] width 1433 height 56
type input "13"
drag, startPoint x: 237, startPoint y: 651, endPoint x: 161, endPoint y: 646, distance: 76.2
click at [161, 646] on div "7 Weight 0.00 Dims Code Length Width Height 0.00 x 0.00 x" at bounding box center [807, 655] width 1433 height 56
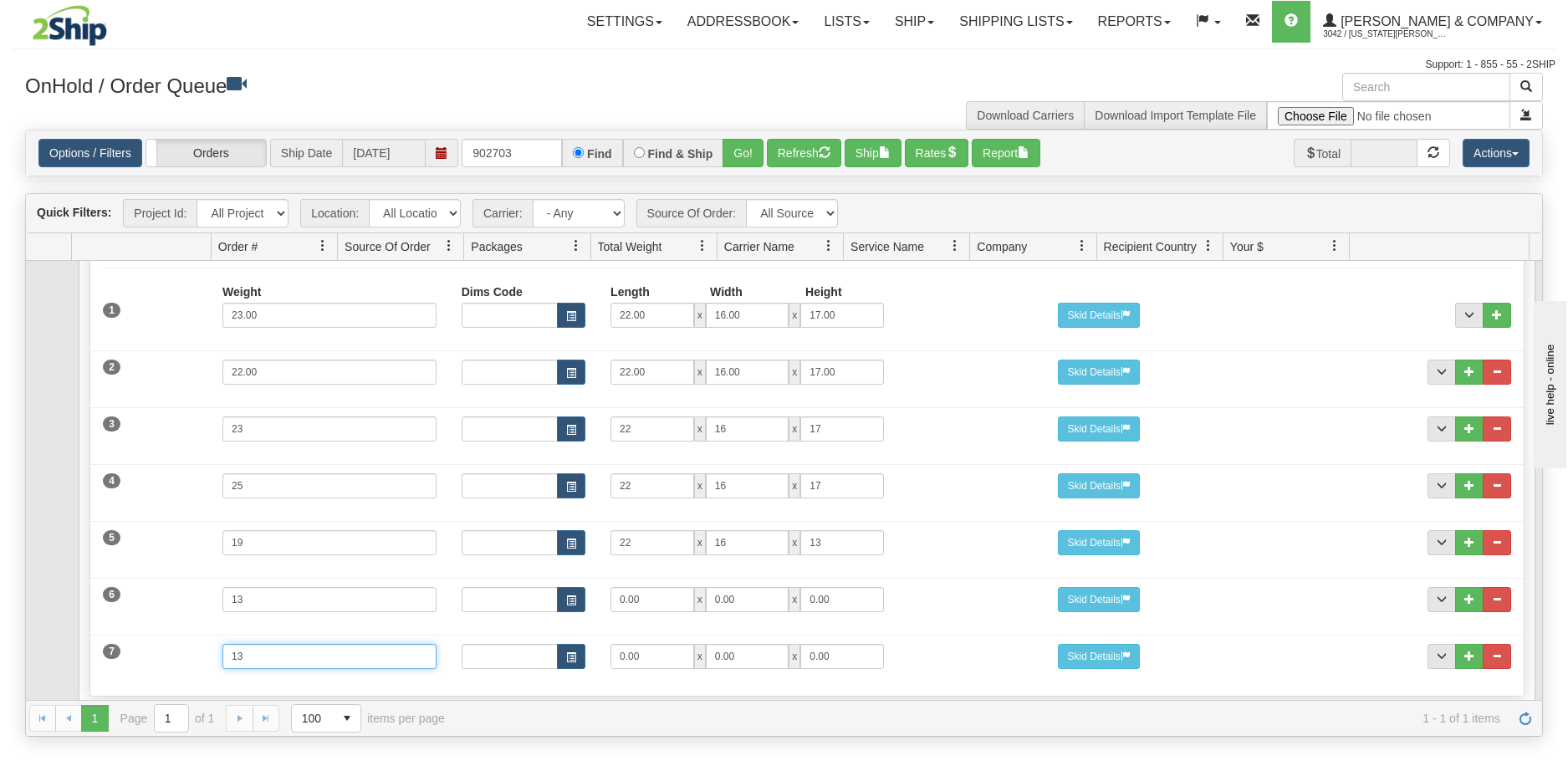
type input "13"
drag, startPoint x: 653, startPoint y: 592, endPoint x: 590, endPoint y: 593, distance: 63.0
click at [590, 593] on div "Dims Code Length Width Height 0.00 x 0.00 x 0.00" at bounding box center [748, 600] width 597 height 26
type input "20"
drag, startPoint x: 731, startPoint y: 600, endPoint x: 705, endPoint y: 597, distance: 26.2
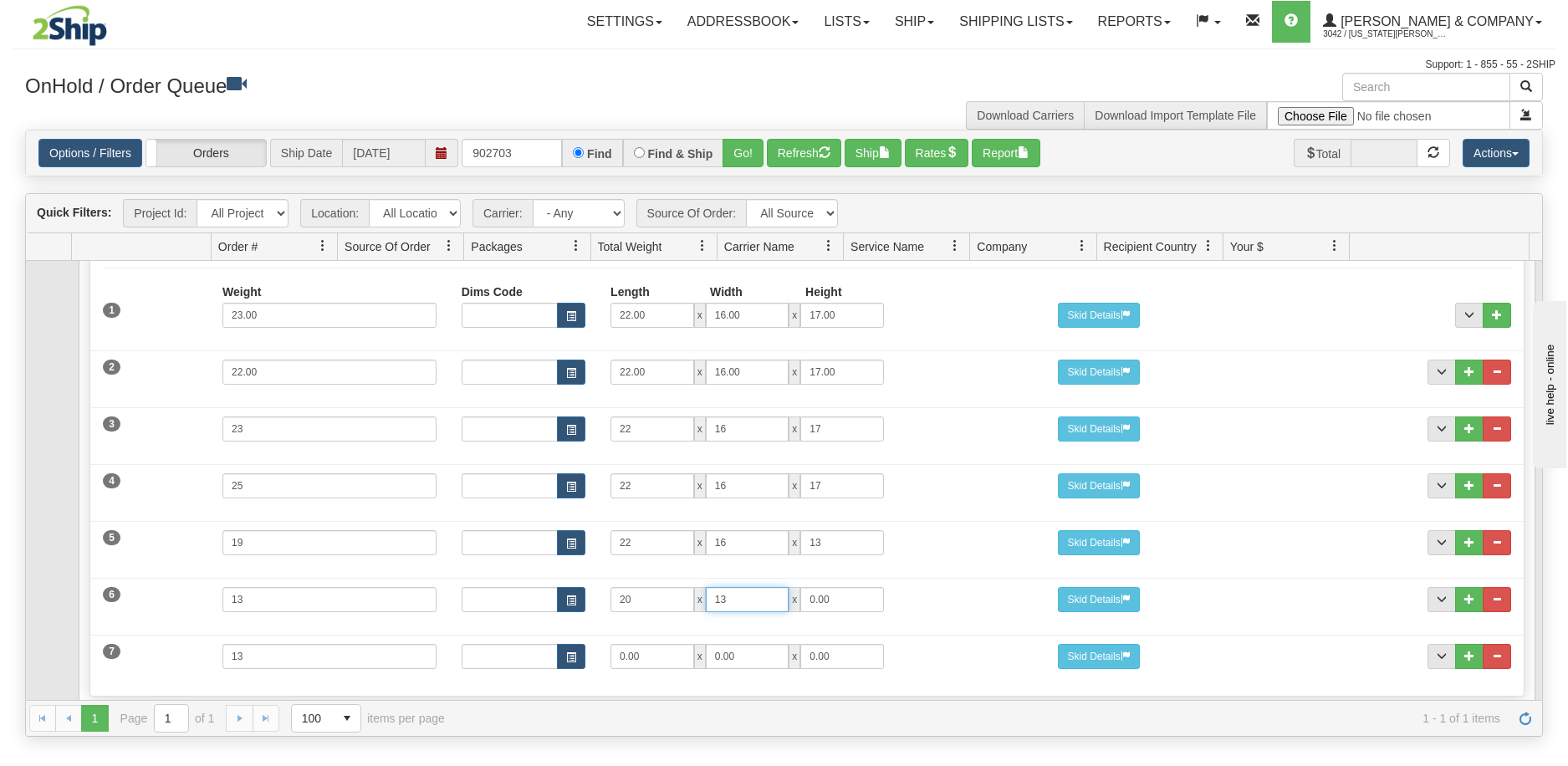
click at [706, 597] on input "13" at bounding box center [748, 600] width 84 height 26
type input "16"
drag, startPoint x: 657, startPoint y: 647, endPoint x: 606, endPoint y: 657, distance: 52.0
click at [611, 657] on div "0.00 x 0.00 x 0.00" at bounding box center [748, 657] width 273 height 26
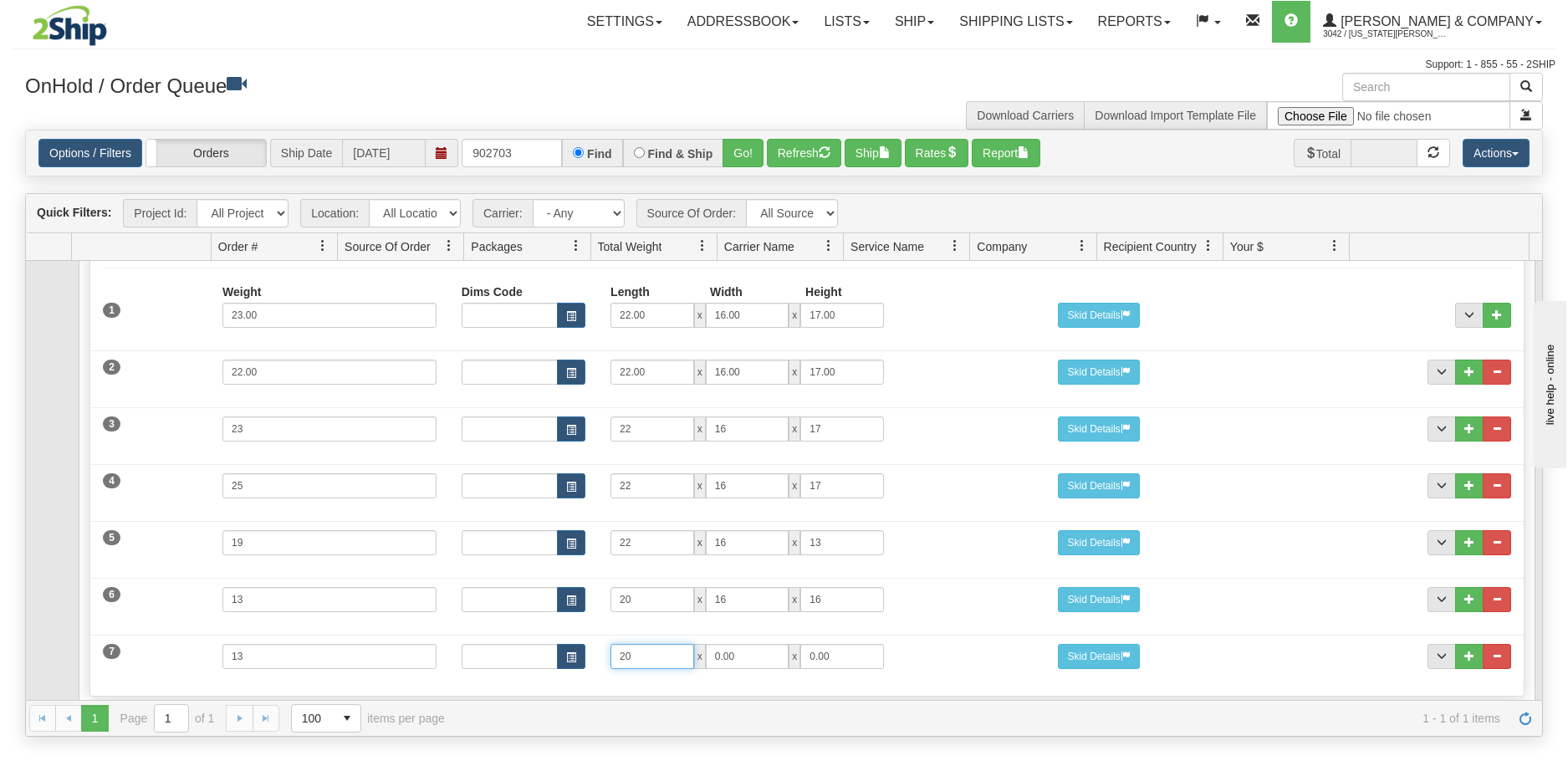
type input "20"
type input "16"
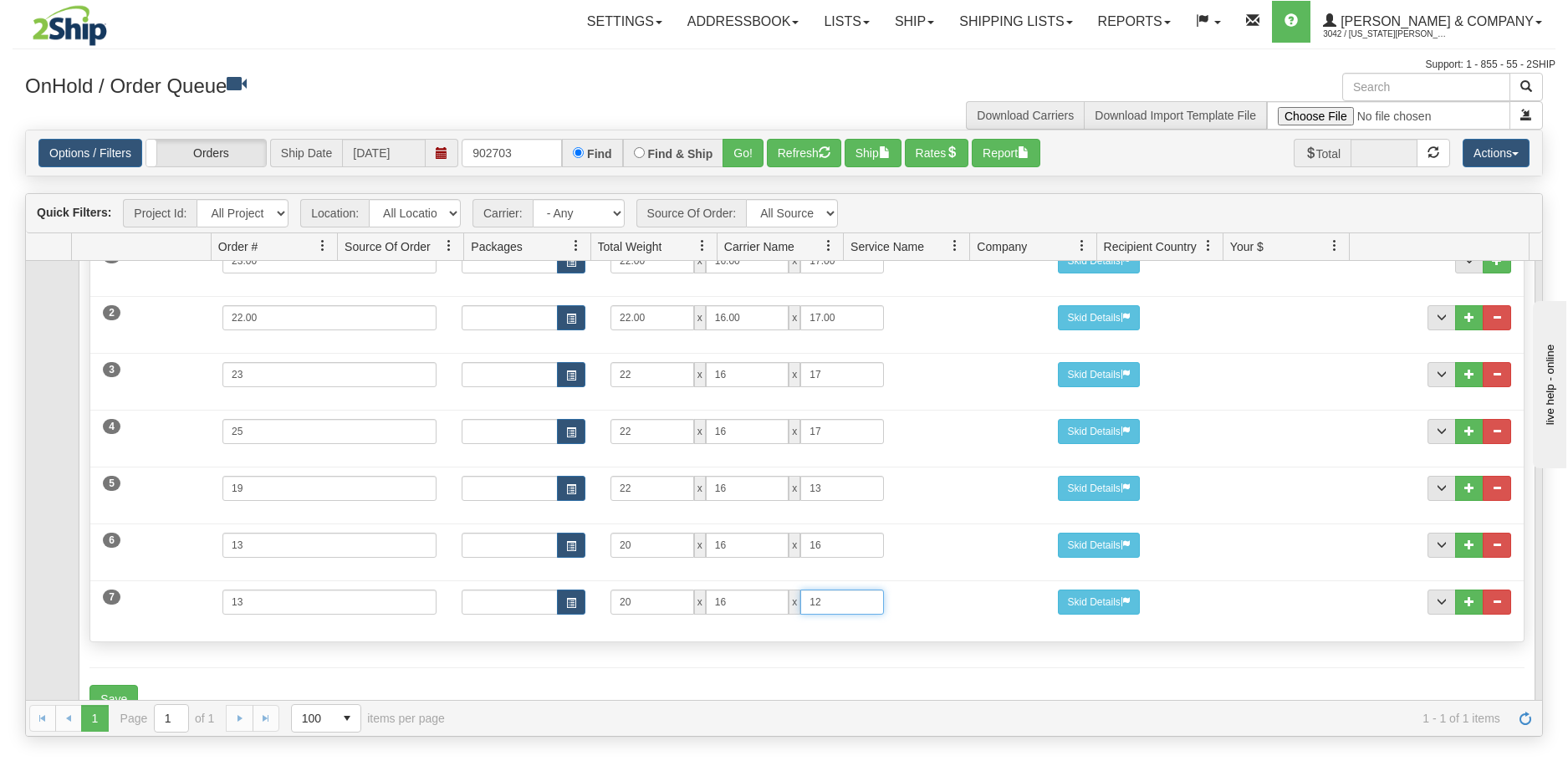
scroll to position [299, 0]
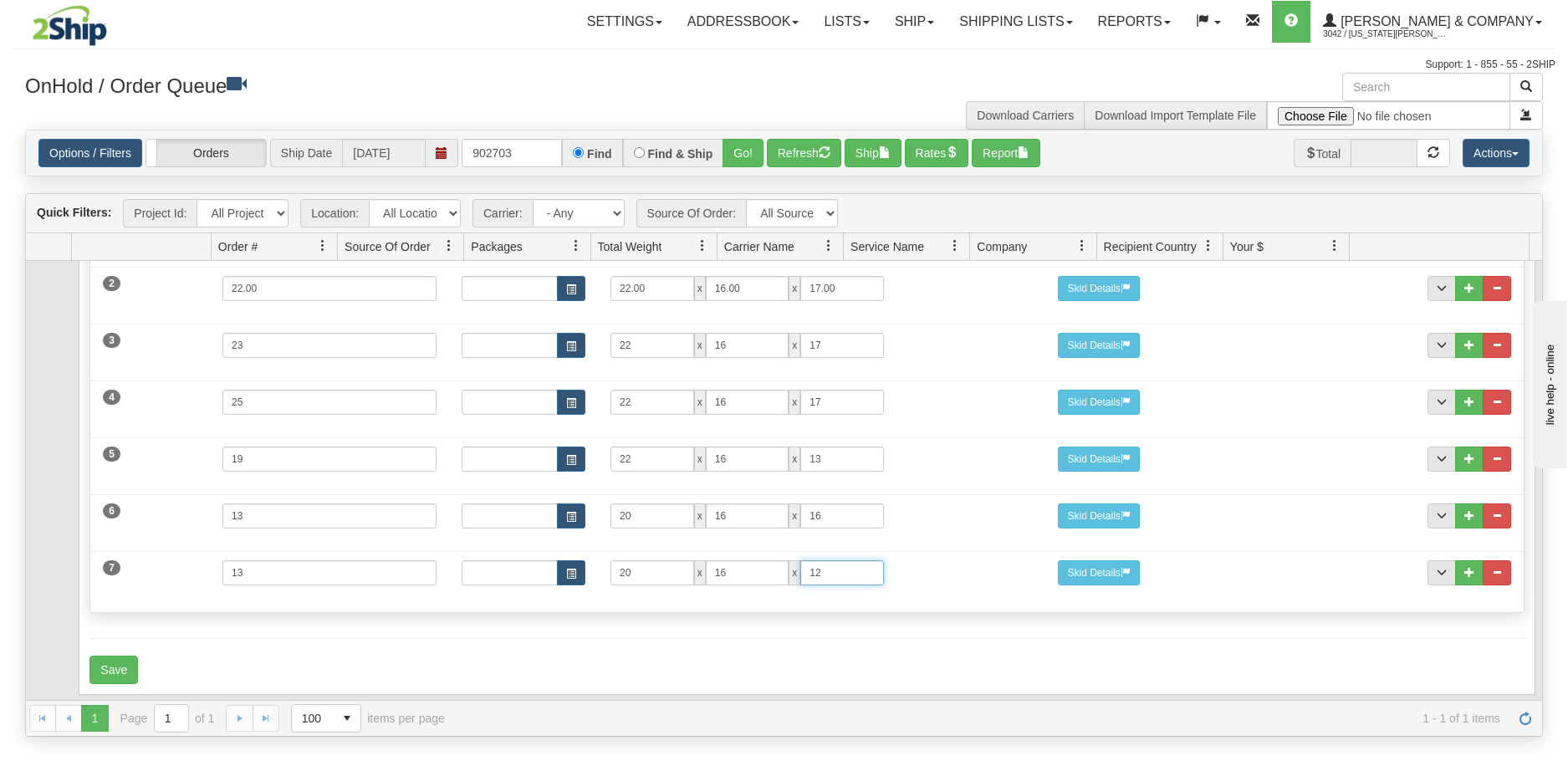
type input "12"
click at [189, 615] on form "Shipment Level Pack / Skid Level Packages 7 7" at bounding box center [806, 377] width 1434 height 613
click at [117, 656] on button "Save" at bounding box center [113, 669] width 48 height 28
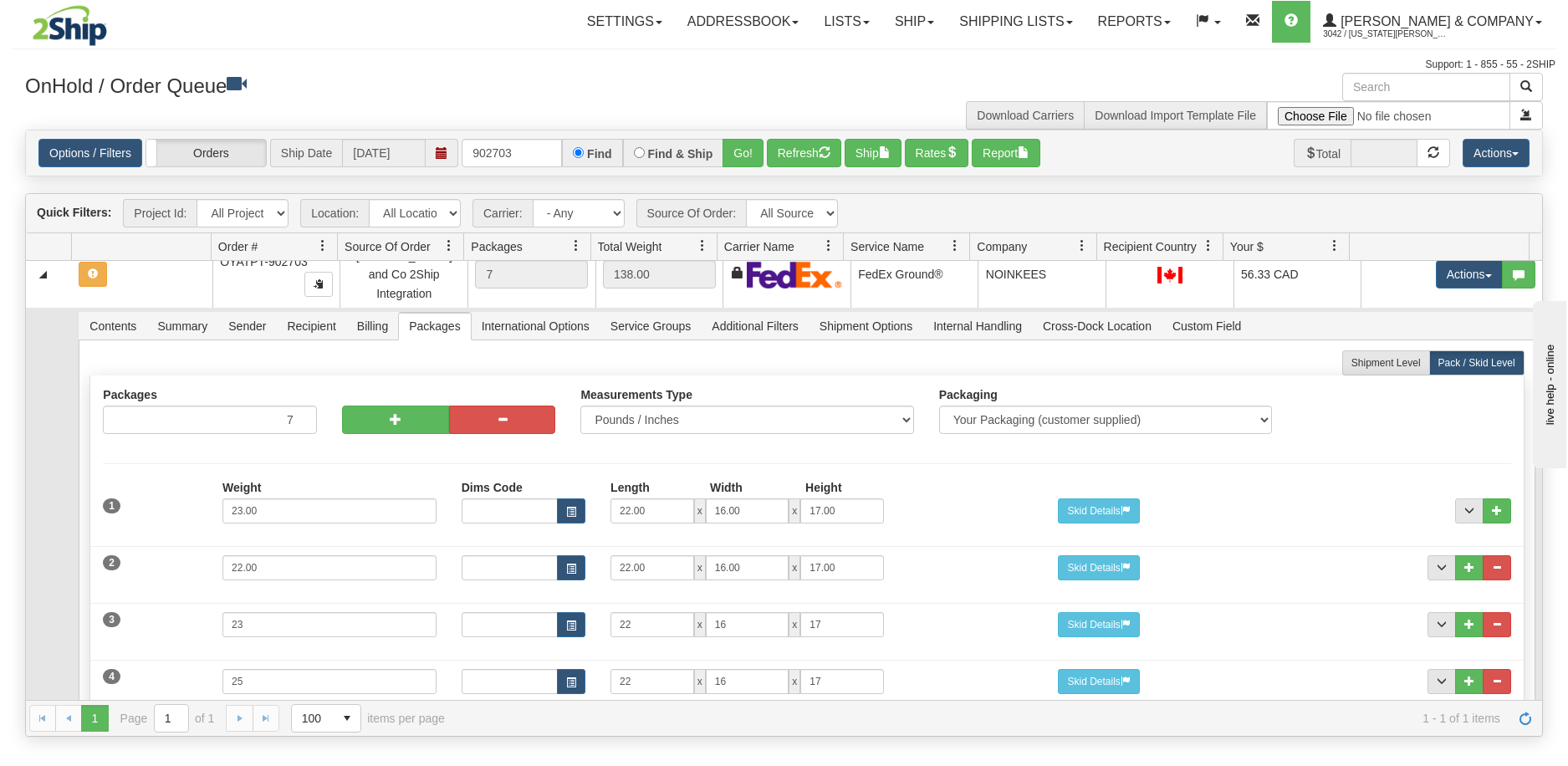
scroll to position [0, 0]
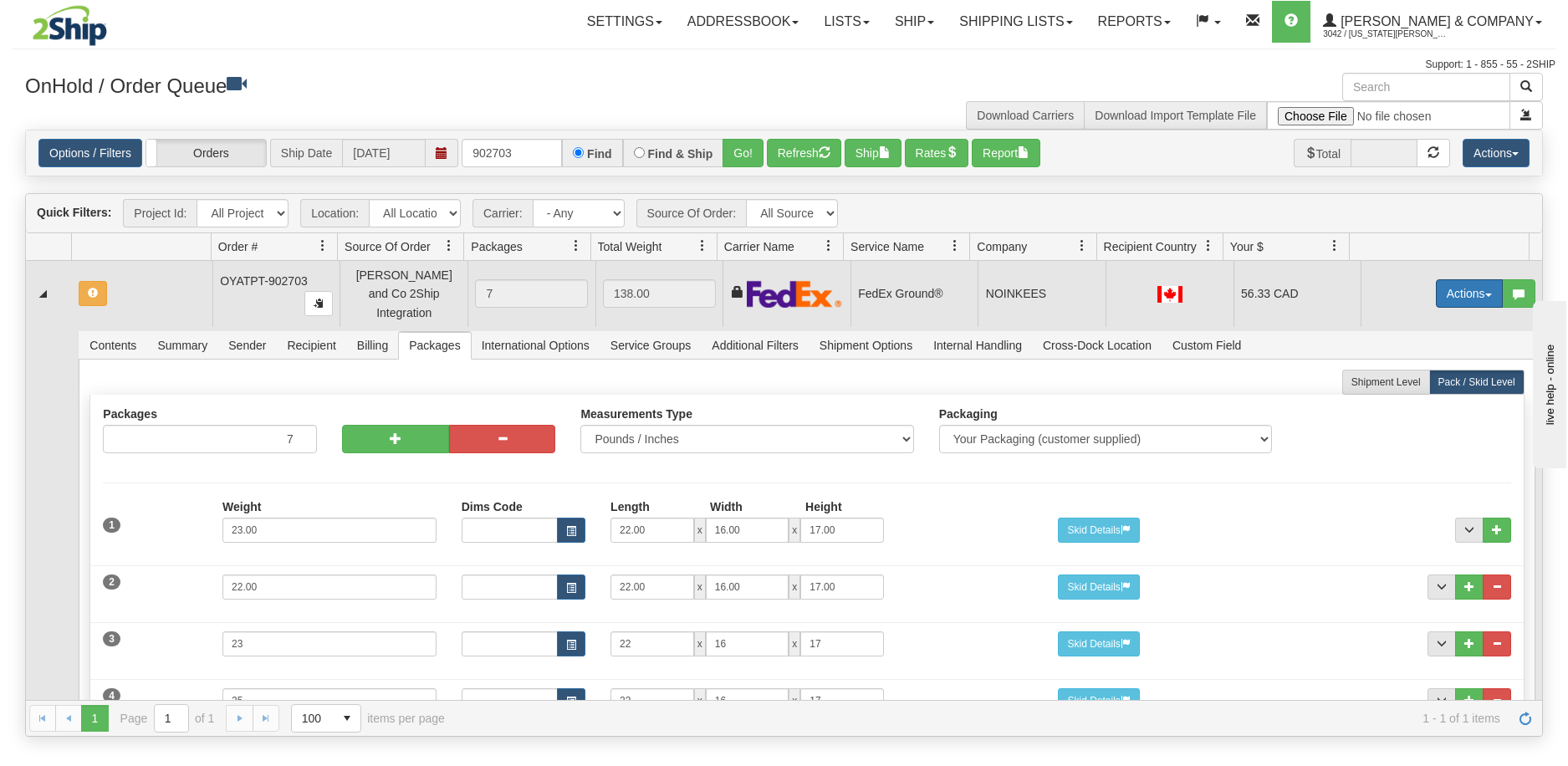
click at [1461, 289] on button "Actions" at bounding box center [1469, 293] width 66 height 28
click at [1430, 341] on span "Refresh Rates" at bounding box center [1428, 347] width 87 height 14
